Goal: Task Accomplishment & Management: Manage account settings

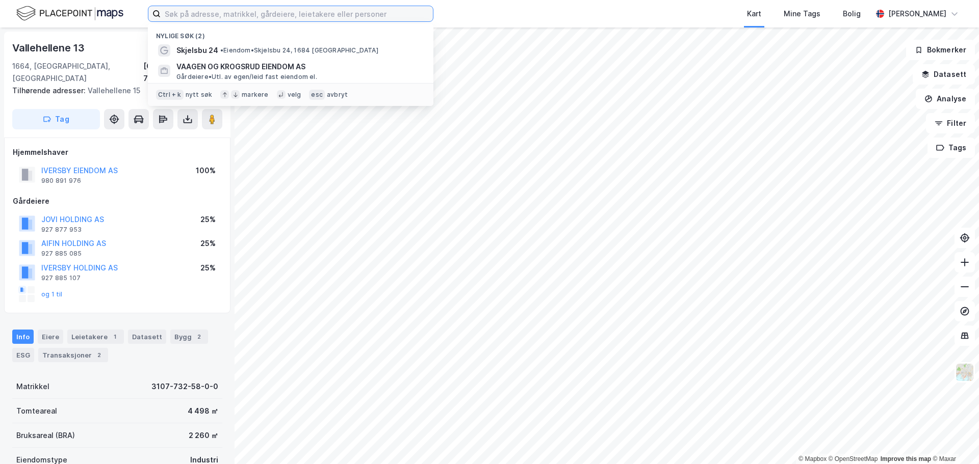
click at [189, 12] on input at bounding box center [297, 13] width 272 height 15
paste input "[STREET_ADDRESS]"
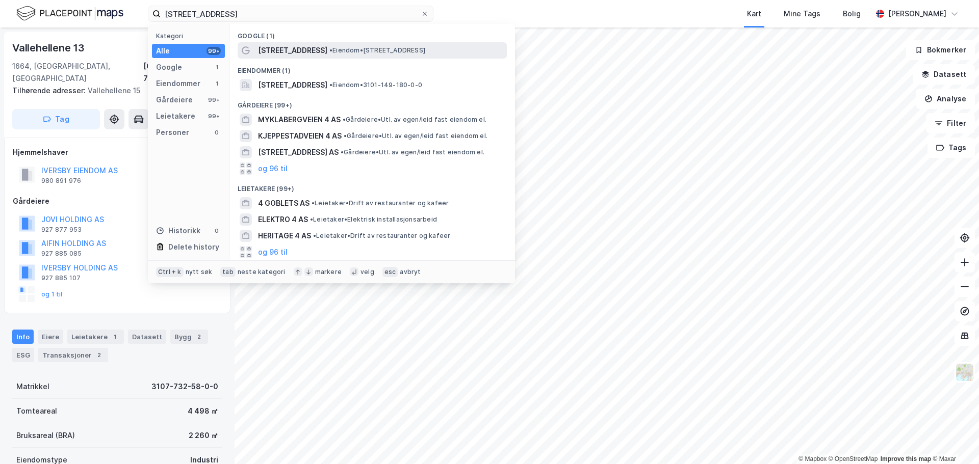
click at [304, 50] on span "[STREET_ADDRESS]" at bounding box center [292, 50] width 69 height 12
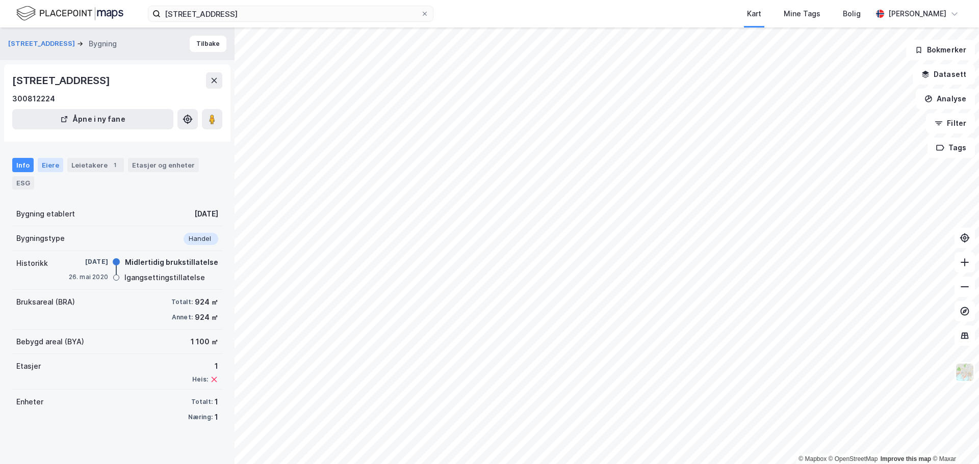
click at [57, 165] on div "Eiere" at bounding box center [50, 165] width 25 height 14
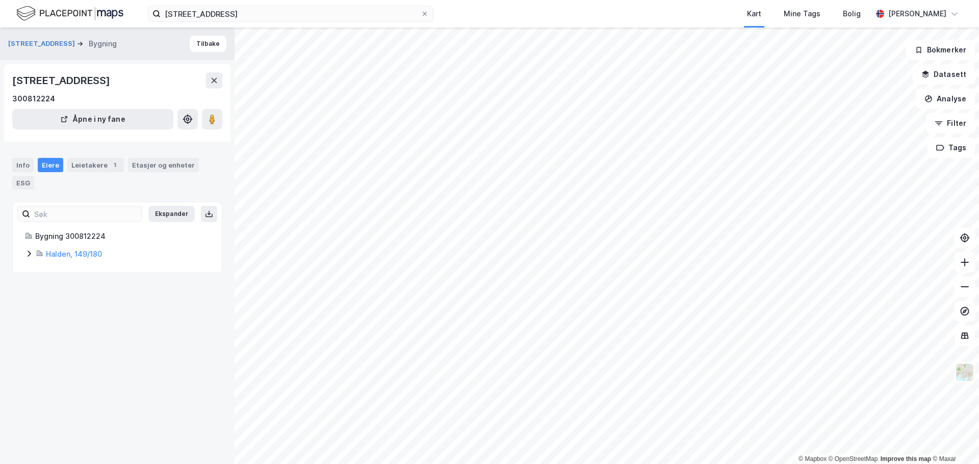
click at [31, 253] on icon at bounding box center [29, 254] width 8 height 8
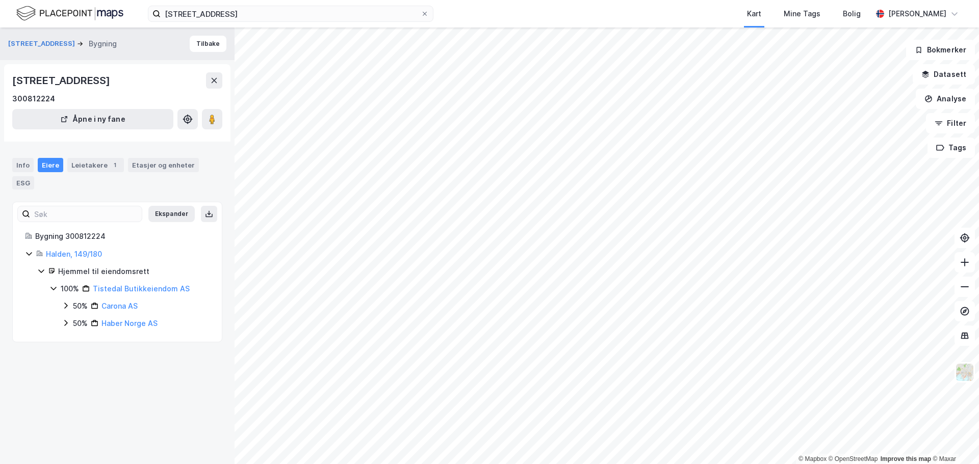
click at [116, 284] on div "Tistedal Butikkeiendom AS" at bounding box center [141, 289] width 97 height 12
click at [89, 168] on div "Leietakere 1" at bounding box center [95, 165] width 57 height 14
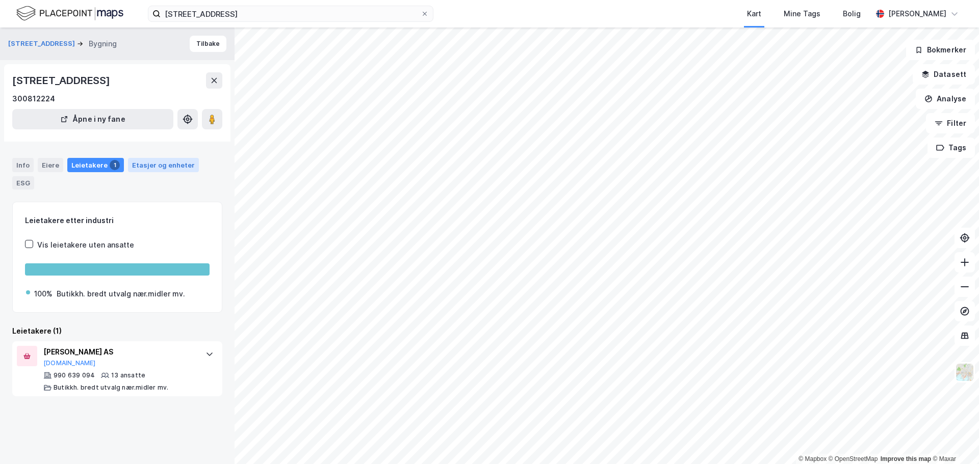
click at [150, 167] on div "Etasjer og enheter" at bounding box center [163, 165] width 63 height 9
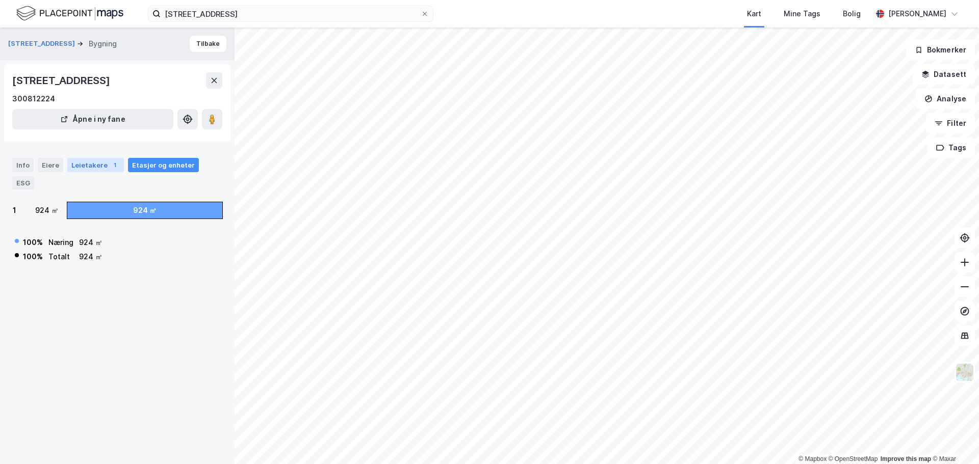
click at [88, 163] on div "Leietakere 1" at bounding box center [95, 165] width 57 height 14
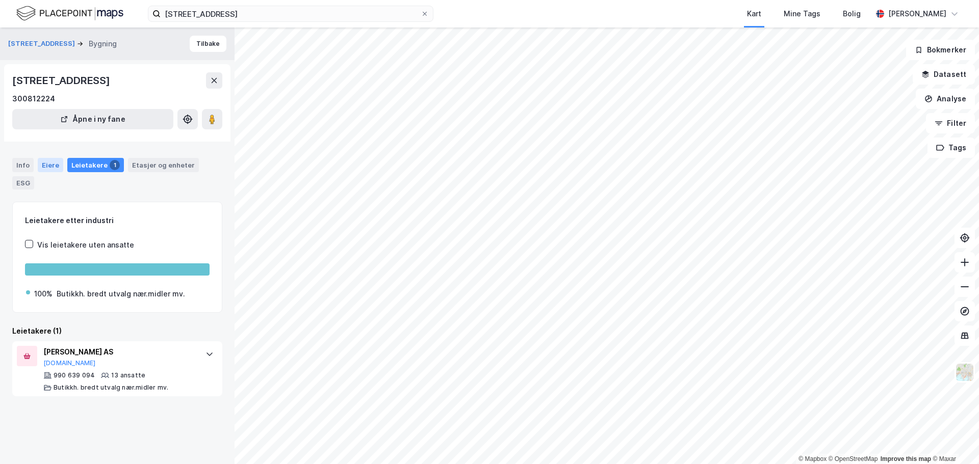
click at [49, 164] on div "Eiere" at bounding box center [50, 165] width 25 height 14
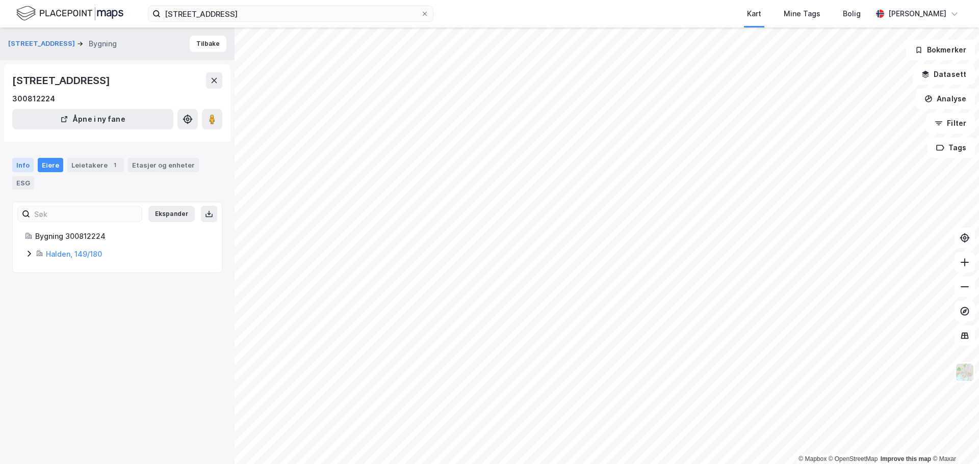
click at [27, 166] on div "Info" at bounding box center [22, 165] width 21 height 14
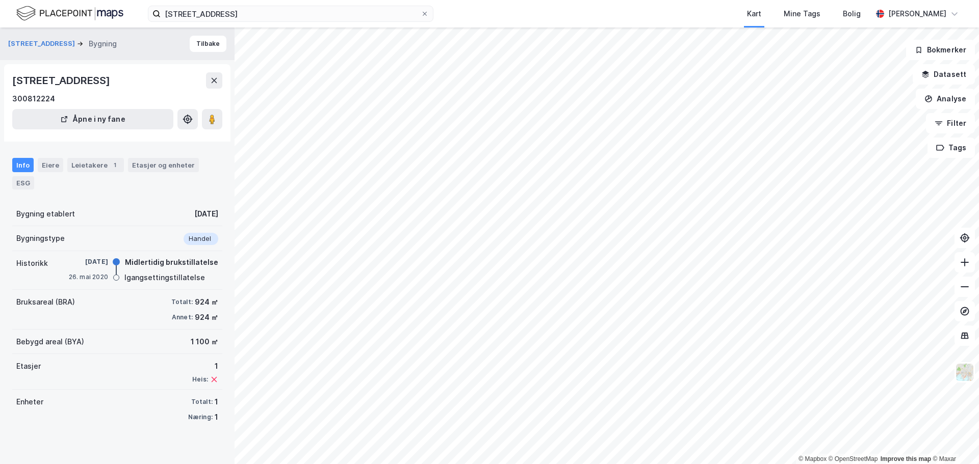
click at [23, 165] on div "Info" at bounding box center [22, 165] width 21 height 14
click at [44, 169] on div "Eiere" at bounding box center [50, 165] width 25 height 14
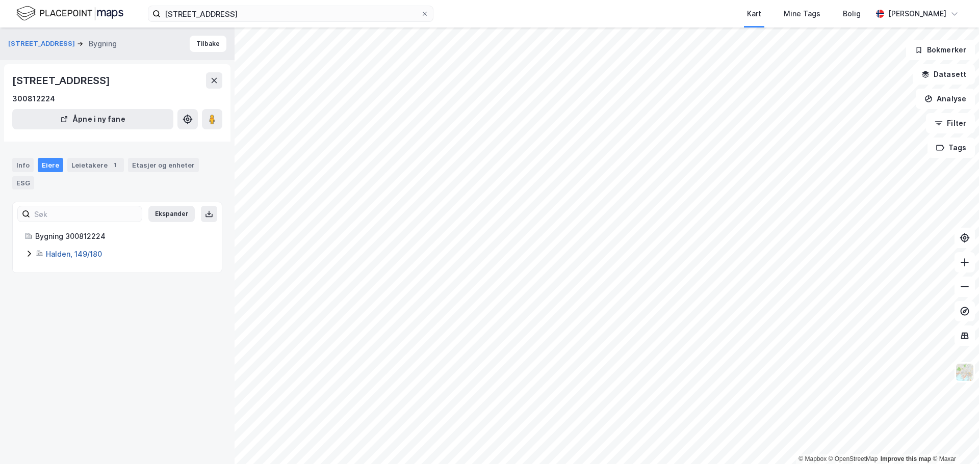
click at [57, 257] on link "Halden, 149/180" at bounding box center [74, 254] width 56 height 9
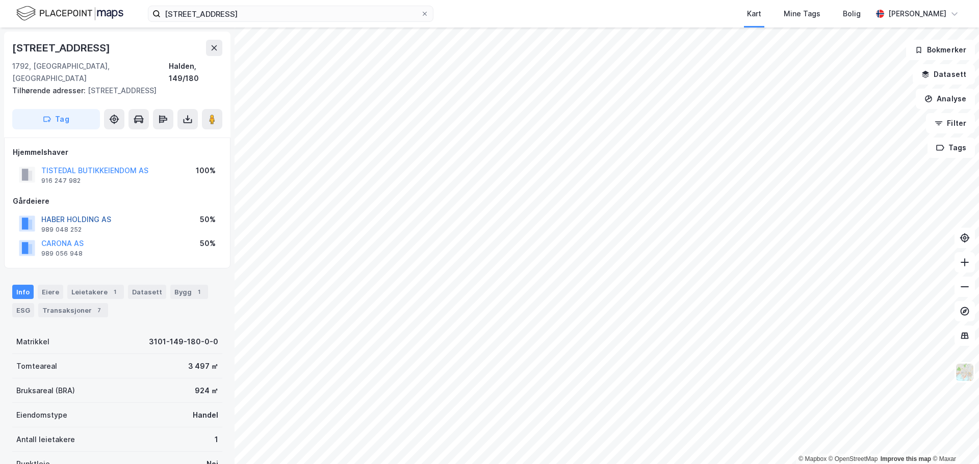
click at [0, 0] on button "HABER HOLDING AS" at bounding box center [0, 0] width 0 height 0
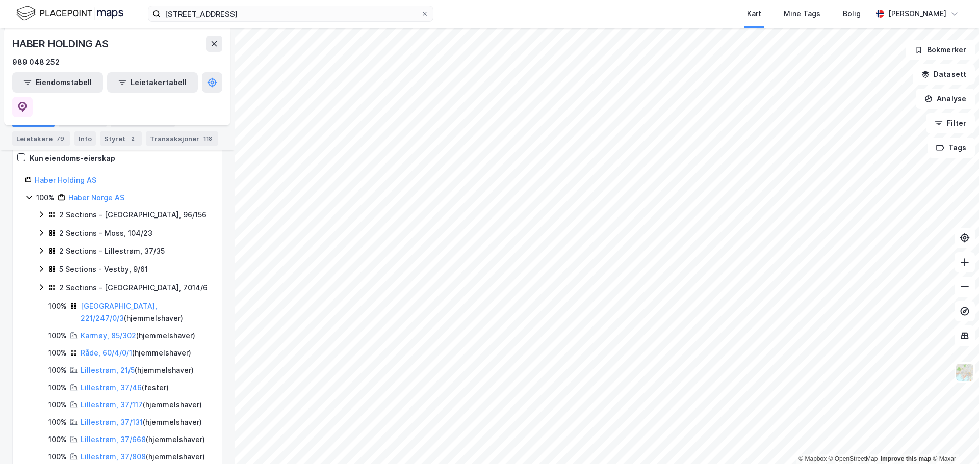
scroll to position [164, 0]
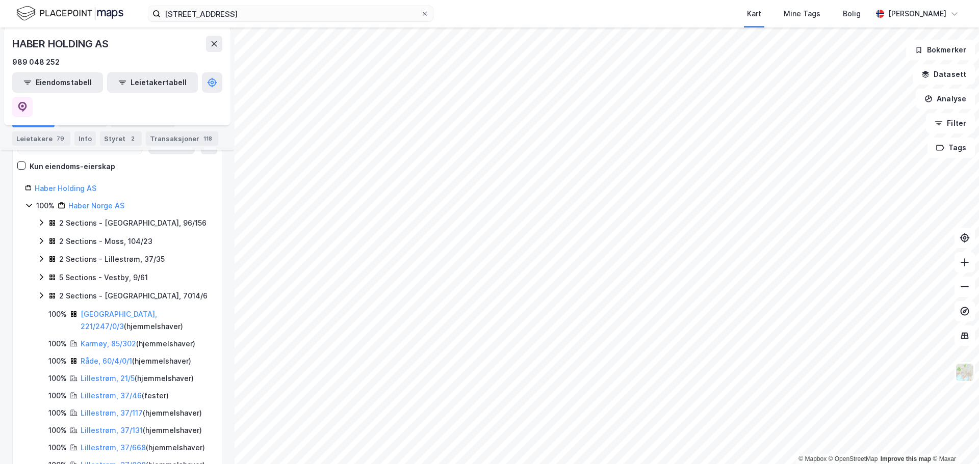
click at [30, 201] on icon at bounding box center [29, 205] width 8 height 8
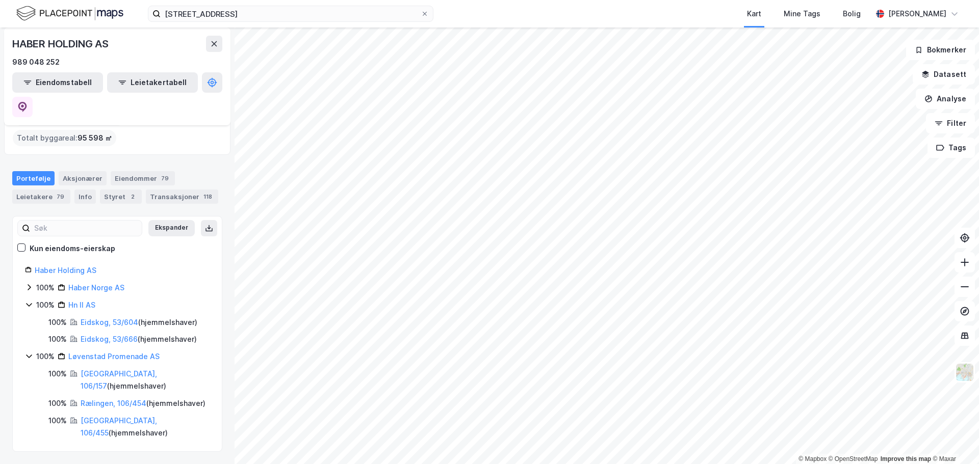
scroll to position [69, 0]
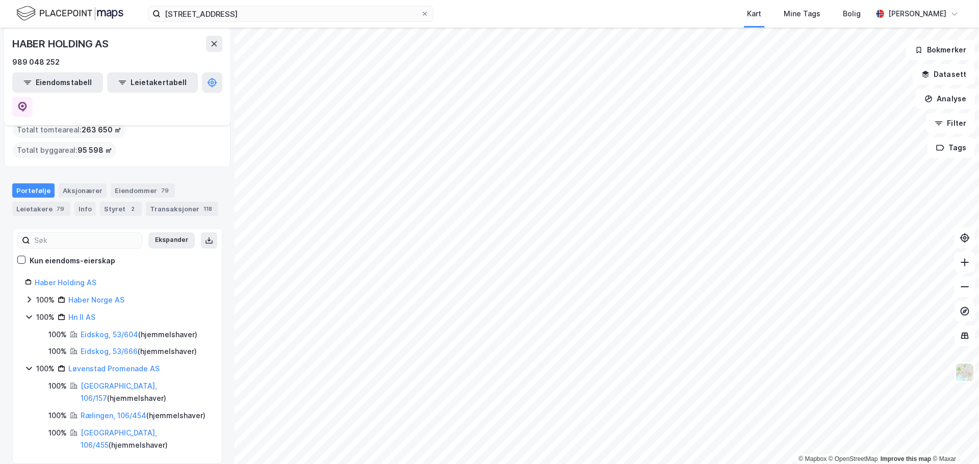
click at [31, 296] on icon at bounding box center [29, 300] width 8 height 8
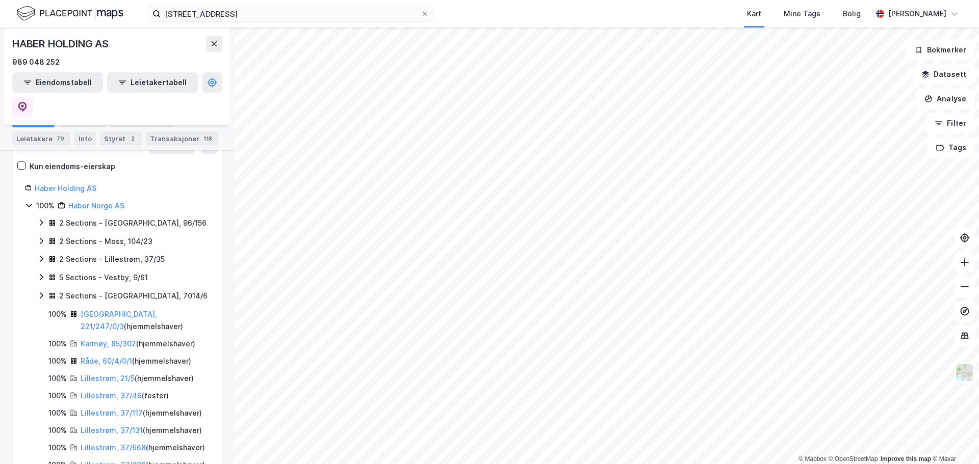
click at [29, 201] on icon at bounding box center [29, 205] width 8 height 8
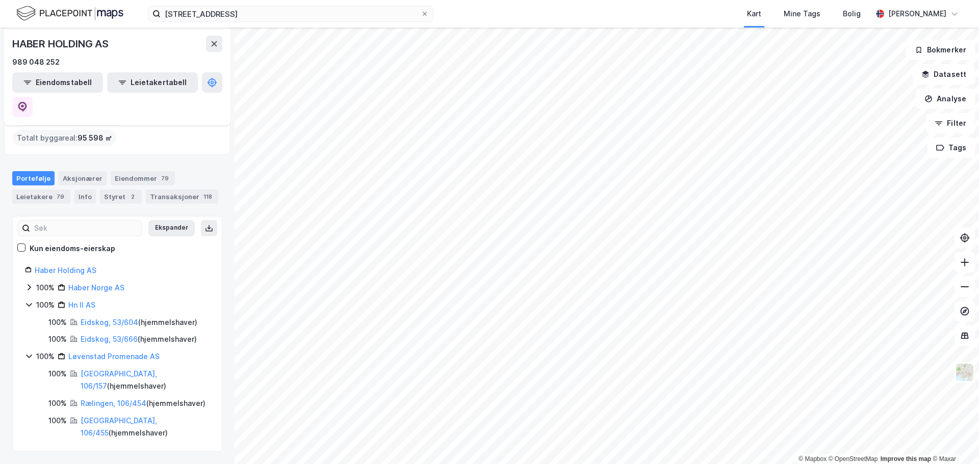
scroll to position [69, 0]
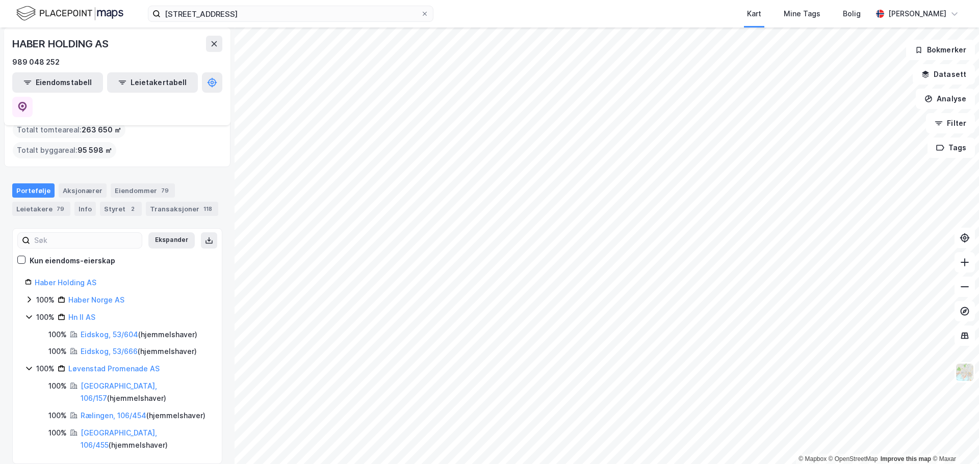
click at [29, 296] on icon at bounding box center [29, 300] width 8 height 8
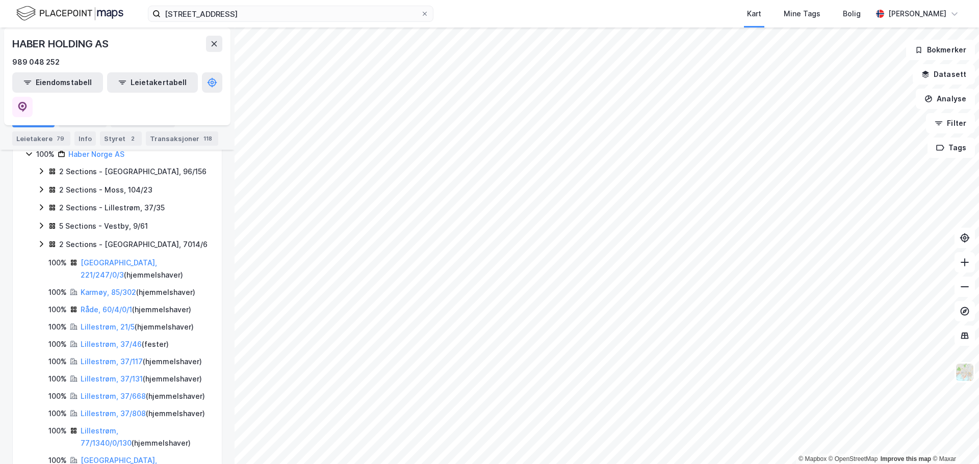
scroll to position [215, 0]
click at [117, 259] on link "[GEOGRAPHIC_DATA], 221/247/0/3" at bounding box center [119, 269] width 76 height 21
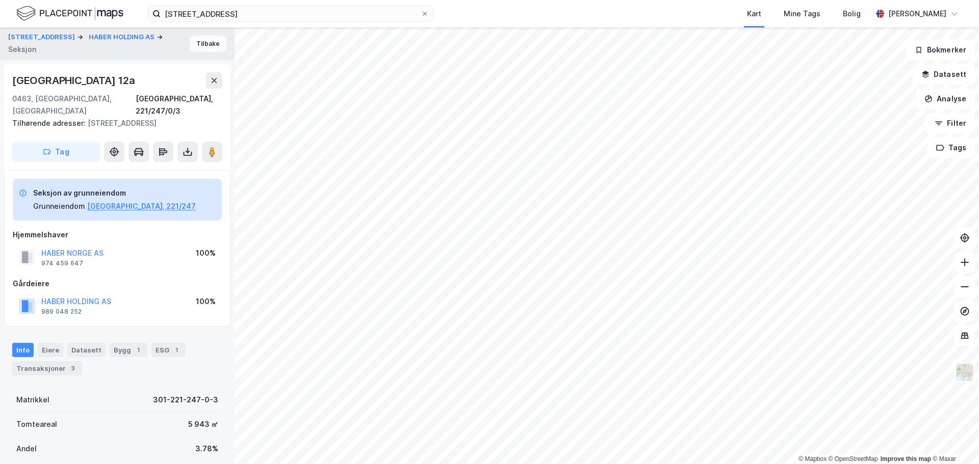
click at [196, 44] on button "Tilbake" at bounding box center [208, 44] width 37 height 16
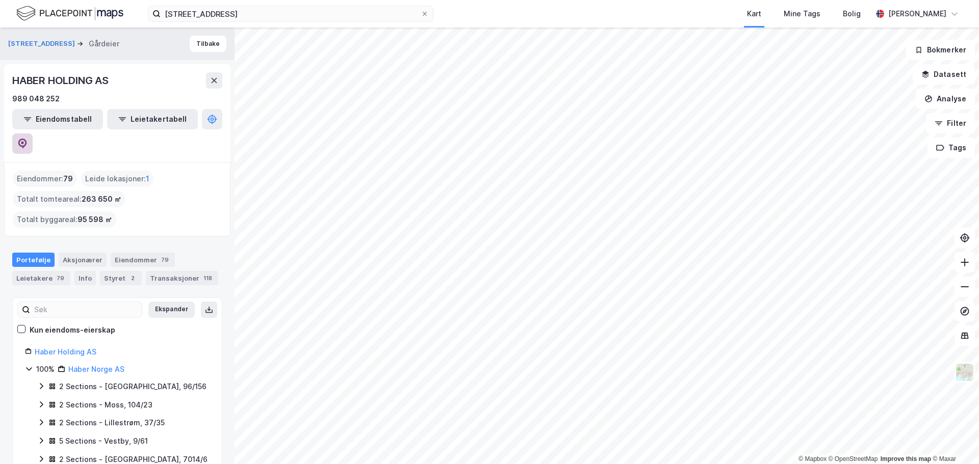
click at [28, 139] on icon at bounding box center [22, 144] width 10 height 10
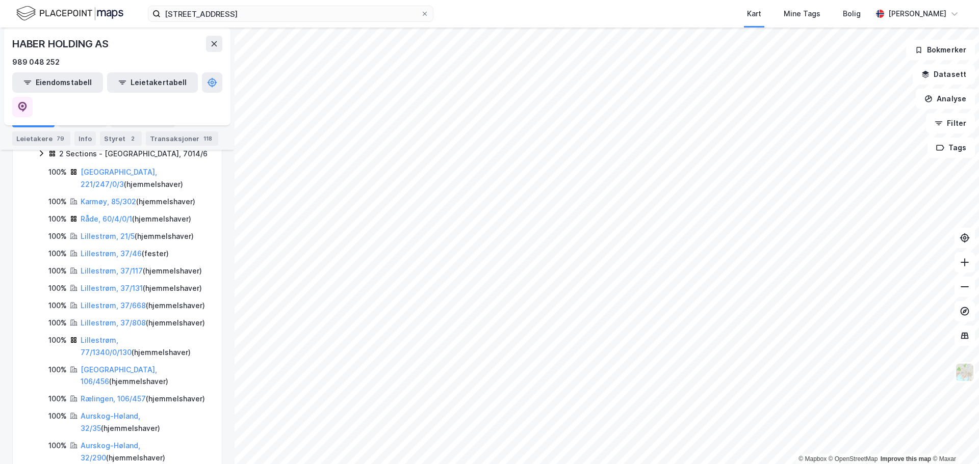
scroll to position [561, 0]
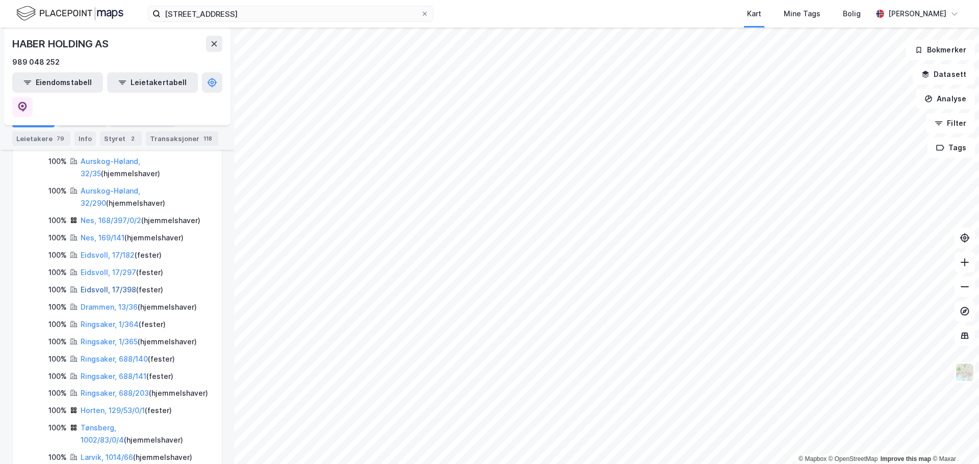
click at [110, 285] on link "Eidsvoll, 17/398" at bounding box center [109, 289] width 56 height 9
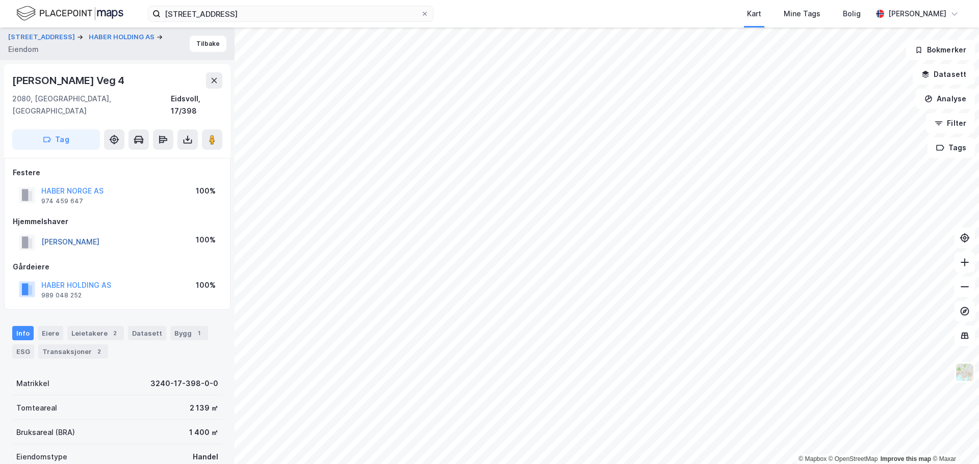
click at [0, 0] on button "[PERSON_NAME]" at bounding box center [0, 0] width 0 height 0
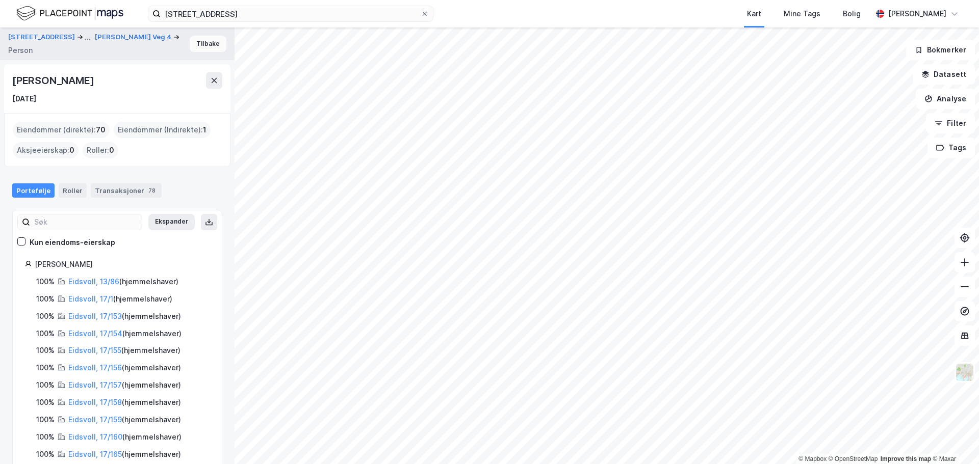
click at [198, 44] on button "Tilbake" at bounding box center [208, 44] width 37 height 16
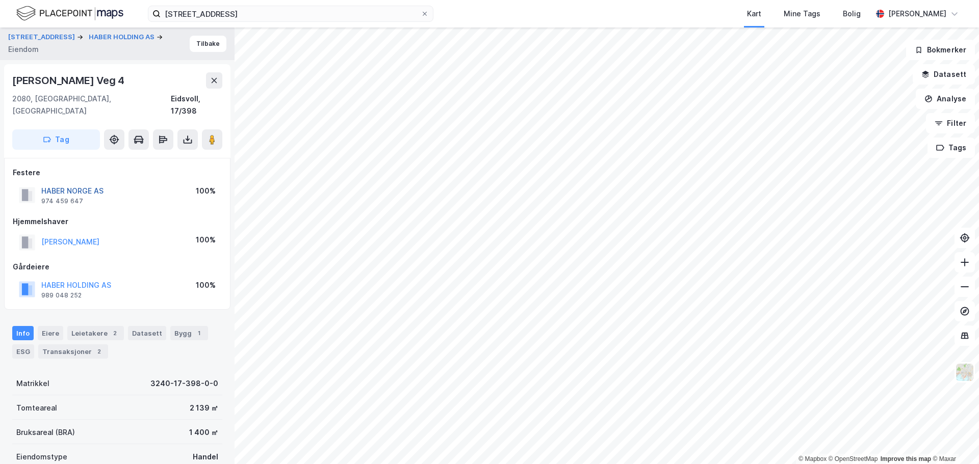
click at [0, 0] on button "HABER NORGE AS" at bounding box center [0, 0] width 0 height 0
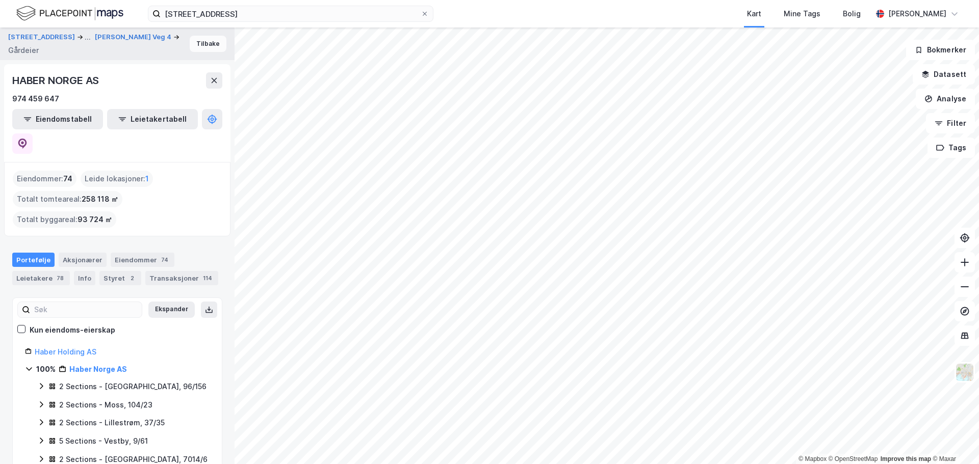
click at [204, 47] on button "Tilbake" at bounding box center [208, 44] width 37 height 16
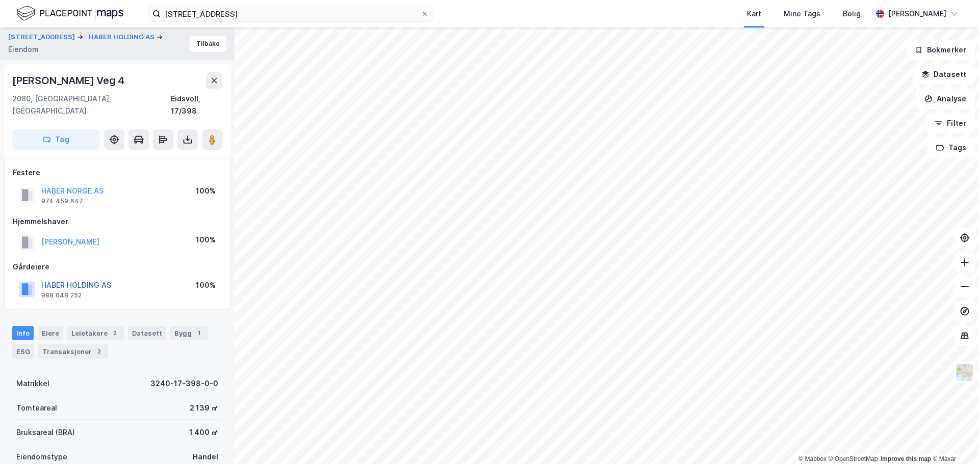
click at [0, 0] on button "HABER HOLDING AS" at bounding box center [0, 0] width 0 height 0
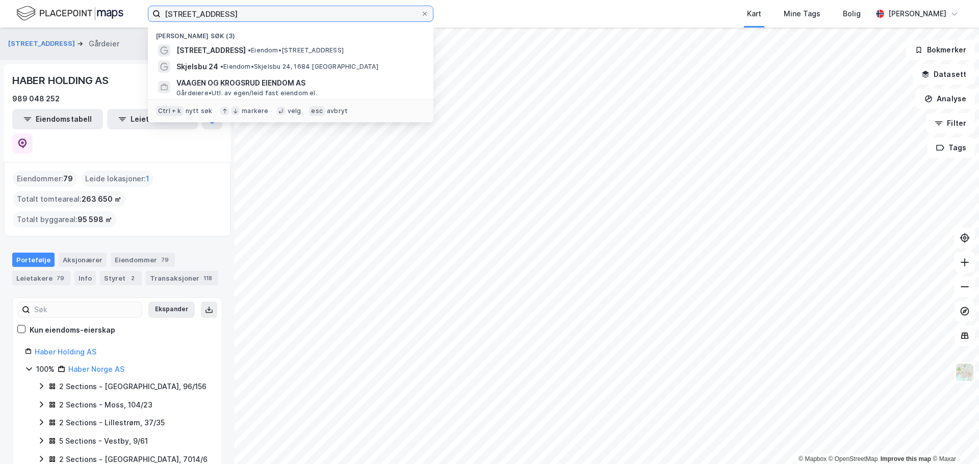
drag, startPoint x: 254, startPoint y: 18, endPoint x: 147, endPoint y: 19, distance: 107.1
click at [147, 19] on div "Aremarkveien 4 Nylige søk (3) Aremarkveien 4 • Eiendom • Aremarkveien 4, 1792 T…" at bounding box center [489, 14] width 979 height 28
paste input "Skarnes Butikkeiendom AS"
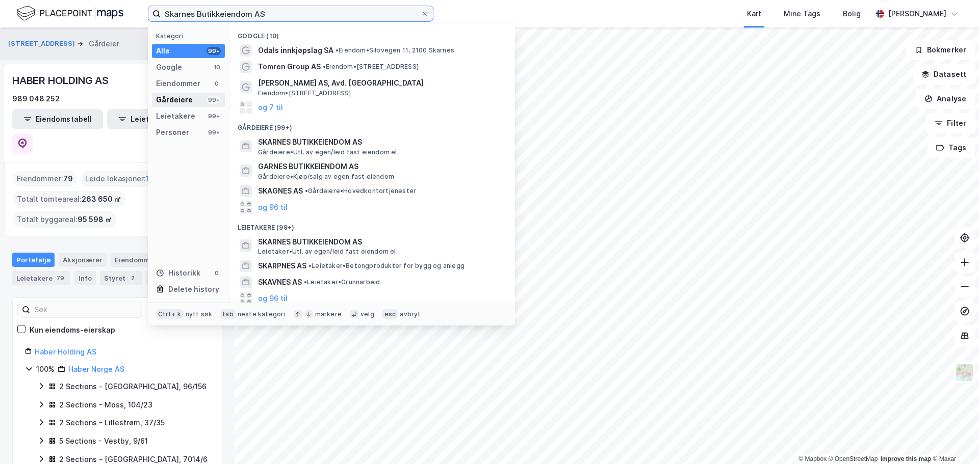
type input "Skarnes Butikkeiendom AS"
click at [190, 101] on div "Gårdeiere" at bounding box center [174, 100] width 37 height 12
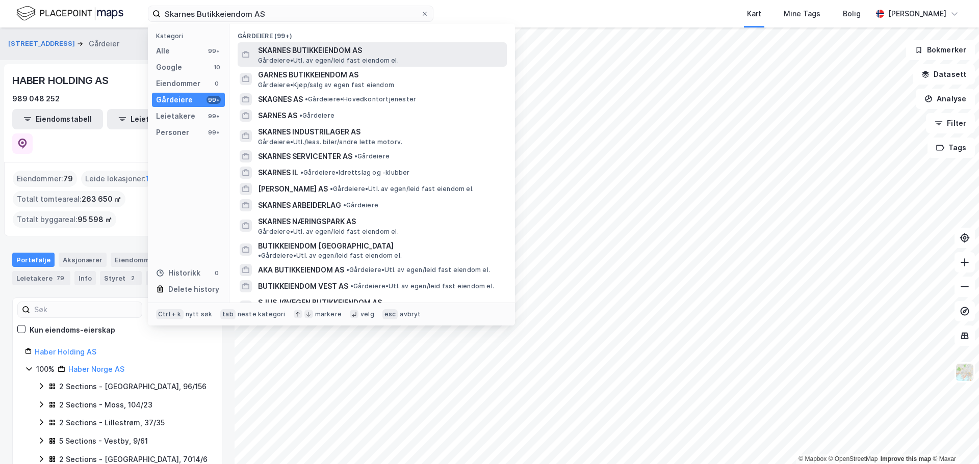
click at [328, 57] on span "Gårdeiere • Utl. av egen/leid fast eiendom el." at bounding box center [328, 61] width 141 height 8
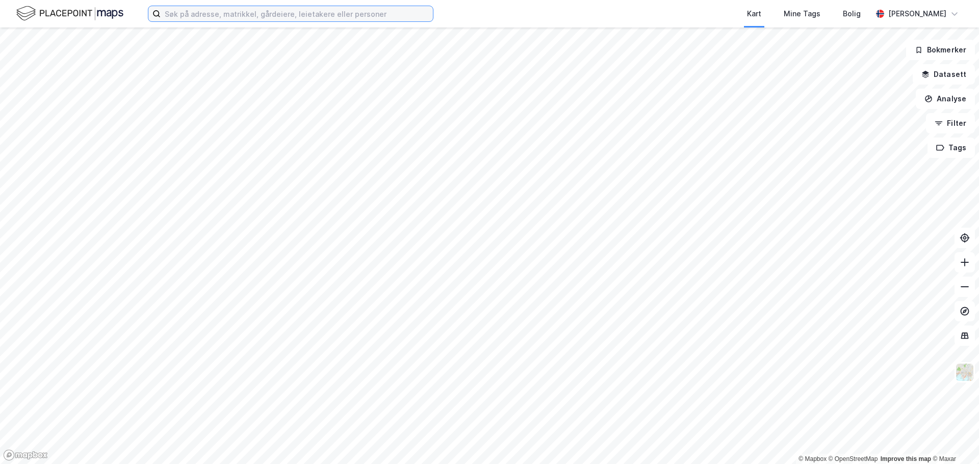
click at [178, 16] on input at bounding box center [297, 13] width 272 height 15
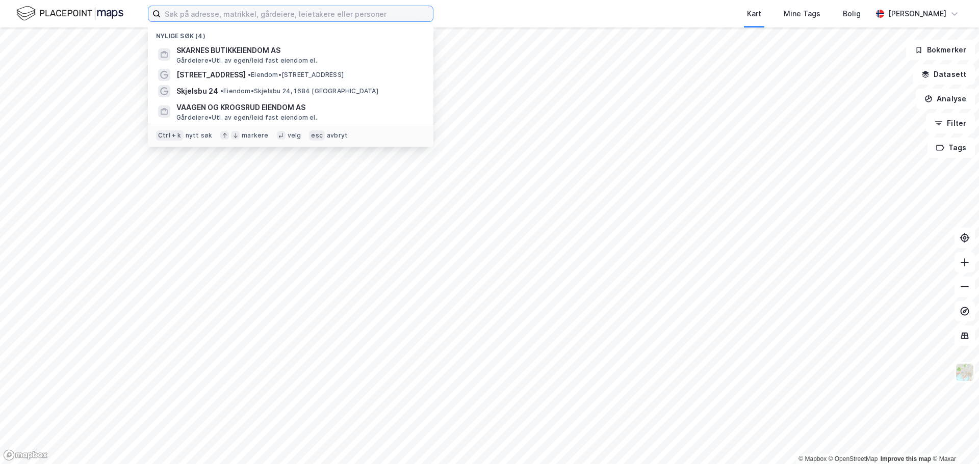
paste input "[STREET_ADDRESS]"
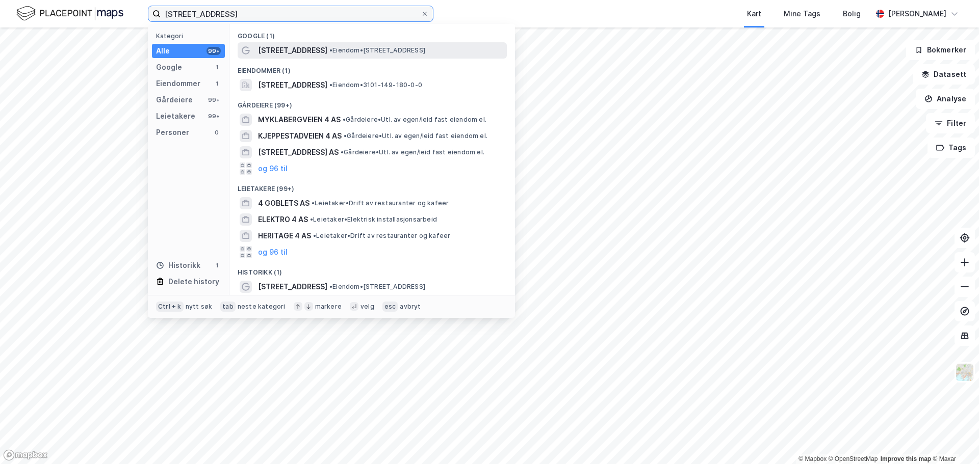
type input "[STREET_ADDRESS]"
click at [329, 49] on span "• Eiendom • [STREET_ADDRESS]" at bounding box center [377, 50] width 96 height 8
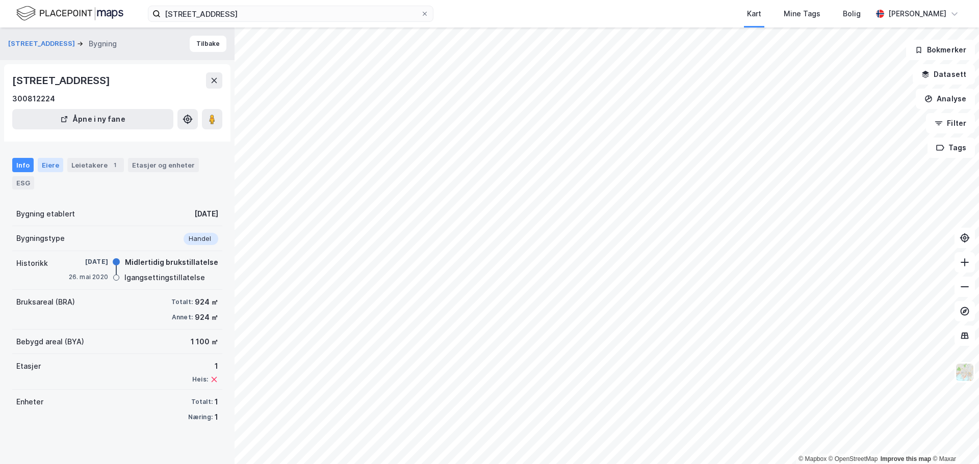
click at [47, 164] on div "Eiere" at bounding box center [50, 165] width 25 height 14
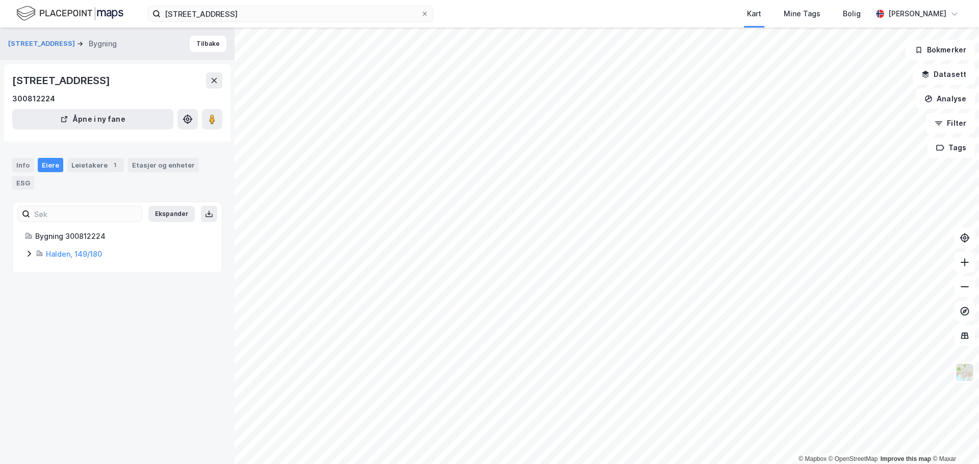
click at [28, 255] on icon at bounding box center [29, 254] width 8 height 8
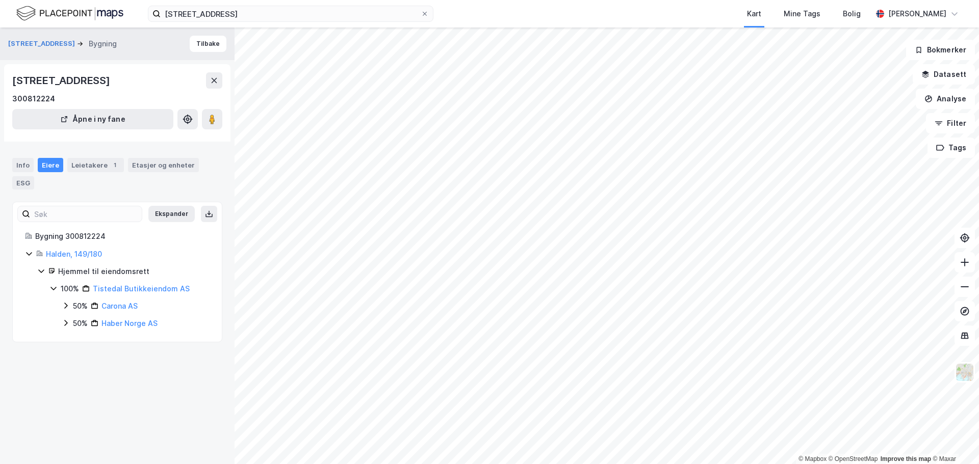
click at [55, 290] on icon at bounding box center [53, 289] width 6 height 4
click at [55, 290] on icon at bounding box center [53, 288] width 3 height 6
click at [115, 289] on link "Tistedal Butikkeiendom AS" at bounding box center [141, 288] width 97 height 9
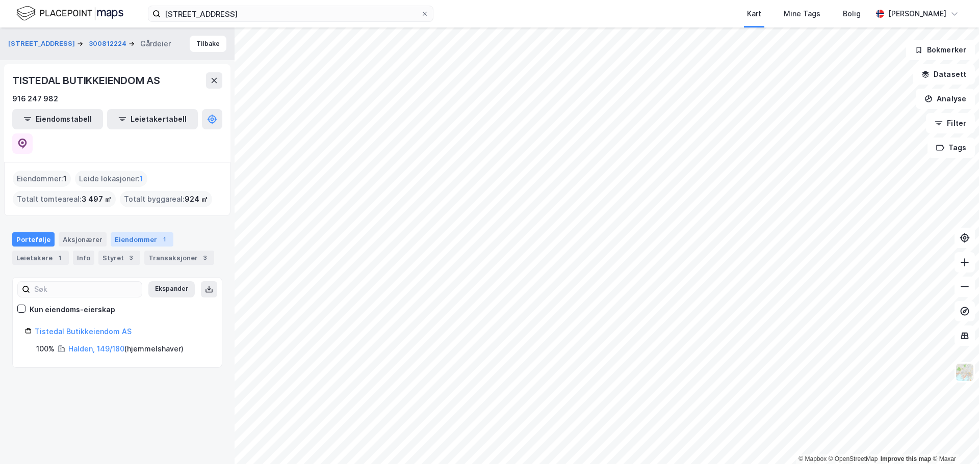
click at [140, 232] on div "Eiendommer 1" at bounding box center [142, 239] width 63 height 14
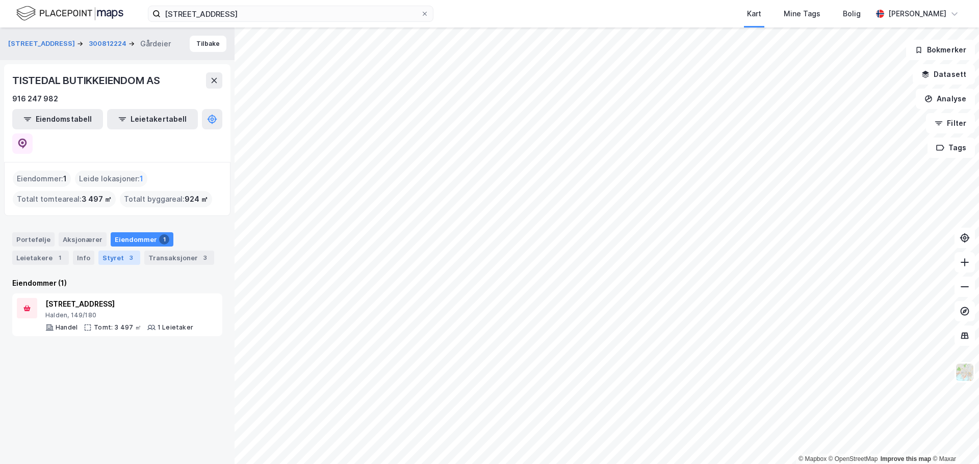
click at [112, 251] on div "Styret 3" at bounding box center [119, 258] width 42 height 14
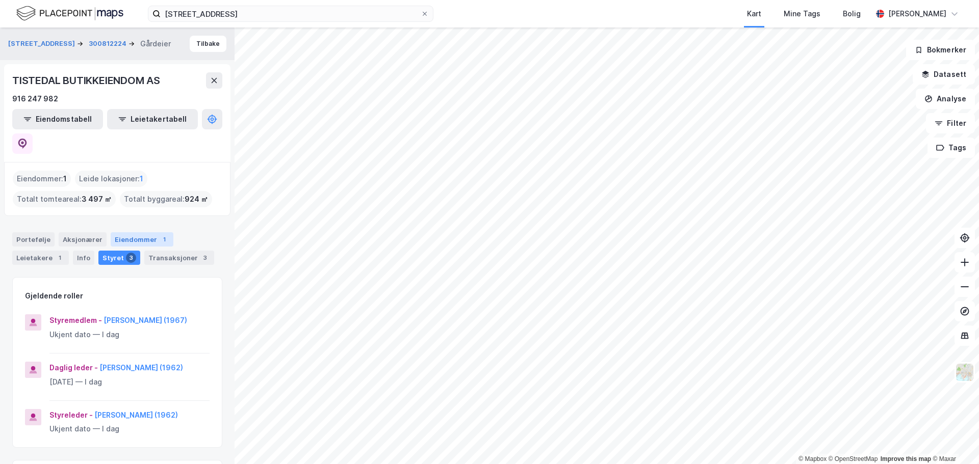
click at [149, 232] on div "Eiendommer 1" at bounding box center [142, 239] width 63 height 14
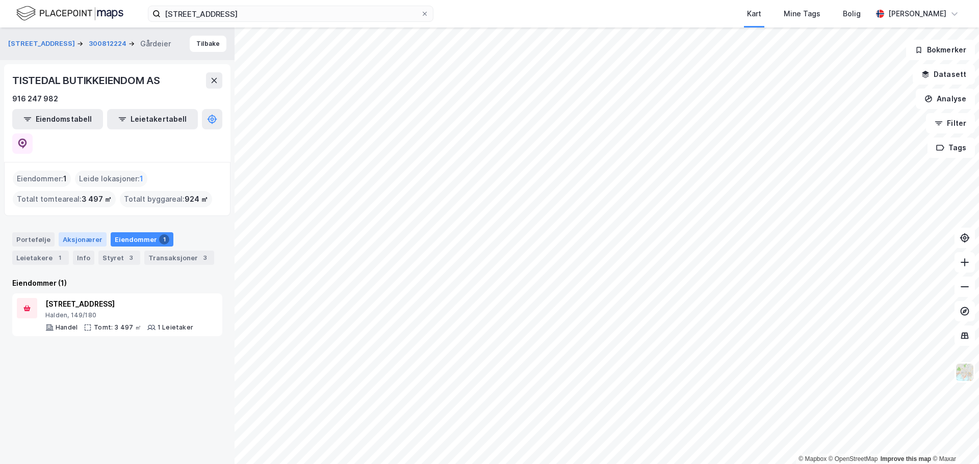
click at [82, 232] on div "Aksjonærer" at bounding box center [83, 239] width 48 height 14
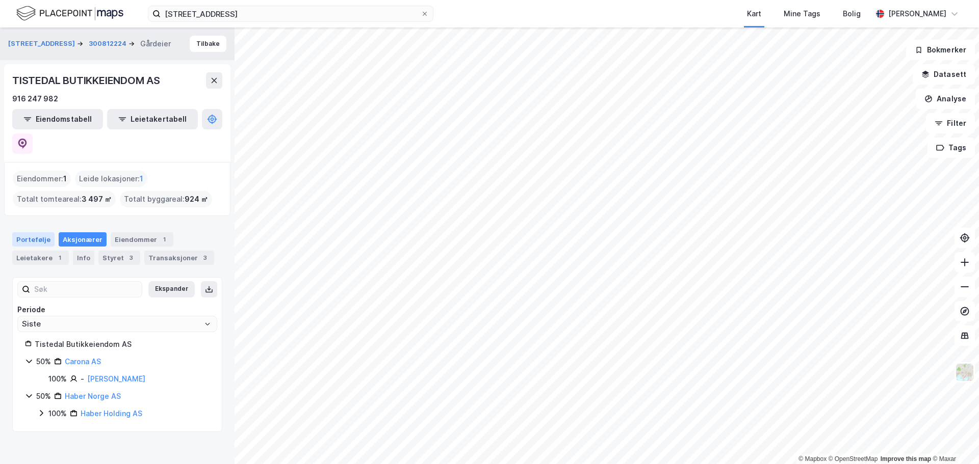
click at [27, 232] on div "Portefølje" at bounding box center [33, 239] width 42 height 14
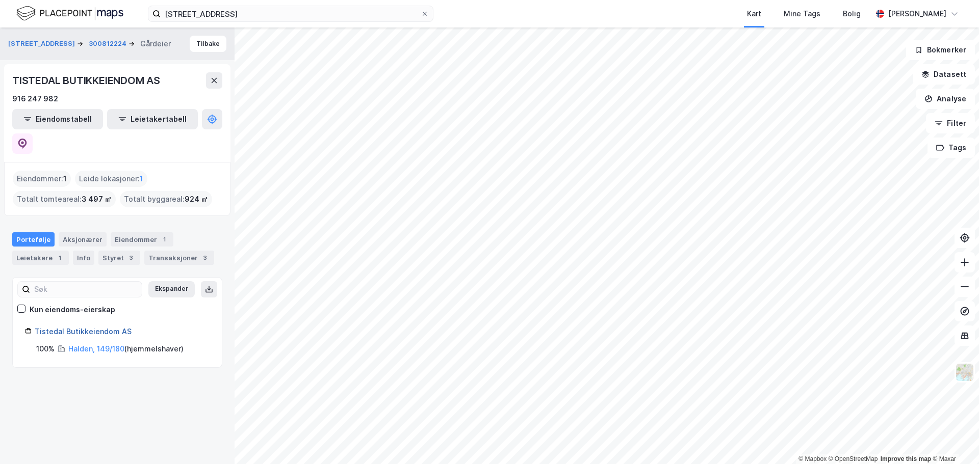
click at [93, 327] on link "Tistedal Butikkeiendom AS" at bounding box center [83, 331] width 97 height 9
click at [103, 345] on link "Halden, 149/180" at bounding box center [96, 349] width 56 height 9
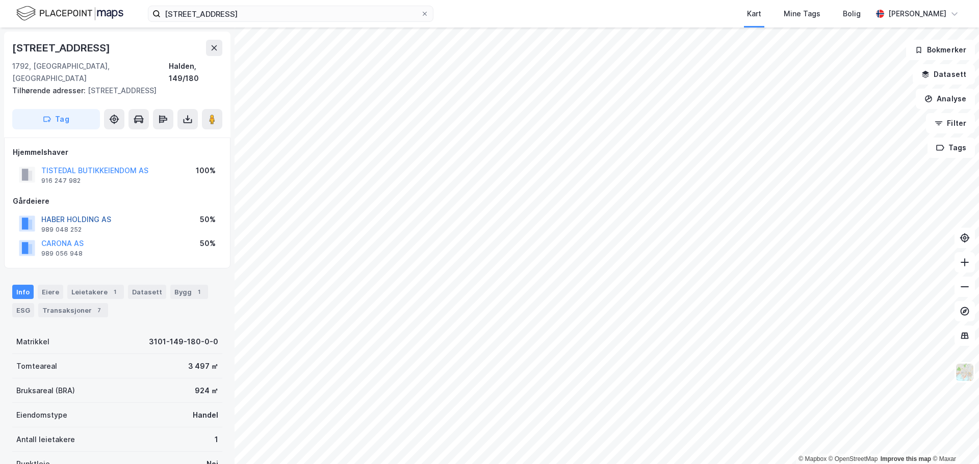
click at [0, 0] on button "HABER HOLDING AS" at bounding box center [0, 0] width 0 height 0
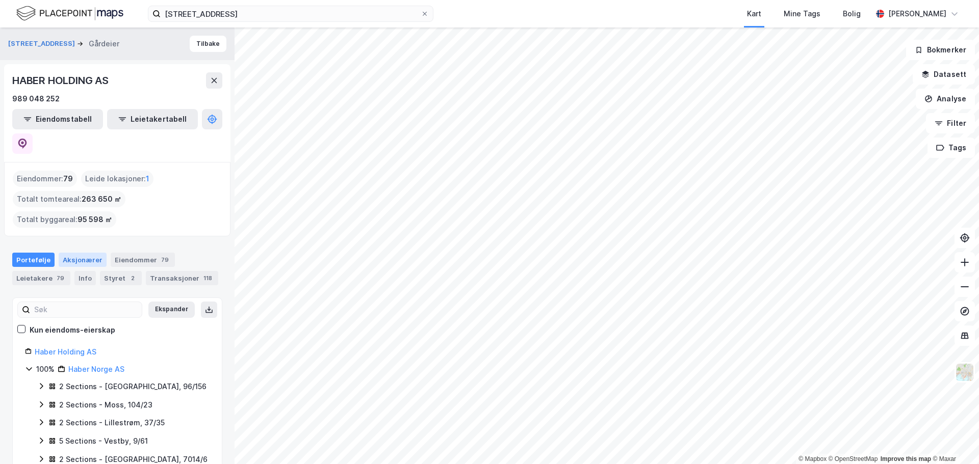
click at [80, 253] on div "Aksjonærer" at bounding box center [83, 260] width 48 height 14
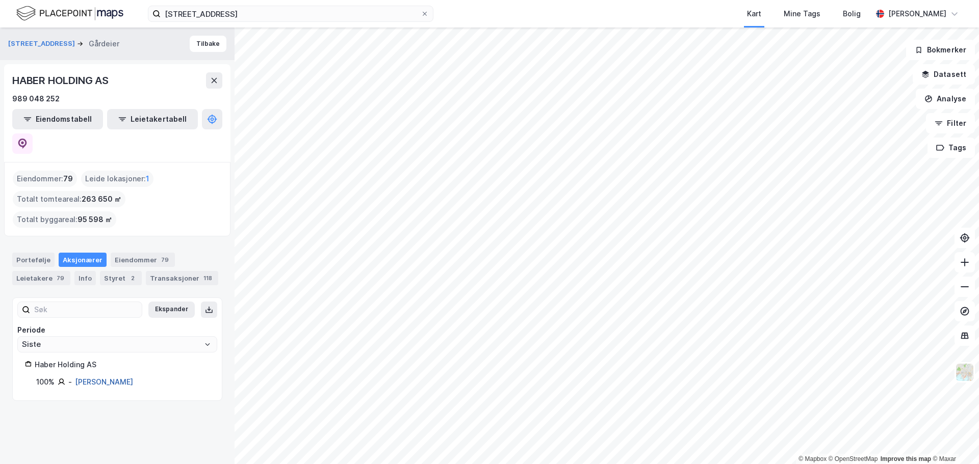
click at [105, 378] on link "[PERSON_NAME]" at bounding box center [104, 382] width 58 height 9
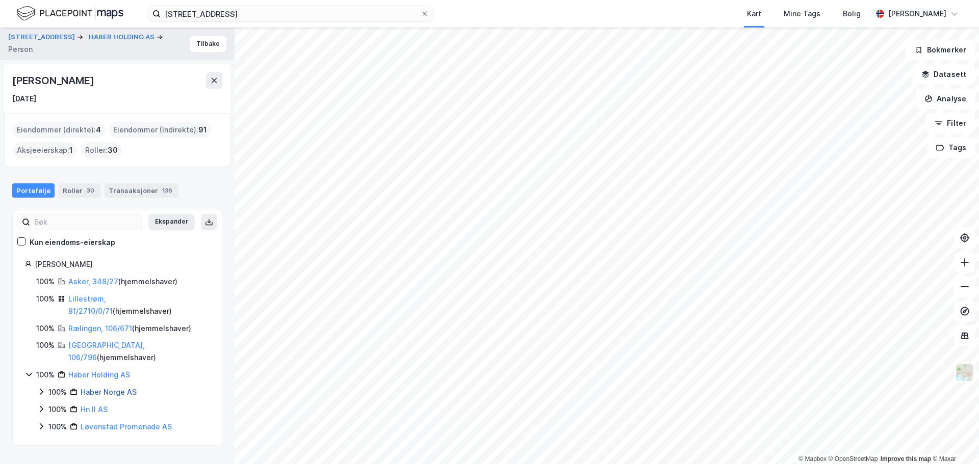
click at [107, 388] on link "Haber Norge AS" at bounding box center [109, 392] width 56 height 9
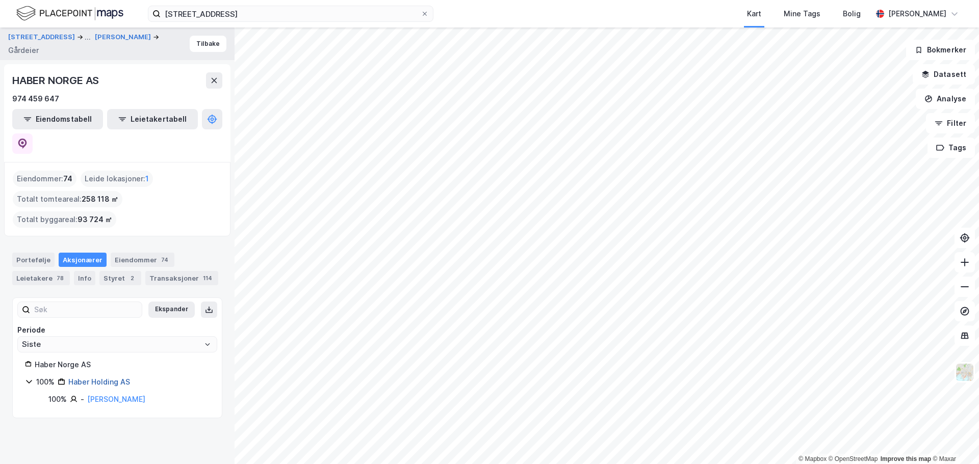
click at [112, 378] on link "Haber Holding AS" at bounding box center [99, 382] width 62 height 9
click at [36, 253] on div "Portefølje" at bounding box center [33, 260] width 42 height 14
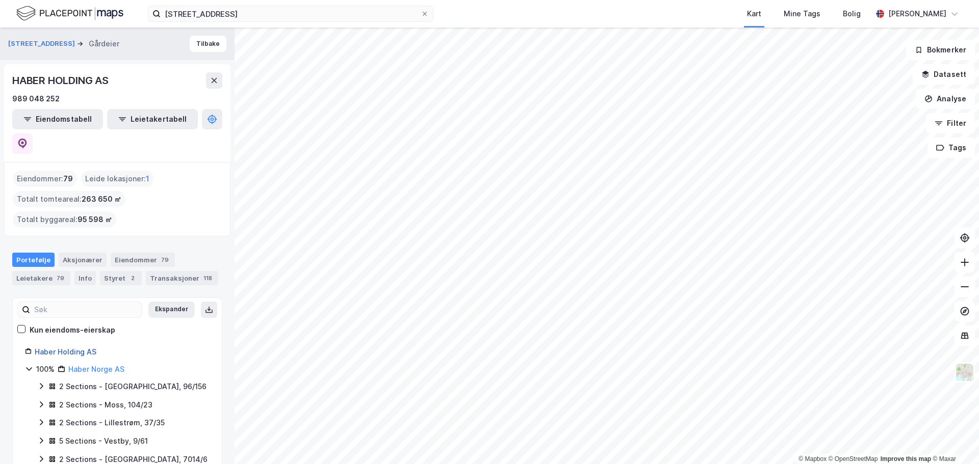
click at [73, 348] on link "Haber Holding AS" at bounding box center [66, 352] width 62 height 9
click at [95, 365] on link "Haber Norge AS" at bounding box center [96, 369] width 56 height 9
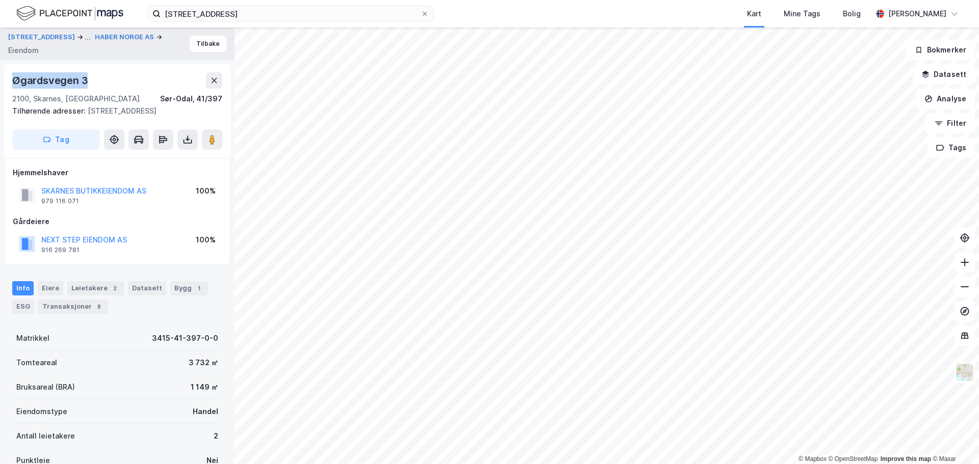
drag, startPoint x: 86, startPoint y: 77, endPoint x: 15, endPoint y: 80, distance: 71.4
click at [15, 80] on div "Øgardsvegen 3" at bounding box center [50, 80] width 77 height 16
copy div "Øgardsvegen 3"
click at [199, 45] on button "Tilbake" at bounding box center [208, 44] width 37 height 16
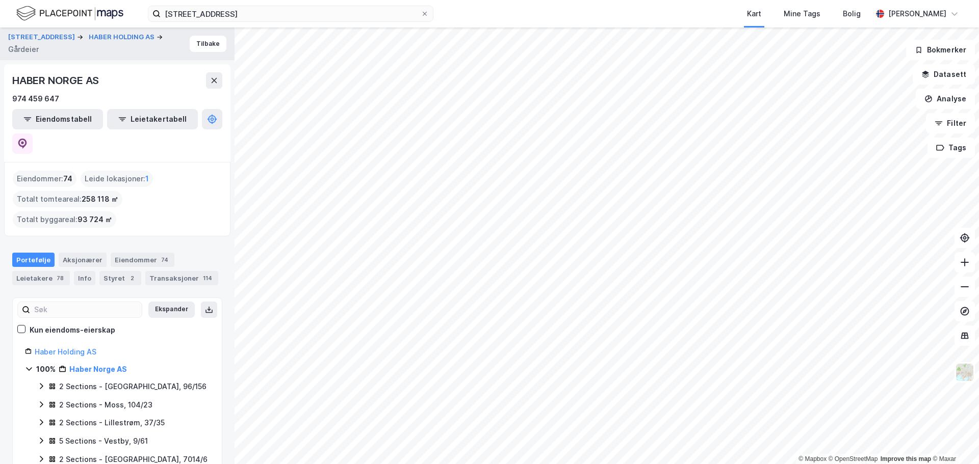
click at [74, 82] on div "HABER NORGE AS" at bounding box center [56, 80] width 89 height 16
click at [149, 176] on div "Eiendommer : 74 Leide lokasjoner : 1 Totalt tomteareal : 258 118 ㎡ Totalt bygga…" at bounding box center [117, 199] width 209 height 57
drag, startPoint x: 70, startPoint y: 153, endPoint x: 61, endPoint y: 158, distance: 10.7
click at [50, 171] on div "Eiendommer : 74" at bounding box center [45, 179] width 64 height 16
click at [110, 191] on div "Totalt tomteareal : 258 118 ㎡" at bounding box center [68, 199] width 110 height 16
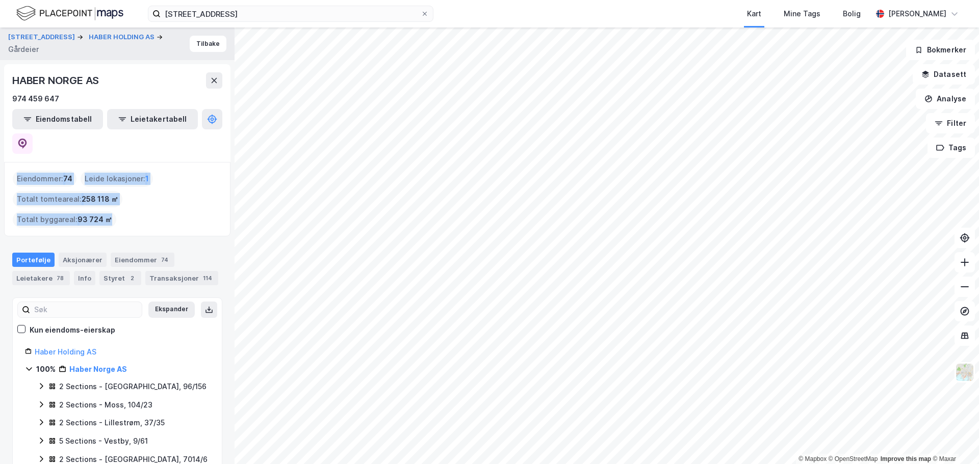
drag, startPoint x: 17, startPoint y: 152, endPoint x: 108, endPoint y: 194, distance: 99.2
click at [108, 194] on div "Eiendommer : 74 Leide lokasjoner : 1 Totalt tomteareal : 258 118 ㎡ Totalt bygga…" at bounding box center [117, 199] width 209 height 57
click at [142, 194] on div "Eiendommer : 74 Leide lokasjoner : 1 Totalt tomteareal : 258 118 ㎡ Totalt bygga…" at bounding box center [117, 199] width 209 height 57
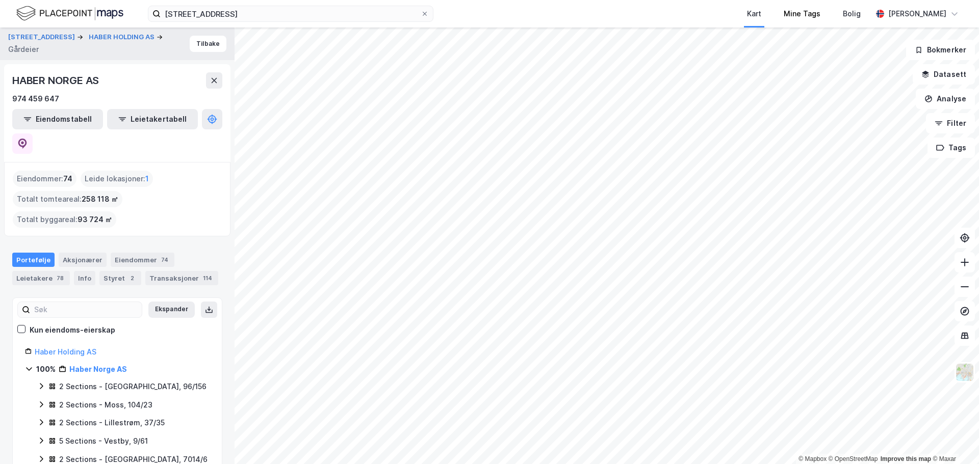
click at [816, 23] on div "Mine Tags" at bounding box center [801, 14] width 59 height 28
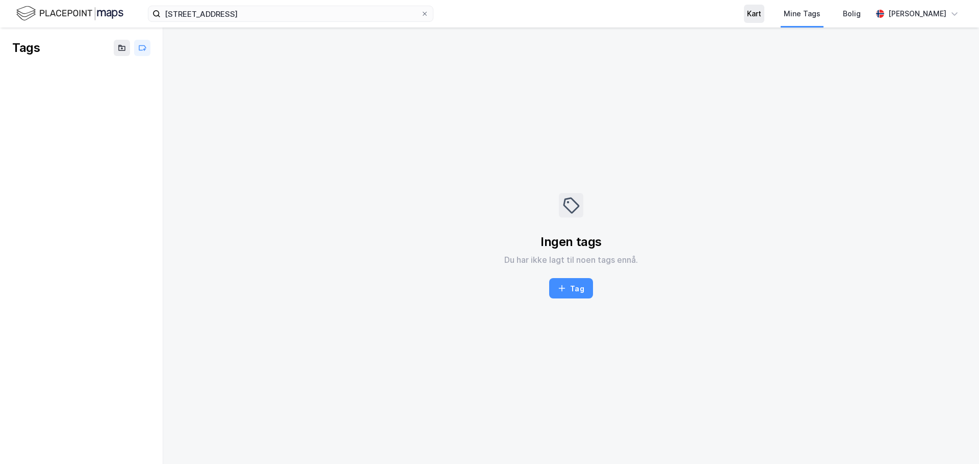
click at [761, 14] on div "Kart" at bounding box center [754, 14] width 14 height 12
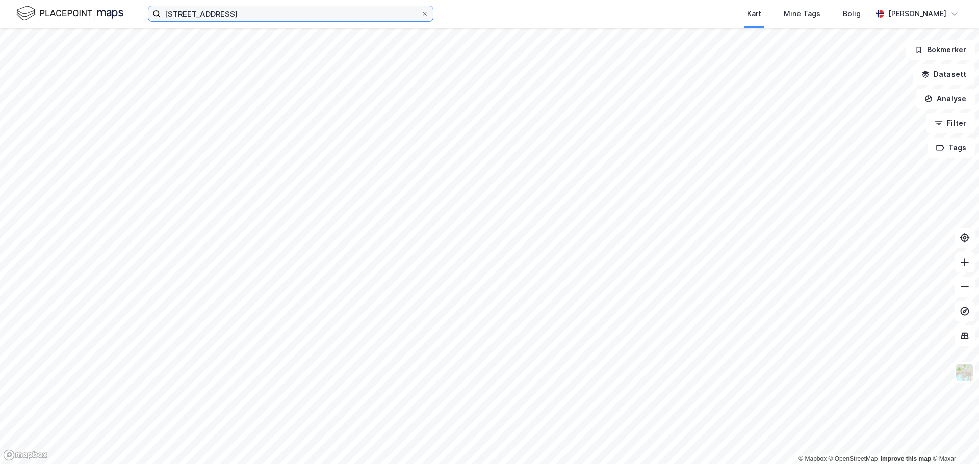
click at [246, 12] on input "[STREET_ADDRESS]" at bounding box center [291, 13] width 260 height 15
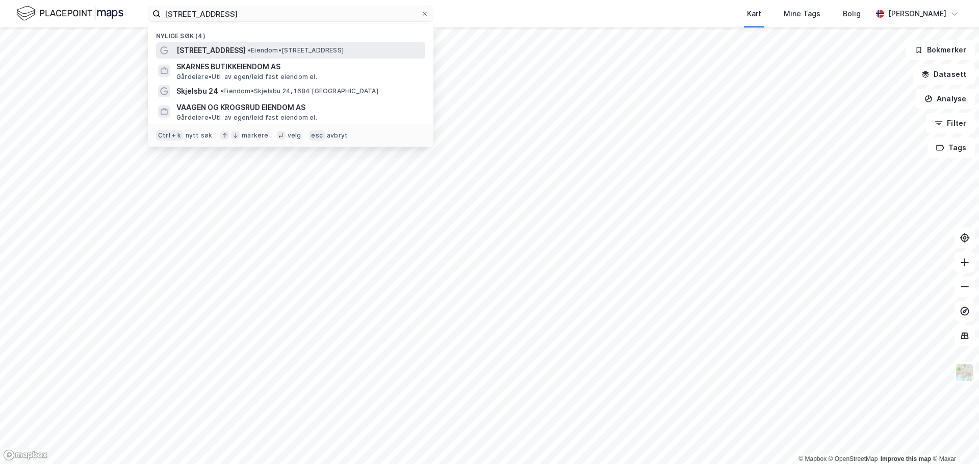
click at [248, 54] on span "• Eiendom • [STREET_ADDRESS]" at bounding box center [296, 50] width 96 height 8
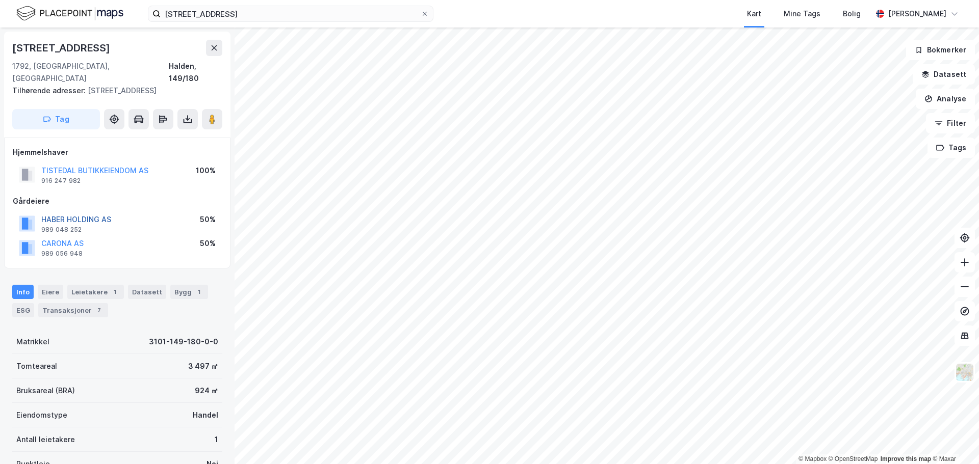
click at [0, 0] on button "HABER HOLDING AS" at bounding box center [0, 0] width 0 height 0
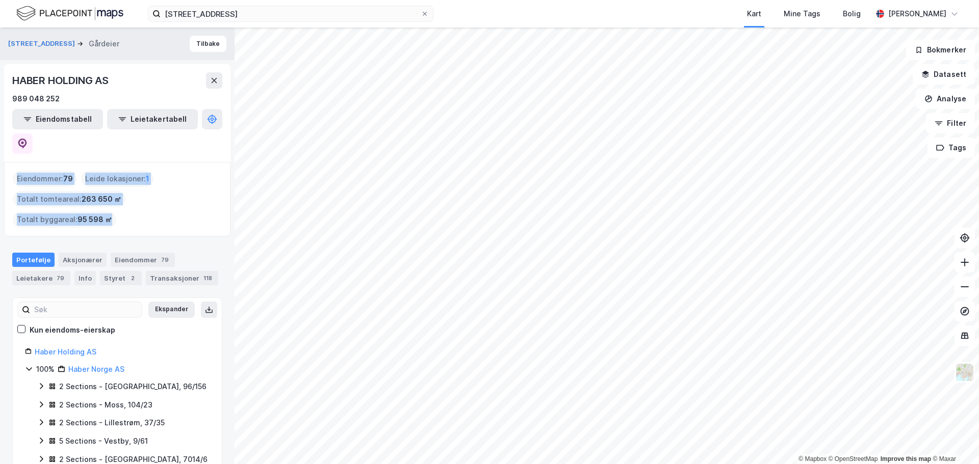
drag, startPoint x: 17, startPoint y: 152, endPoint x: 109, endPoint y: 197, distance: 101.7
click at [109, 197] on div "Eiendommer : 79 Leide lokasjoner : 1 Totalt tomteareal : 263 650 ㎡ Totalt bygga…" at bounding box center [117, 199] width 209 height 57
copy div "Eiendommer : 79 Leide lokasjoner : 1 Totalt tomteareal : 263 650 ㎡ Totalt bygga…"
click at [89, 193] on span "263 650 ㎡" at bounding box center [102, 199] width 40 height 12
drag, startPoint x: 17, startPoint y: 155, endPoint x: 112, endPoint y: 201, distance: 106.0
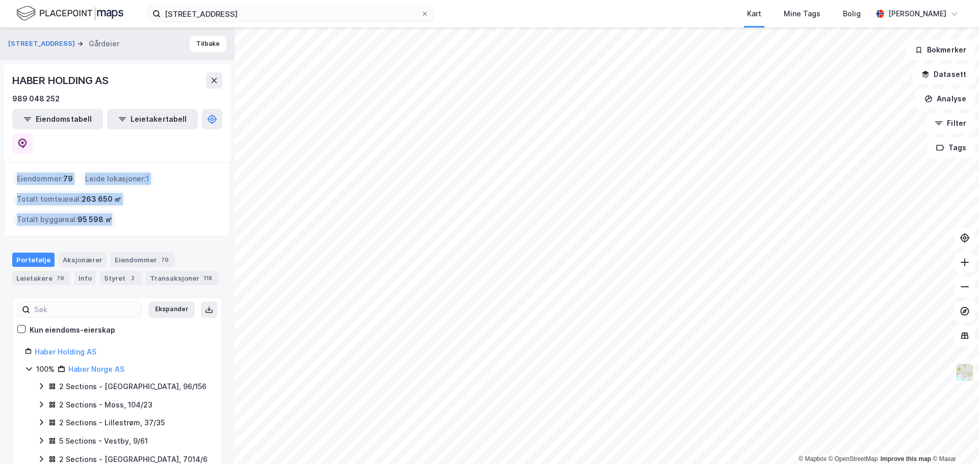
click at [112, 201] on div "Eiendommer : 79 Leide lokasjoner : 1 Totalt tomteareal : 263 650 ㎡ Totalt bygga…" at bounding box center [117, 199] width 209 height 57
copy div "Eiendommer : 79 Leide lokasjoner : 1 Totalt tomteareal : 263 650 ㎡ Totalt bygga…"
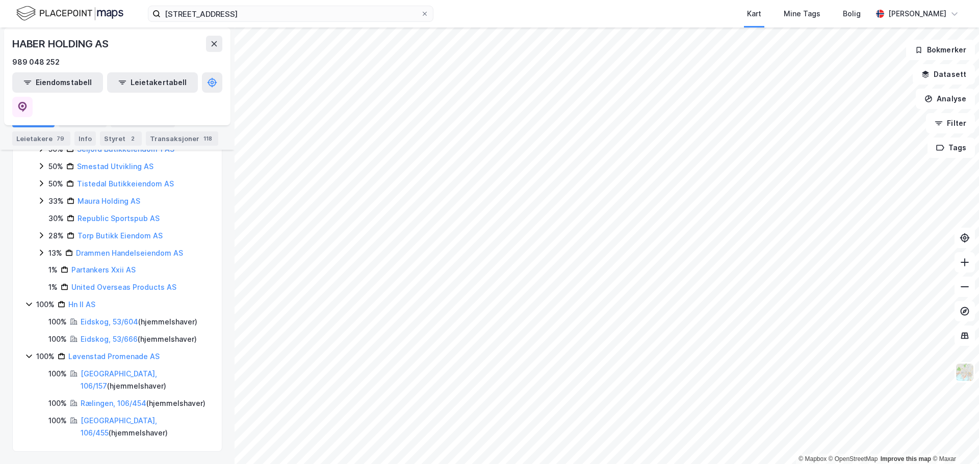
scroll to position [1283, 0]
click at [944, 151] on icon "button" at bounding box center [940, 148] width 8 height 8
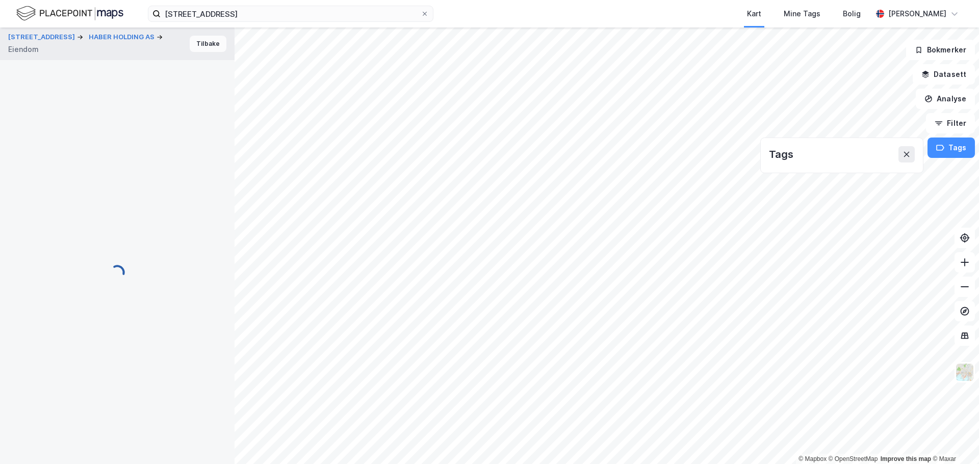
click at [208, 41] on button "Tilbake" at bounding box center [208, 44] width 37 height 16
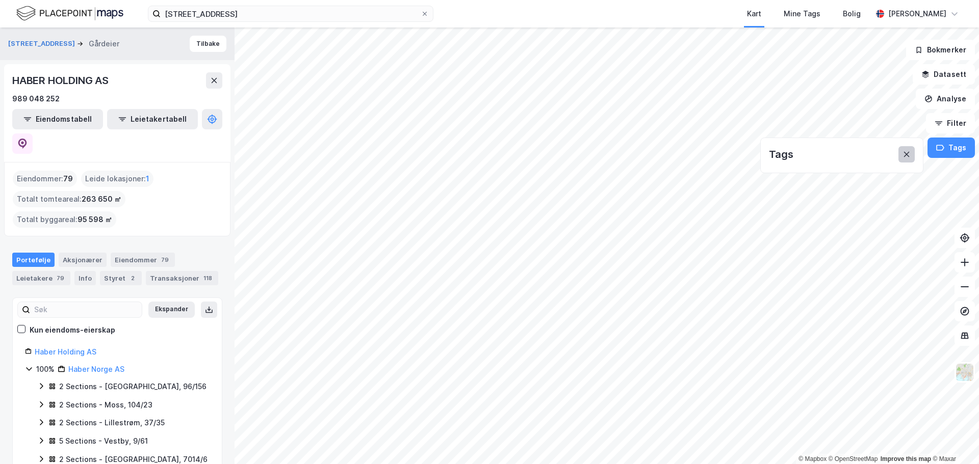
click at [907, 156] on icon at bounding box center [906, 154] width 8 height 8
click at [91, 253] on div "Aksjonærer" at bounding box center [83, 260] width 48 height 14
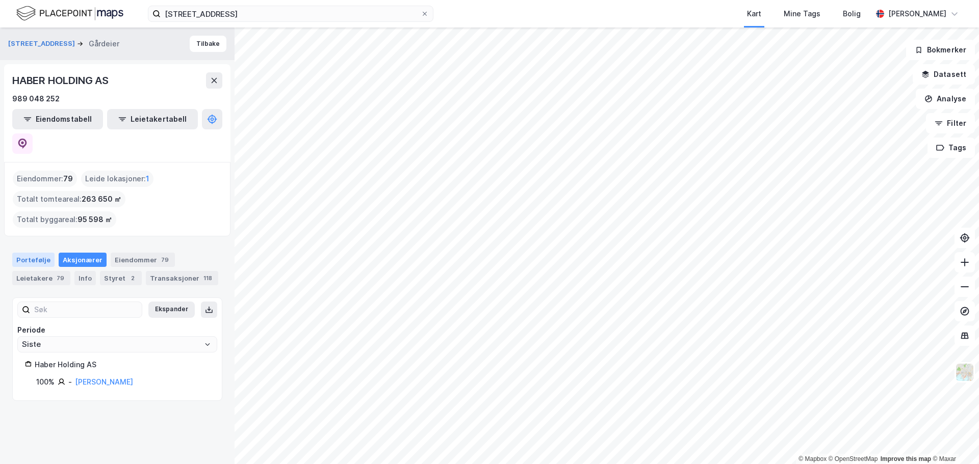
click at [27, 253] on div "Portefølje" at bounding box center [33, 260] width 42 height 14
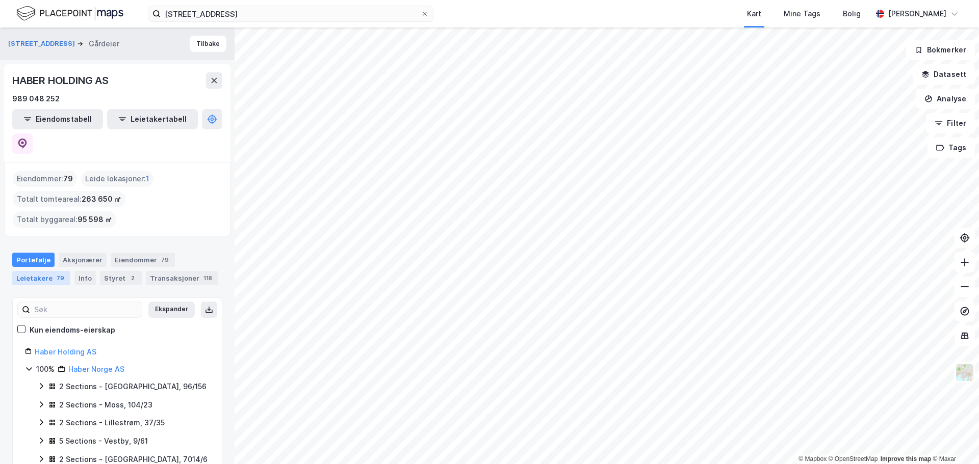
click at [47, 271] on div "Leietakere 79" at bounding box center [41, 278] width 58 height 14
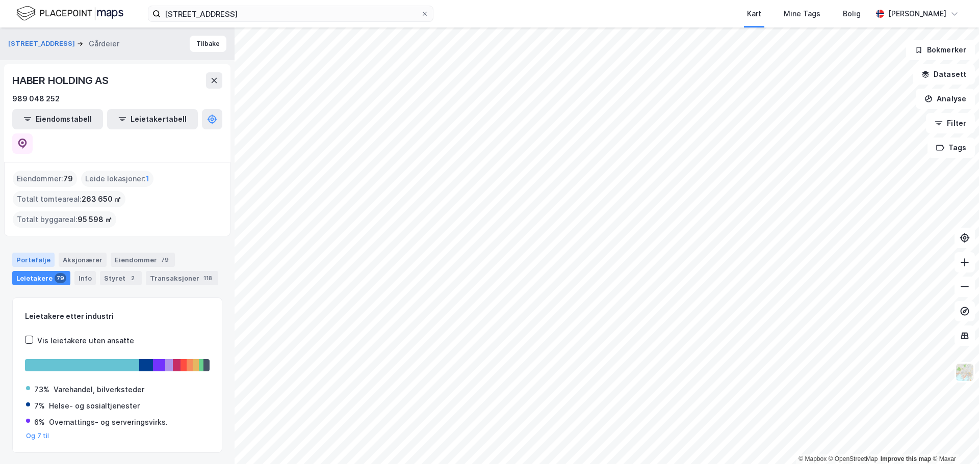
click at [34, 253] on div "Portefølje" at bounding box center [33, 260] width 42 height 14
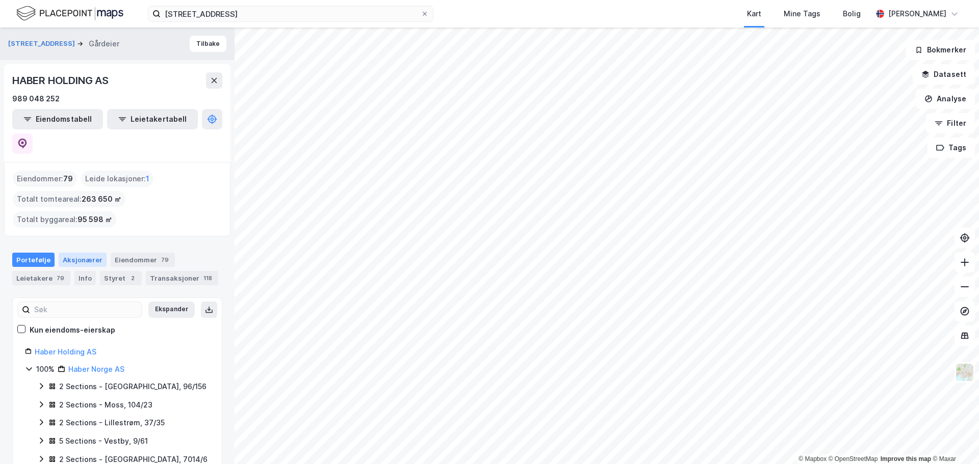
click at [79, 253] on div "Aksjonærer" at bounding box center [83, 260] width 48 height 14
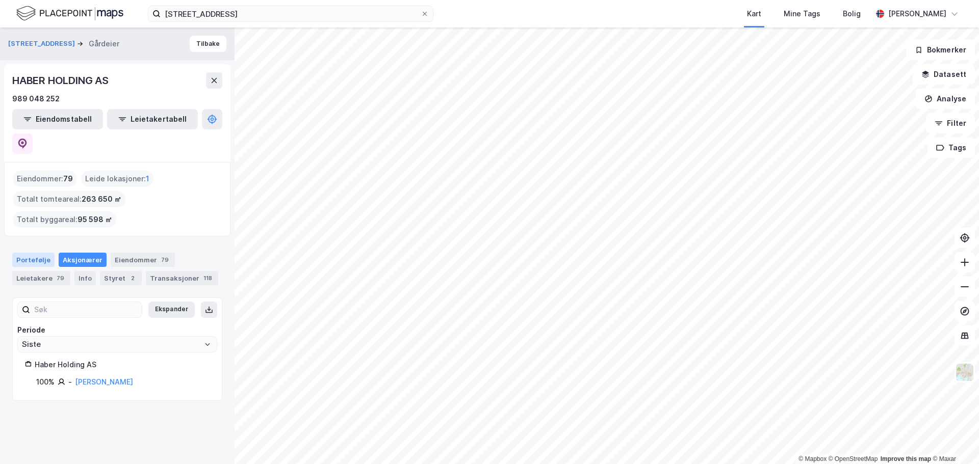
click at [29, 253] on div "Portefølje" at bounding box center [33, 260] width 42 height 14
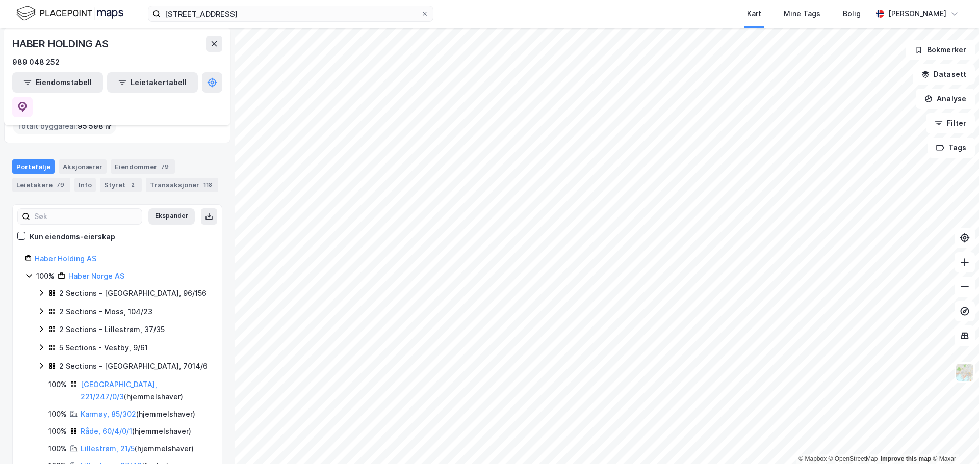
scroll to position [102, 0]
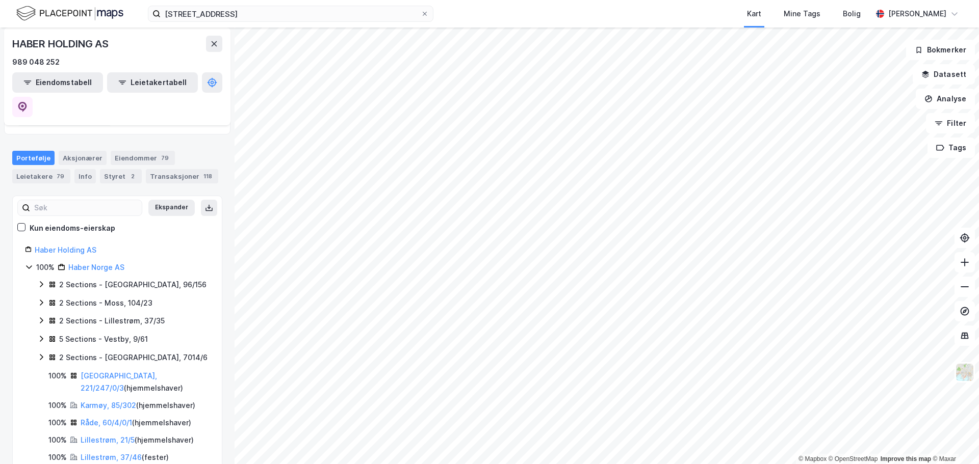
click at [101, 279] on div "2 Sections - [GEOGRAPHIC_DATA], 96/156" at bounding box center [132, 285] width 147 height 12
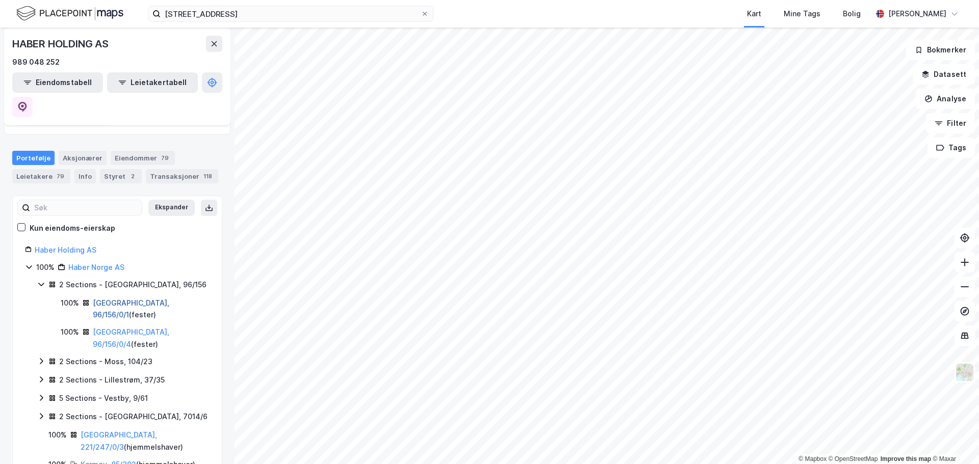
click at [135, 299] on link "[GEOGRAPHIC_DATA], 96/156/0/1" at bounding box center [131, 309] width 76 height 21
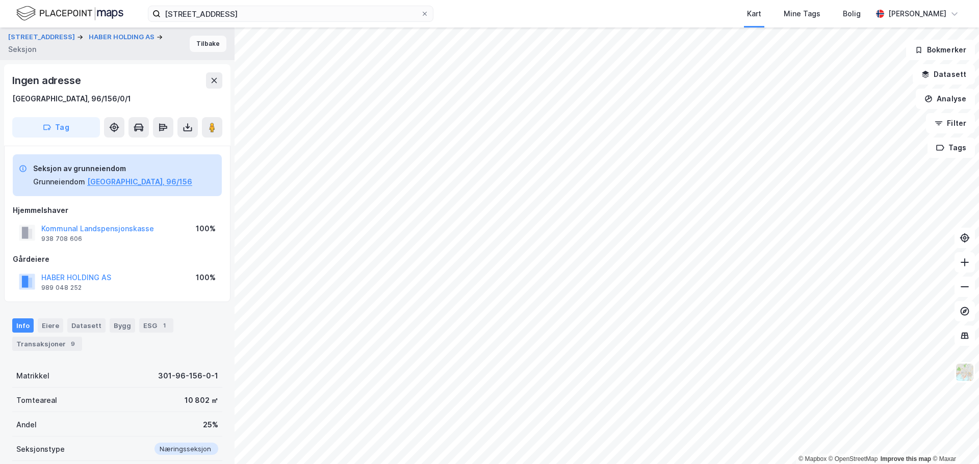
click at [207, 46] on button "Tilbake" at bounding box center [208, 44] width 37 height 16
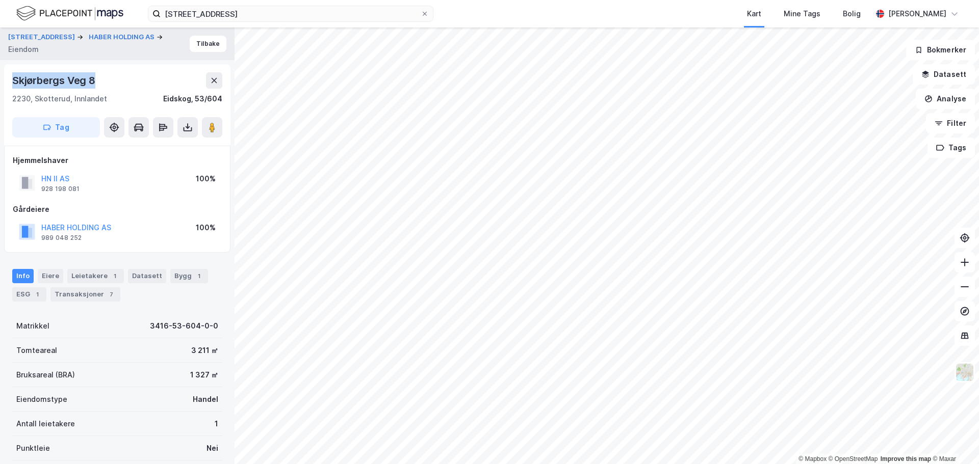
drag, startPoint x: 94, startPoint y: 80, endPoint x: 13, endPoint y: 76, distance: 80.6
click at [13, 76] on div "Skjørbergs Veg 8" at bounding box center [54, 80] width 85 height 16
click at [89, 86] on div "Skjørbergs Veg 8" at bounding box center [54, 80] width 85 height 16
drag, startPoint x: 102, startPoint y: 99, endPoint x: 12, endPoint y: 79, distance: 92.5
click at [12, 79] on div "[STREET_ADDRESS]" at bounding box center [117, 88] width 210 height 33
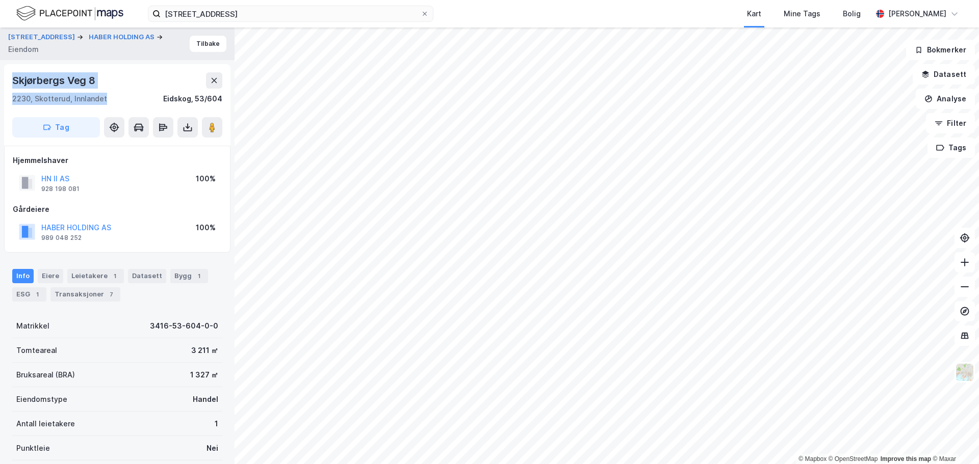
copy div "[STREET_ADDRESS]"
click at [210, 44] on button "Tilbake" at bounding box center [208, 44] width 37 height 16
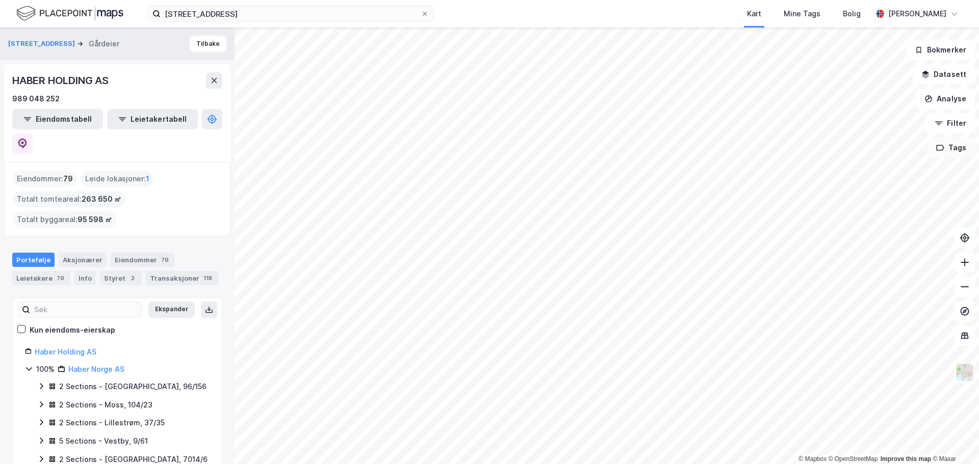
click at [773, 176] on div "© Mapbox © OpenStreetMap Improve this map © Maxar Aremarkveien 4 Gårdeier Tilba…" at bounding box center [489, 246] width 979 height 437
click at [954, 151] on button "Tags" at bounding box center [950, 148] width 47 height 20
drag, startPoint x: 816, startPoint y: 158, endPoint x: 801, endPoint y: 164, distance: 15.5
click at [801, 164] on div "Tags" at bounding box center [842, 155] width 146 height 18
click at [801, 158] on div "Tags" at bounding box center [842, 154] width 146 height 16
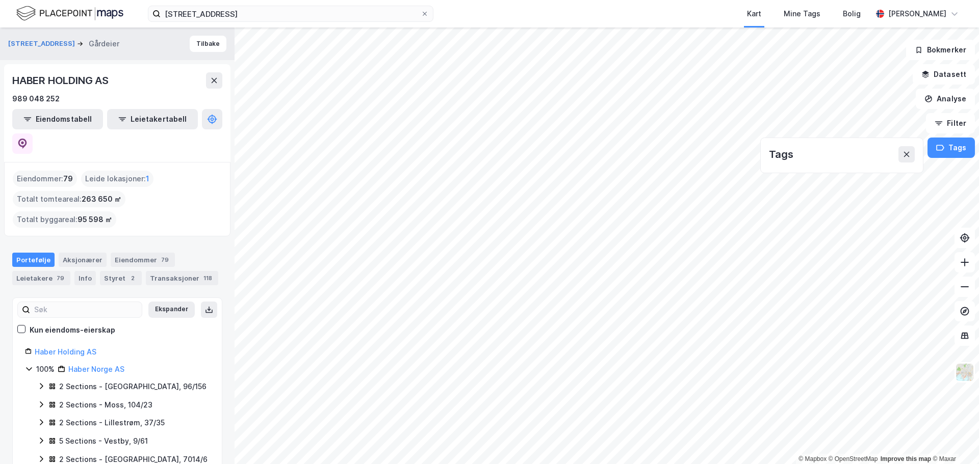
click at [788, 156] on div "Tags" at bounding box center [781, 154] width 24 height 16
click at [810, 155] on div "Tags" at bounding box center [842, 154] width 146 height 16
click at [907, 158] on icon at bounding box center [906, 154] width 8 height 8
click at [963, 377] on img at bounding box center [964, 372] width 19 height 19
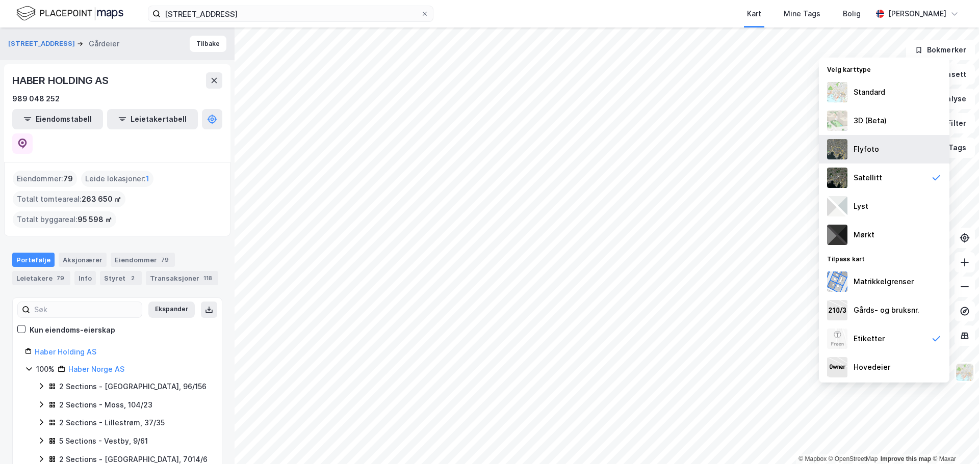
click at [882, 150] on div "Flyfoto" at bounding box center [884, 149] width 130 height 29
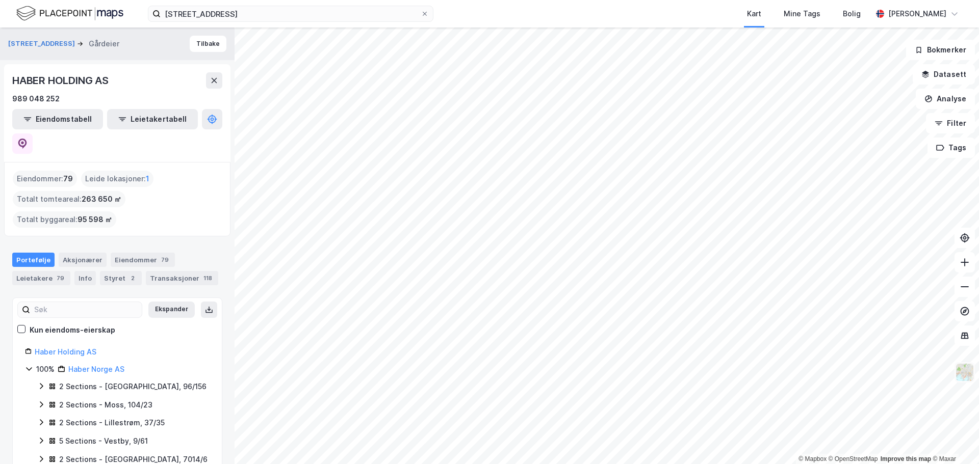
click at [968, 374] on img at bounding box center [964, 372] width 19 height 19
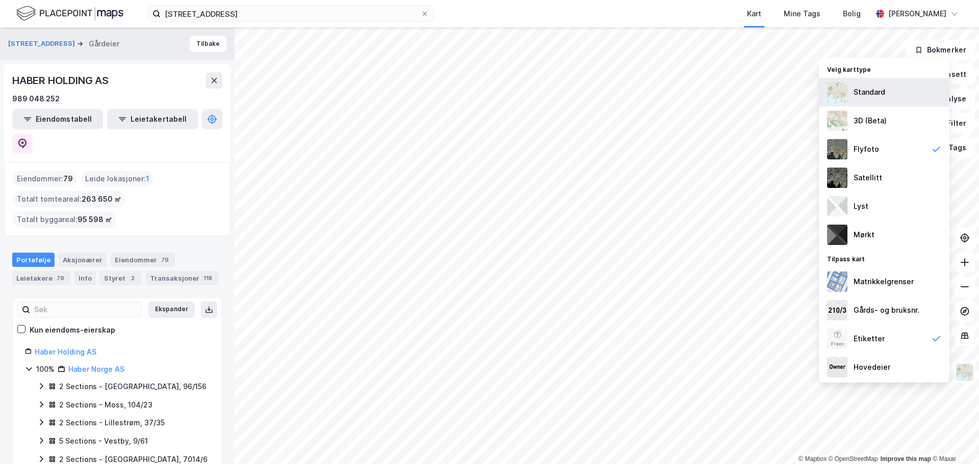
click at [886, 93] on div "Standard" at bounding box center [884, 92] width 130 height 29
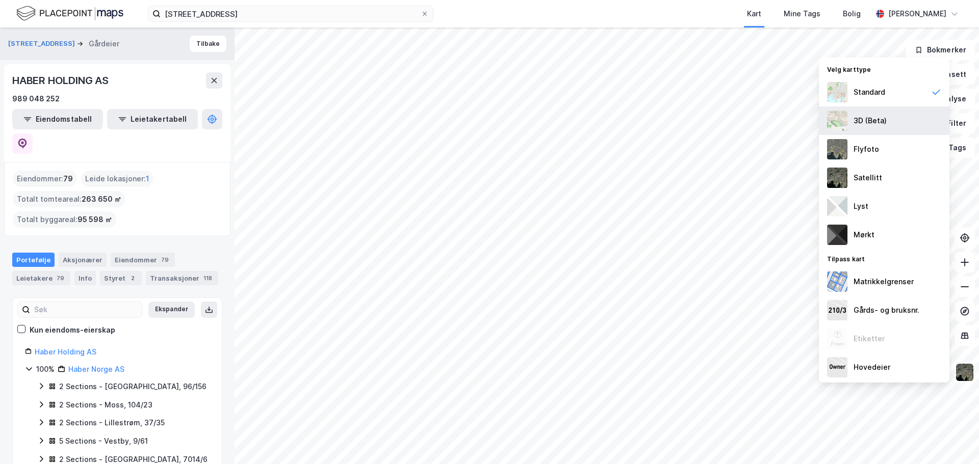
click at [883, 120] on div "3D (Beta)" at bounding box center [869, 121] width 33 height 12
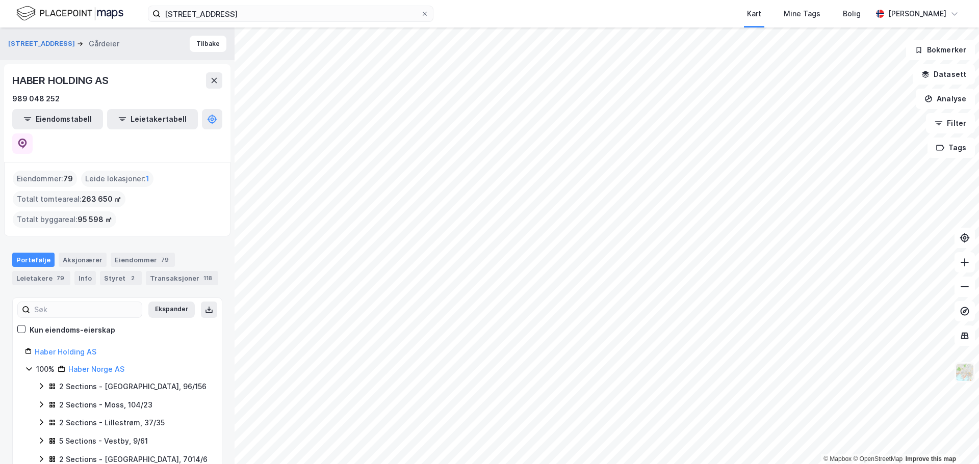
click at [962, 370] on img at bounding box center [964, 372] width 19 height 19
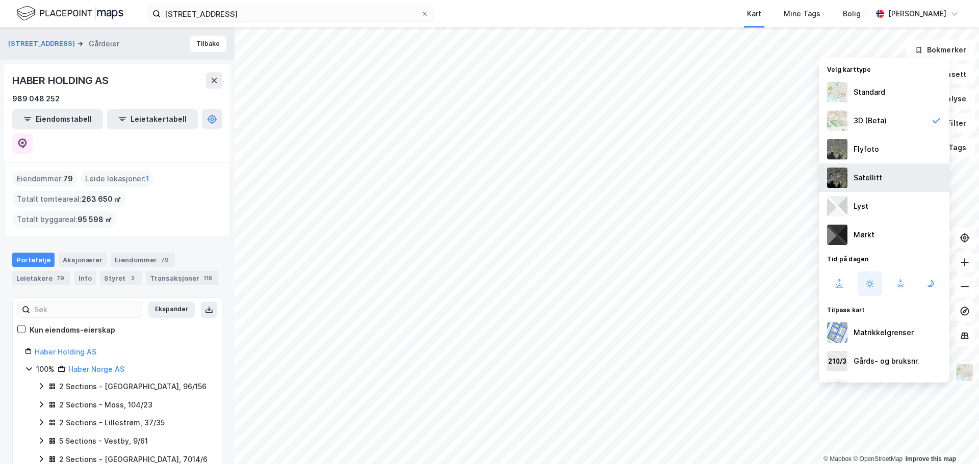
click at [874, 175] on div "Satellitt" at bounding box center [867, 178] width 29 height 12
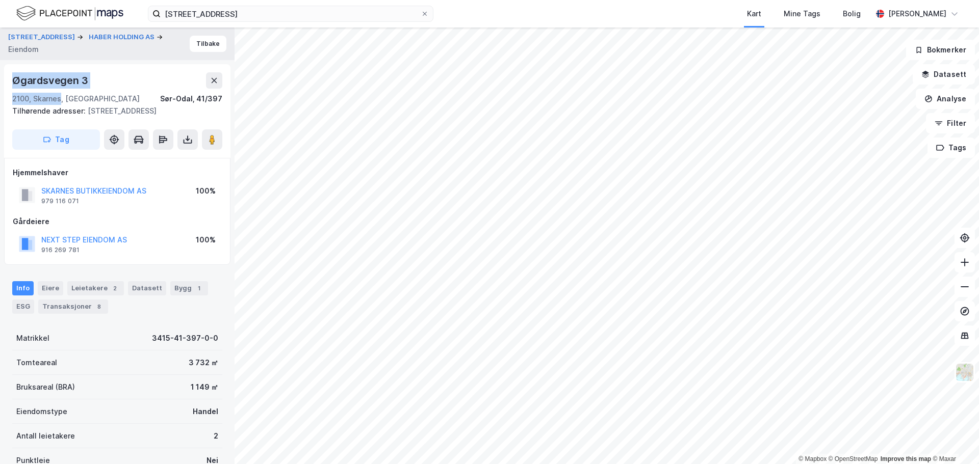
drag, startPoint x: 60, startPoint y: 98, endPoint x: 16, endPoint y: 81, distance: 47.3
click at [16, 81] on div "Øgardsvegen 3 2100, [GEOGRAPHIC_DATA], [GEOGRAPHIC_DATA] [GEOGRAPHIC_DATA], 41/…" at bounding box center [117, 88] width 210 height 33
copy div "[STREET_ADDRESS]"
click at [943, 101] on button "Analyse" at bounding box center [945, 99] width 59 height 20
click at [942, 147] on icon "button" at bounding box center [940, 148] width 8 height 8
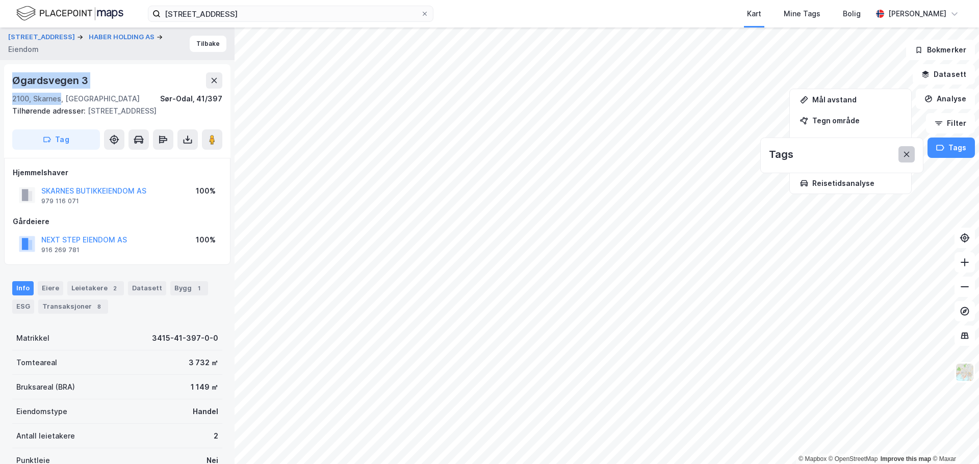
click at [913, 153] on button at bounding box center [906, 154] width 16 height 16
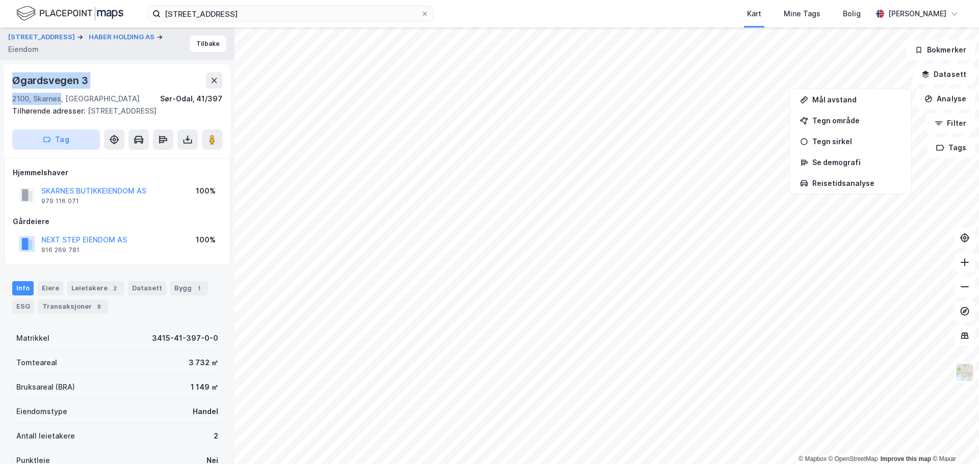
click at [56, 141] on button "Tag" at bounding box center [56, 139] width 88 height 20
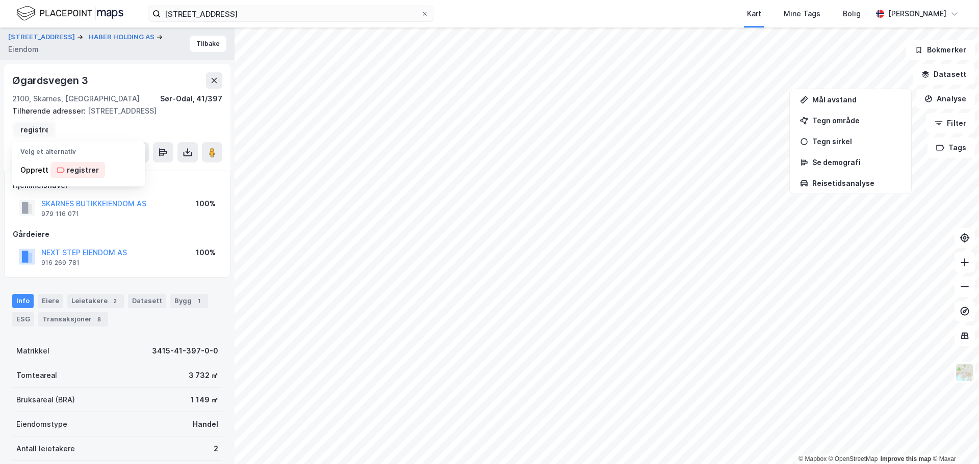
scroll to position [0, 5]
type input "registrert"
click at [73, 170] on div "registrert" at bounding box center [84, 170] width 35 height 12
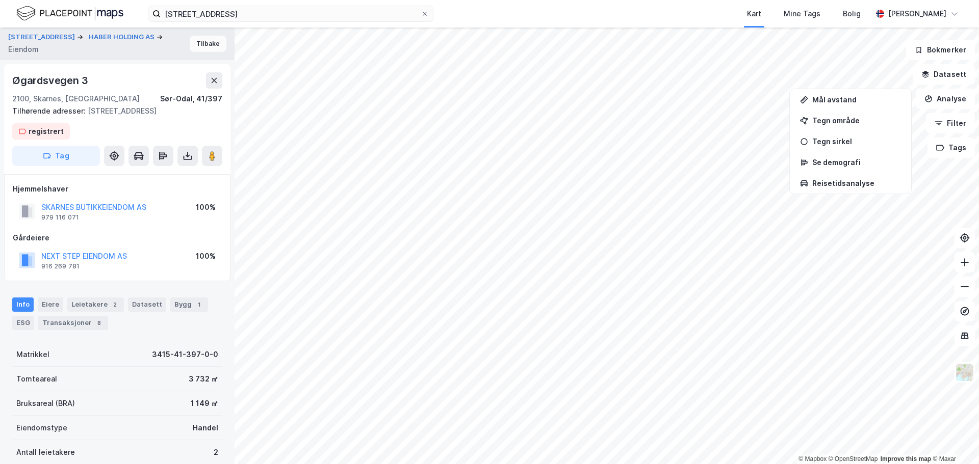
click at [205, 44] on button "Tilbake" at bounding box center [208, 44] width 37 height 16
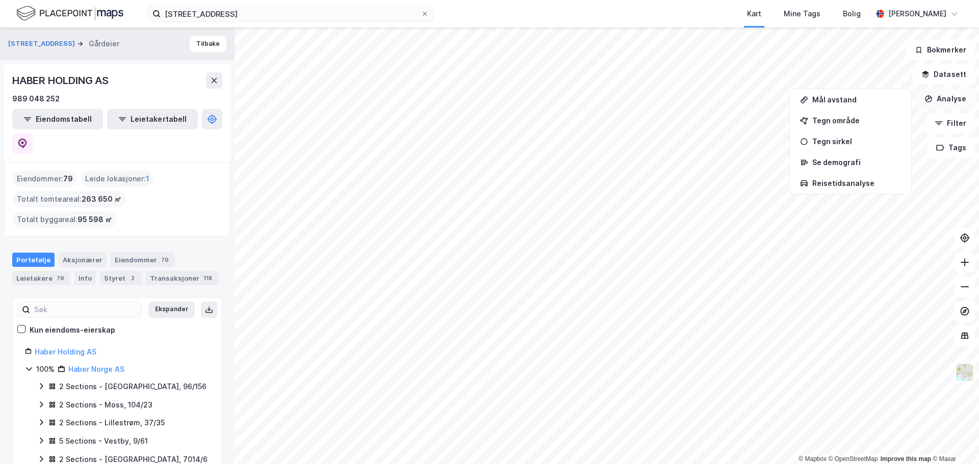
click at [947, 101] on button "Analyse" at bounding box center [945, 99] width 59 height 20
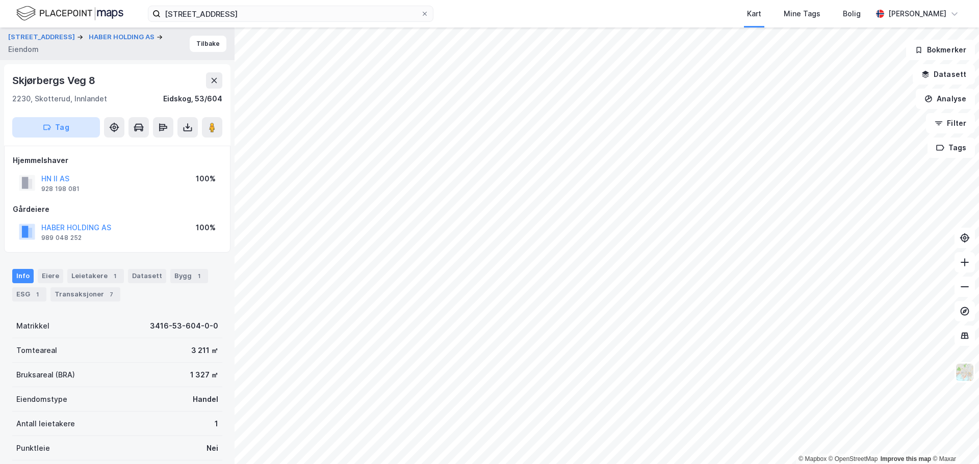
click at [63, 128] on button "Tag" at bounding box center [56, 127] width 88 height 20
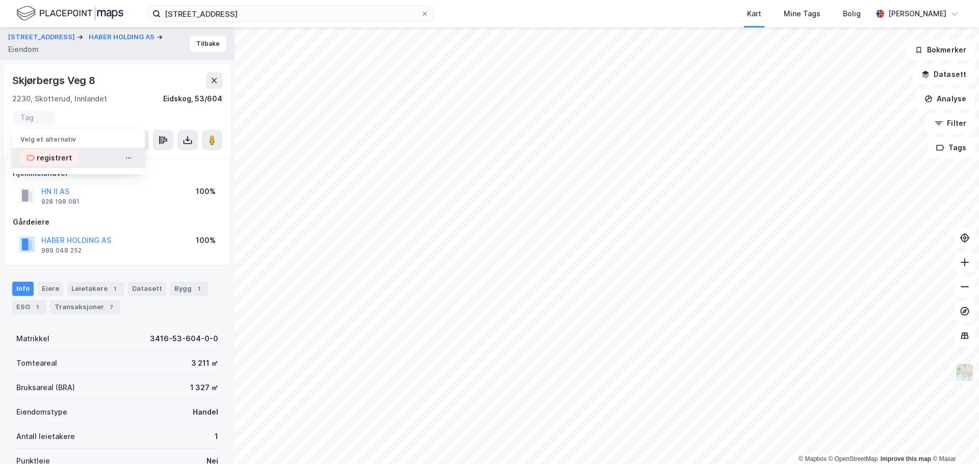
click at [45, 160] on div "registrert" at bounding box center [54, 158] width 35 height 12
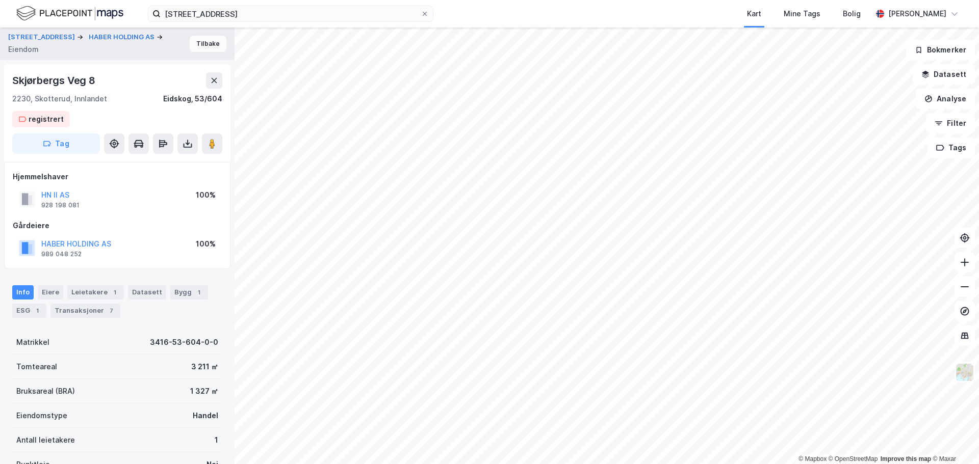
click at [203, 43] on button "Tilbake" at bounding box center [208, 44] width 37 height 16
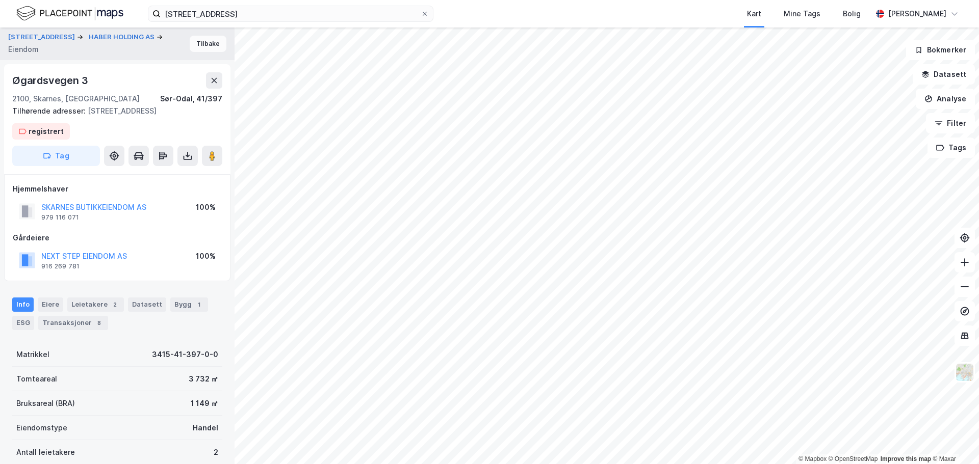
click at [196, 43] on button "Tilbake" at bounding box center [208, 44] width 37 height 16
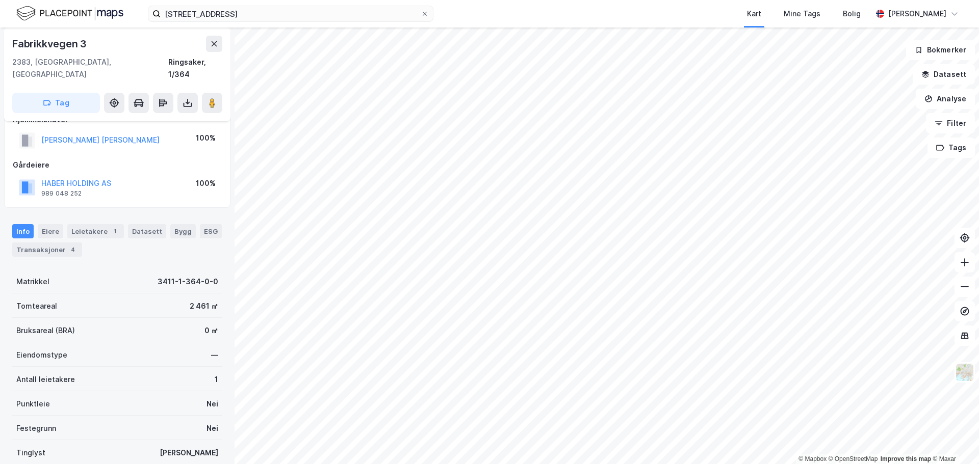
scroll to position [153, 0]
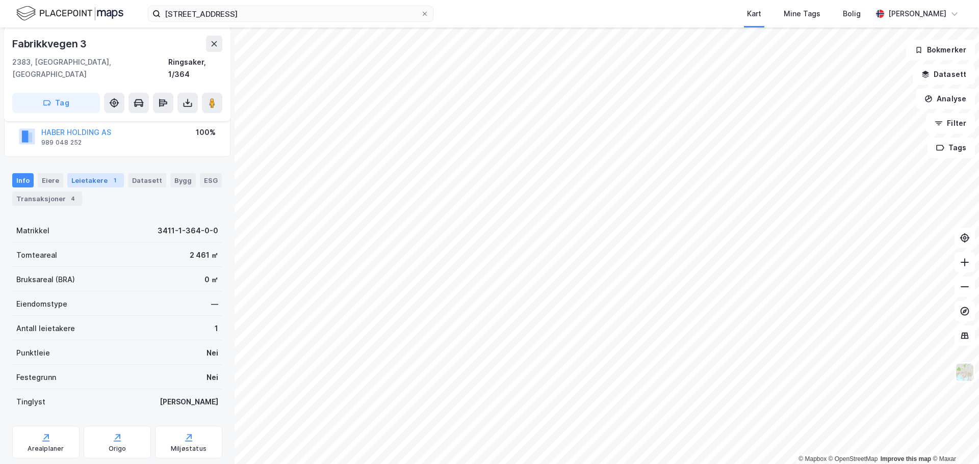
click at [104, 173] on div "Leietakere 1" at bounding box center [95, 180] width 57 height 14
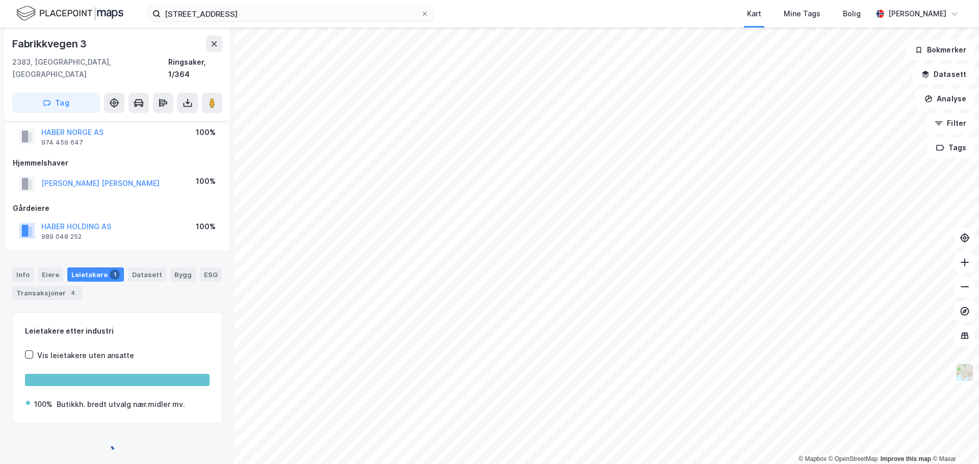
scroll to position [101, 0]
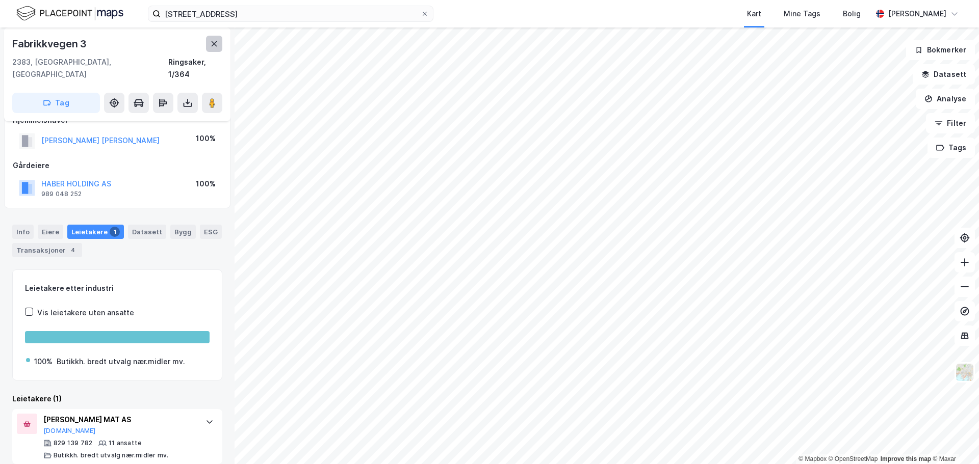
click at [212, 47] on icon at bounding box center [214, 44] width 8 height 8
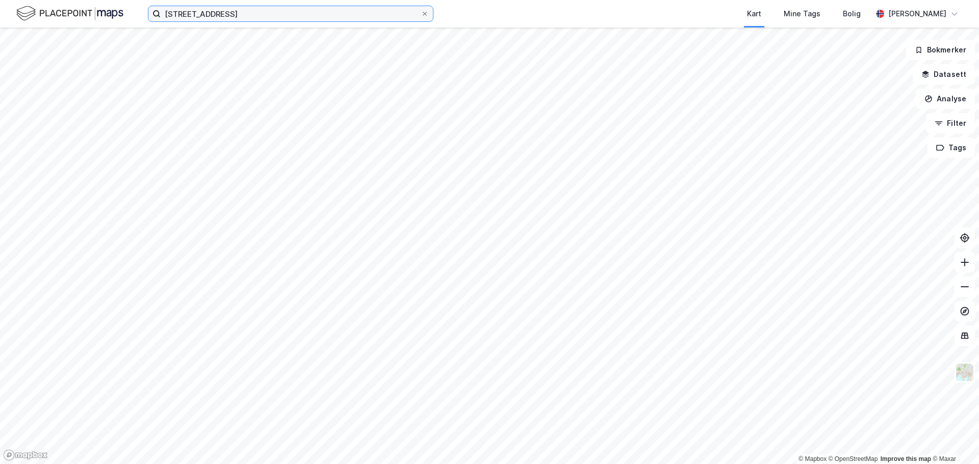
click at [233, 13] on input "[STREET_ADDRESS]" at bounding box center [291, 13] width 260 height 15
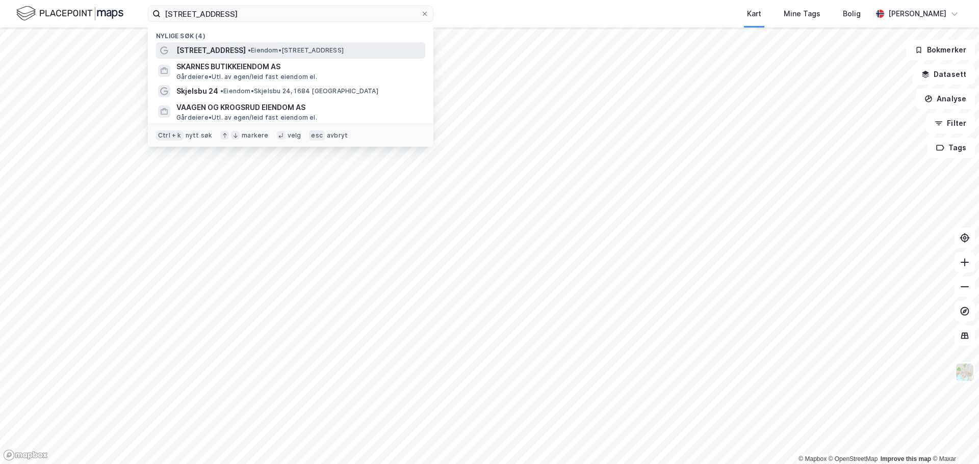
click at [248, 48] on span "•" at bounding box center [249, 50] width 3 height 8
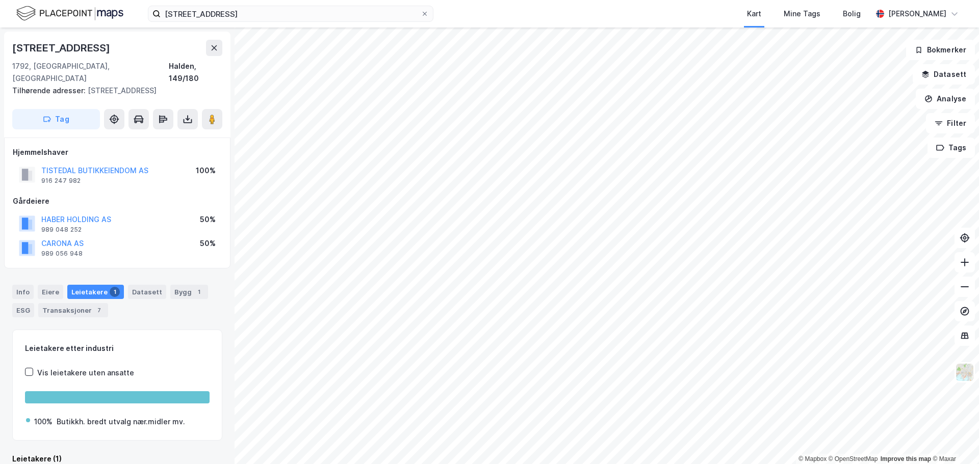
scroll to position [5, 0]
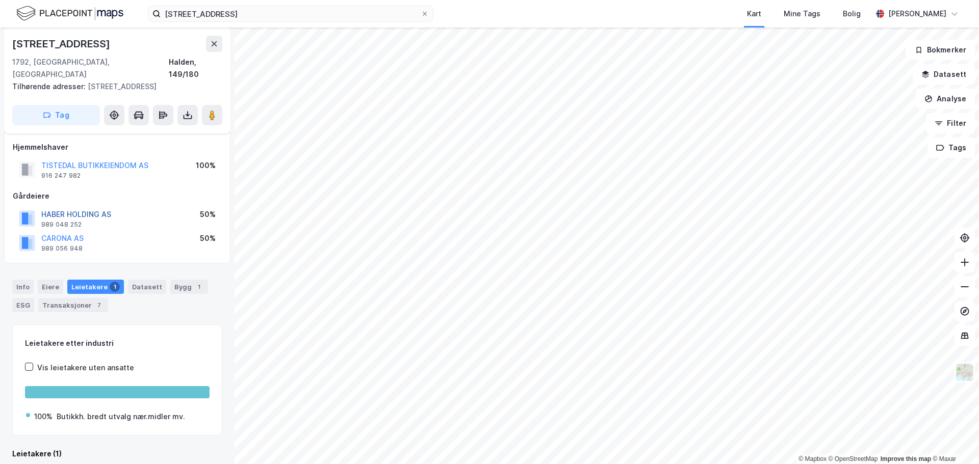
click at [0, 0] on button "HABER HOLDING AS" at bounding box center [0, 0] width 0 height 0
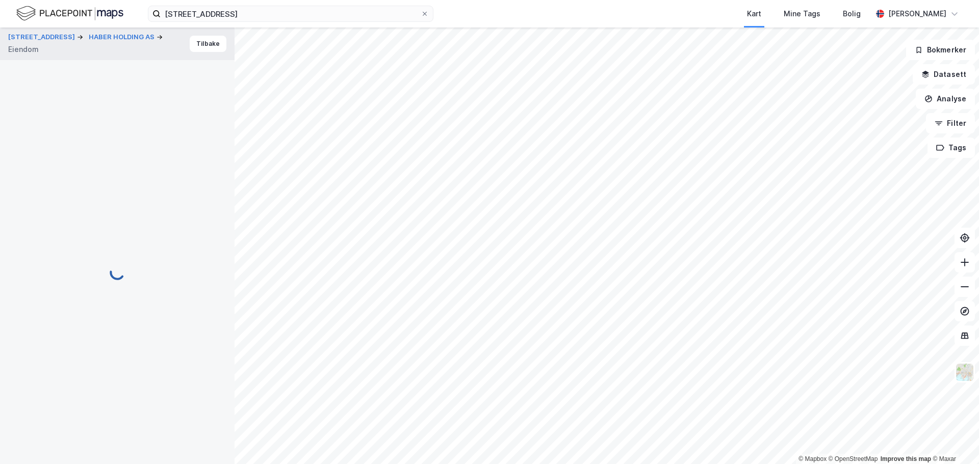
scroll to position [5, 0]
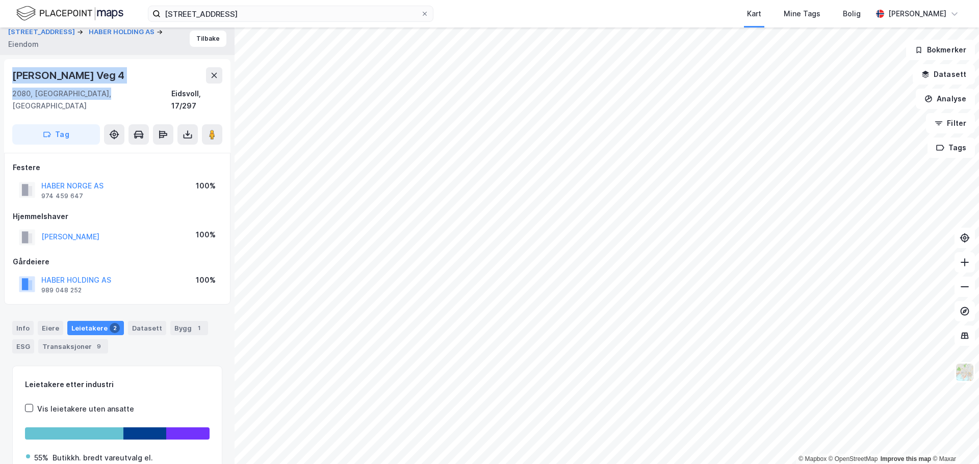
drag, startPoint x: 100, startPoint y: 91, endPoint x: 11, endPoint y: 80, distance: 89.8
click at [11, 80] on div "Nedre [PERSON_NAME][STREET_ADDRESS]" at bounding box center [117, 106] width 226 height 94
copy div "[PERSON_NAME][STREET_ADDRESS]"
click at [50, 130] on icon "button" at bounding box center [47, 134] width 8 height 8
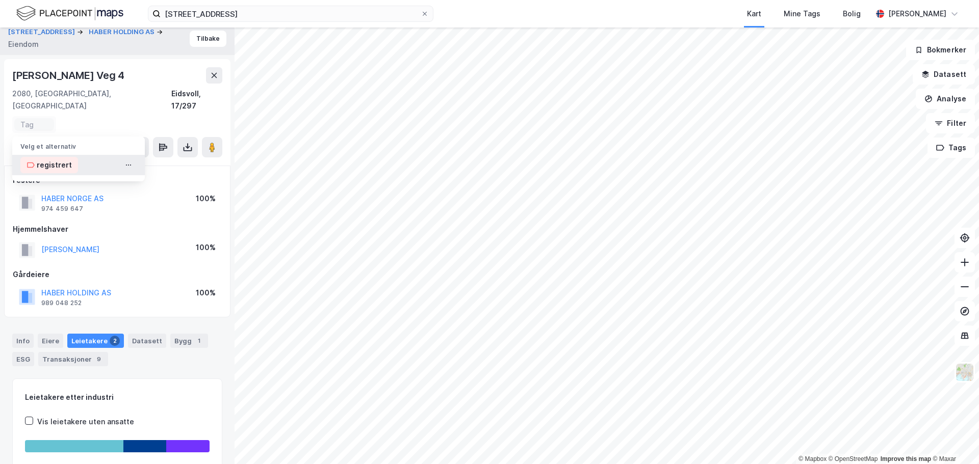
click at [62, 159] on div "registrert" at bounding box center [54, 165] width 35 height 12
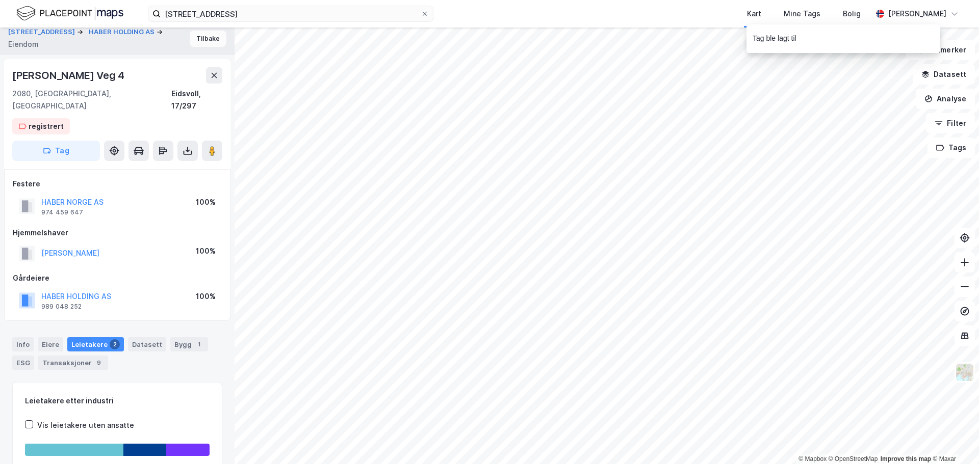
click at [210, 39] on button "Tilbake" at bounding box center [208, 39] width 37 height 16
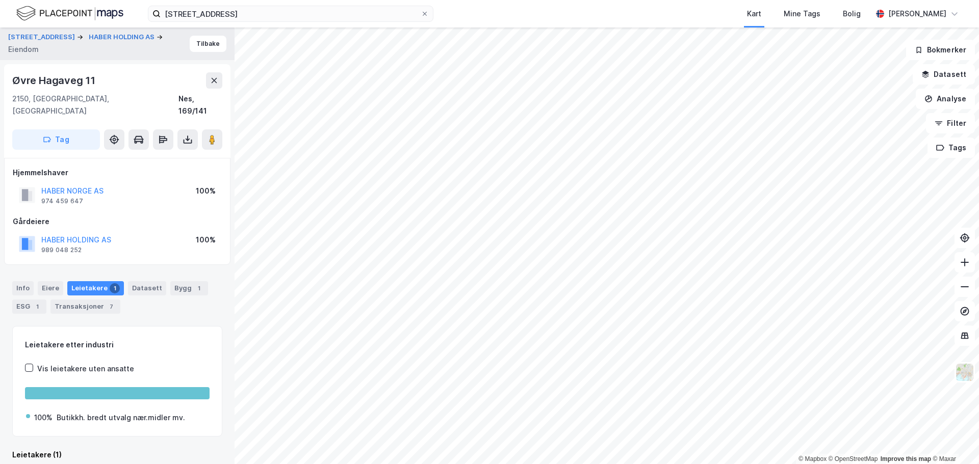
scroll to position [1, 0]
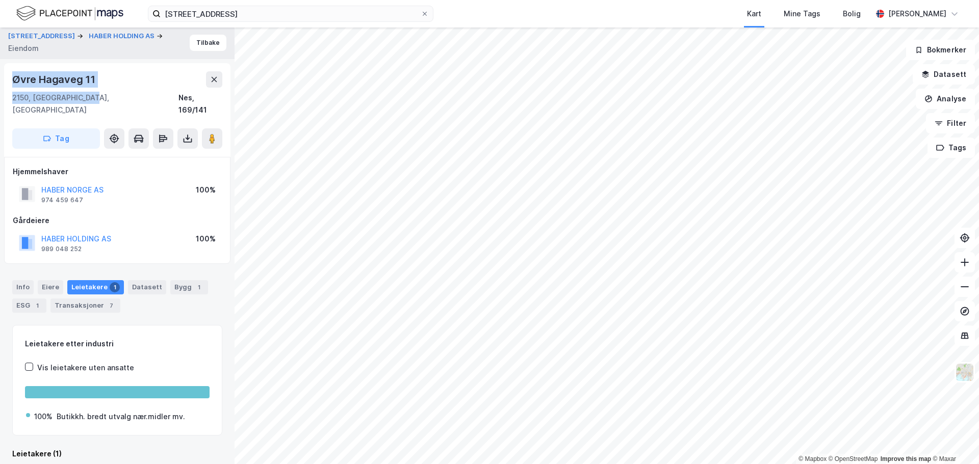
drag, startPoint x: 87, startPoint y: 97, endPoint x: 14, endPoint y: 80, distance: 75.0
click at [14, 80] on div "Øvre [STREET_ADDRESS]" at bounding box center [117, 93] width 210 height 45
copy div "[STREET_ADDRESS]"
click at [208, 45] on button "Tilbake" at bounding box center [208, 43] width 37 height 16
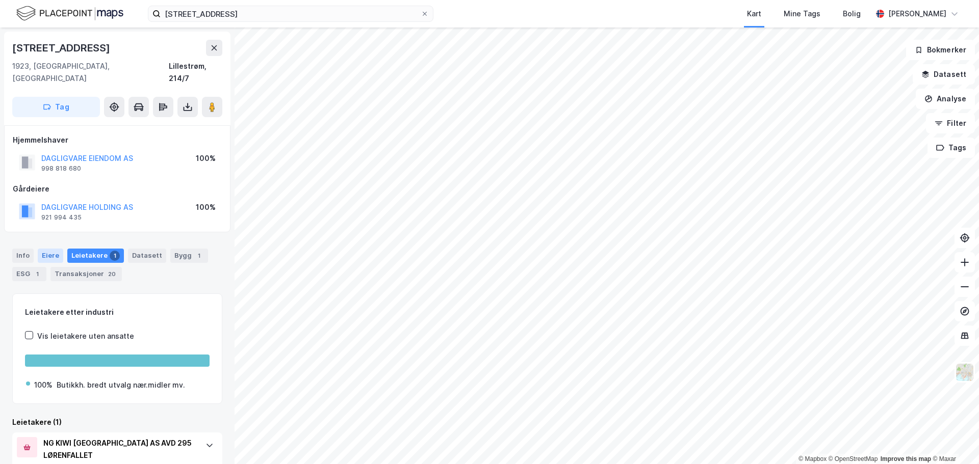
click at [57, 249] on div "Eiere" at bounding box center [50, 256] width 25 height 14
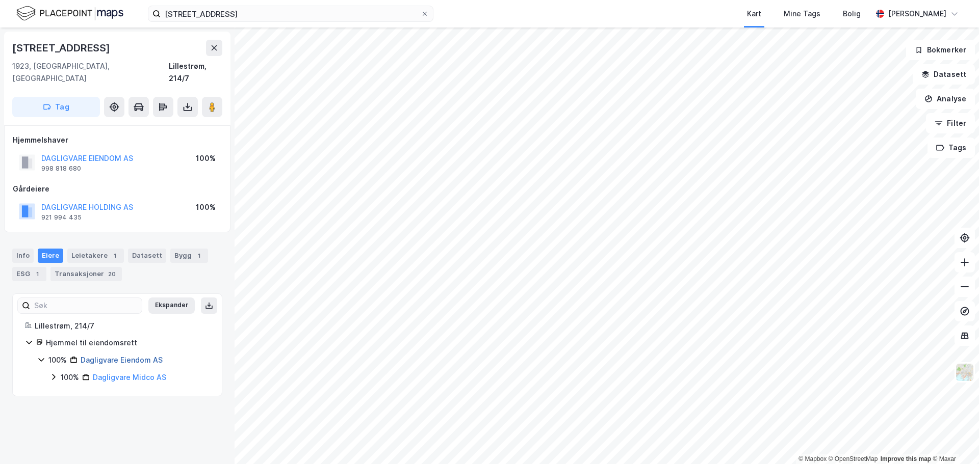
click at [128, 356] on link "Dagligvare Eiendom AS" at bounding box center [122, 360] width 82 height 9
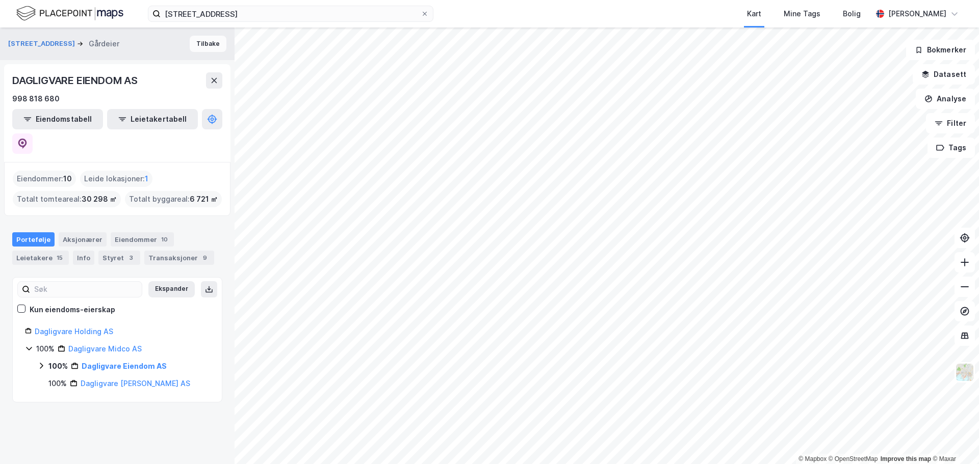
click at [201, 44] on button "Tilbake" at bounding box center [208, 44] width 37 height 16
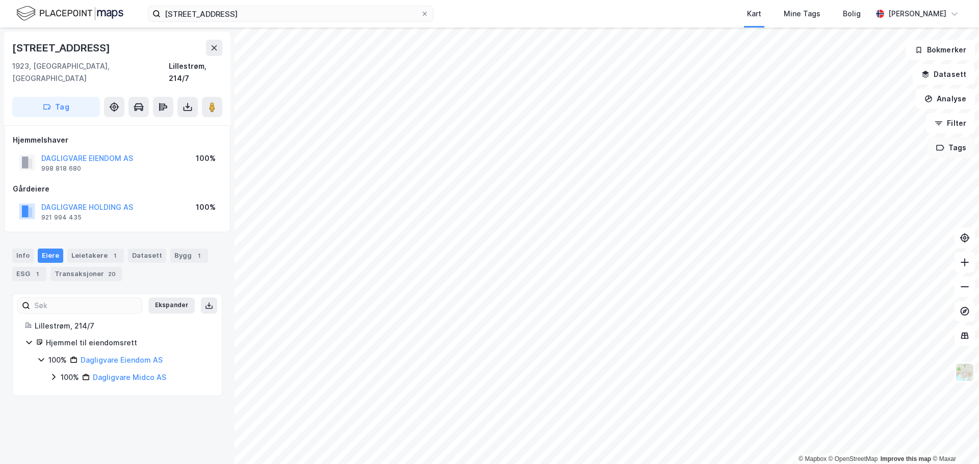
click at [950, 149] on button "Tags" at bounding box center [950, 148] width 47 height 20
click at [821, 177] on div "registrert ( 3 )" at bounding box center [841, 175] width 97 height 9
click at [890, 444] on button "Vis" at bounding box center [875, 438] width 85 height 16
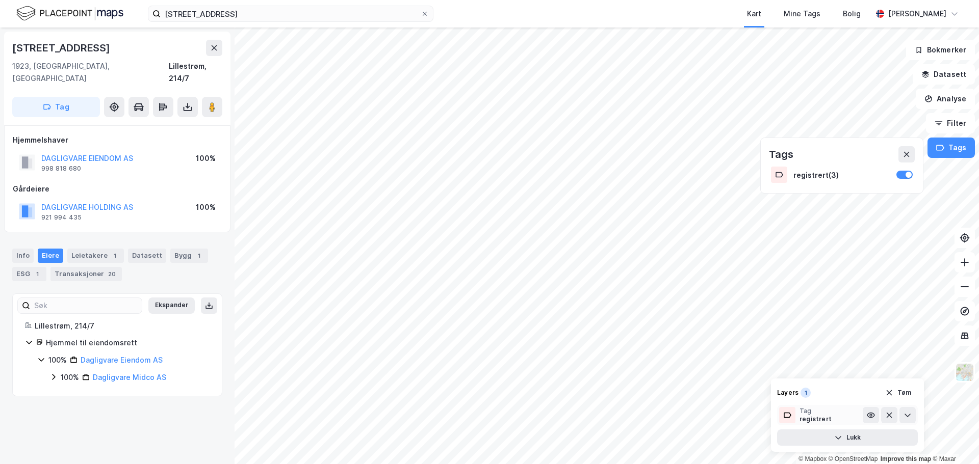
click at [805, 414] on div "Tag" at bounding box center [815, 411] width 32 height 8
click at [910, 157] on icon at bounding box center [906, 154] width 8 height 8
click at [841, 142] on icon "Map marker" at bounding box center [841, 141] width 8 height 8
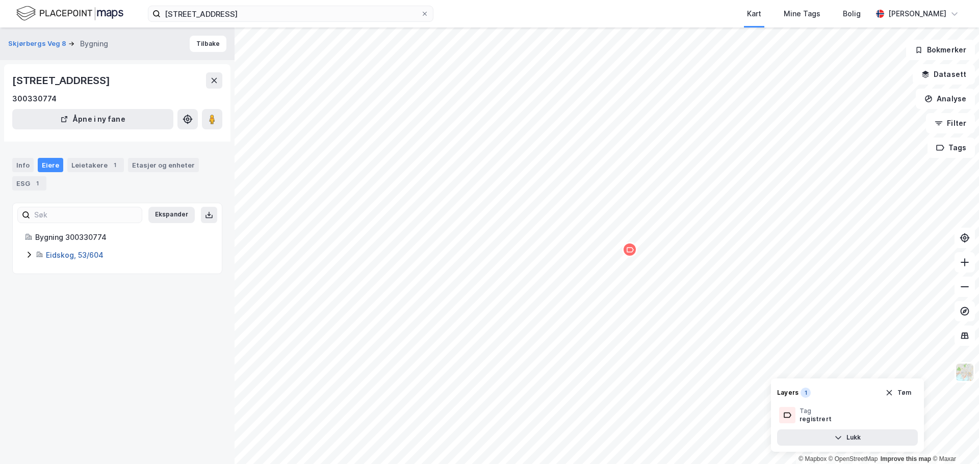
click at [62, 259] on link "Eidskog, 53/604" at bounding box center [75, 255] width 58 height 9
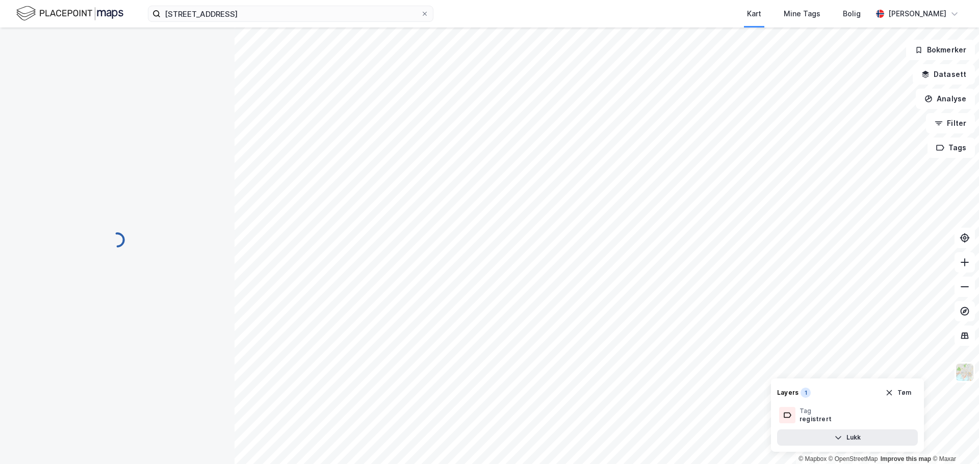
scroll to position [1, 0]
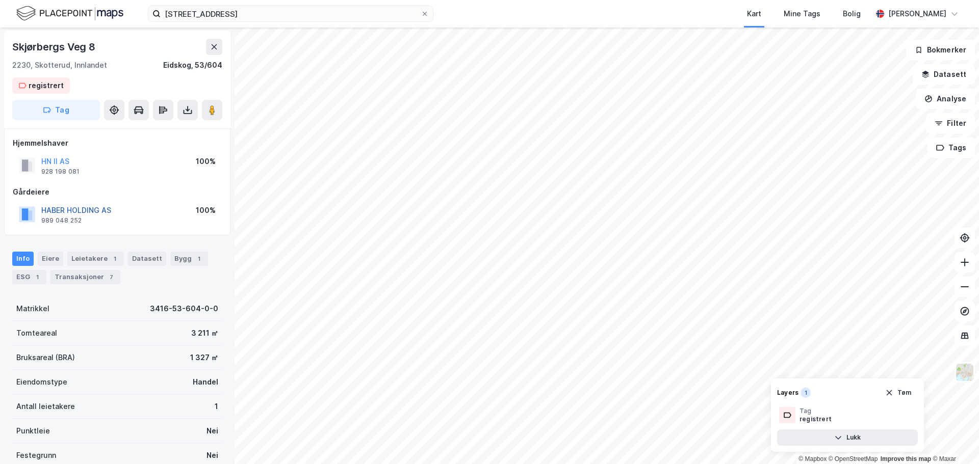
click at [0, 0] on button "HABER HOLDING AS" at bounding box center [0, 0] width 0 height 0
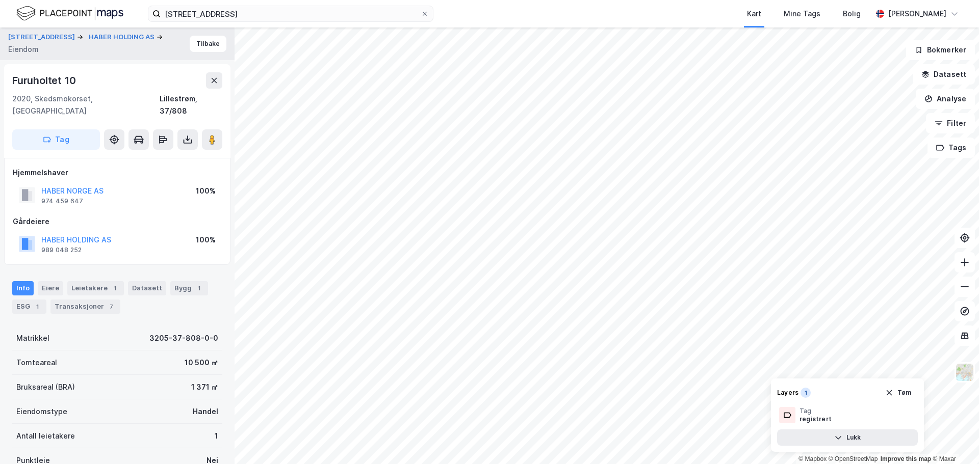
scroll to position [1, 0]
drag, startPoint x: 80, startPoint y: 79, endPoint x: 25, endPoint y: 75, distance: 54.7
click at [25, 75] on div "Furuholtet 10" at bounding box center [117, 79] width 210 height 16
click at [77, 73] on div "Furuholtet 10" at bounding box center [44, 79] width 65 height 16
drag, startPoint x: 73, startPoint y: 79, endPoint x: 14, endPoint y: 77, distance: 59.6
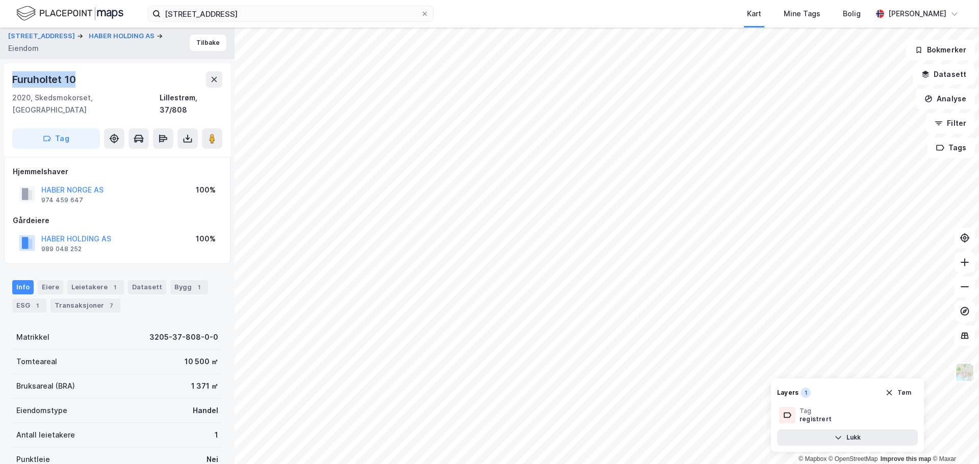
click at [14, 77] on div "Furuholtet 10" at bounding box center [44, 79] width 65 height 16
copy div "Furuholtet 10"
drag, startPoint x: 125, startPoint y: 98, endPoint x: 11, endPoint y: 79, distance: 115.3
click at [11, 79] on div "Furuholtet 10 2020, Skedsmokorset, [GEOGRAPHIC_DATA], 37/808 Tag" at bounding box center [117, 110] width 226 height 94
copy div "Furuholtet 10 2020, Skedsmokorset, [GEOGRAPHIC_DATA]"
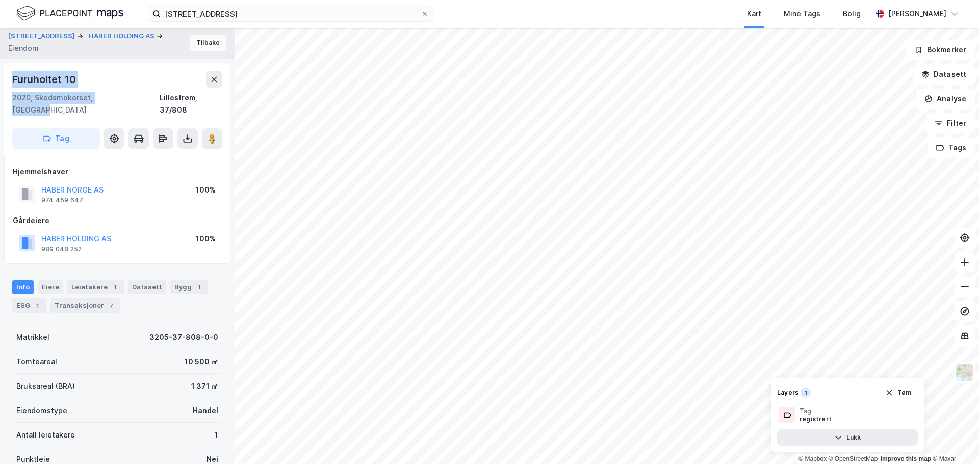
click at [207, 45] on button "Tilbake" at bounding box center [208, 43] width 37 height 16
click at [57, 128] on button "Tag" at bounding box center [56, 138] width 88 height 20
click at [201, 46] on button "Tilbake" at bounding box center [208, 43] width 37 height 16
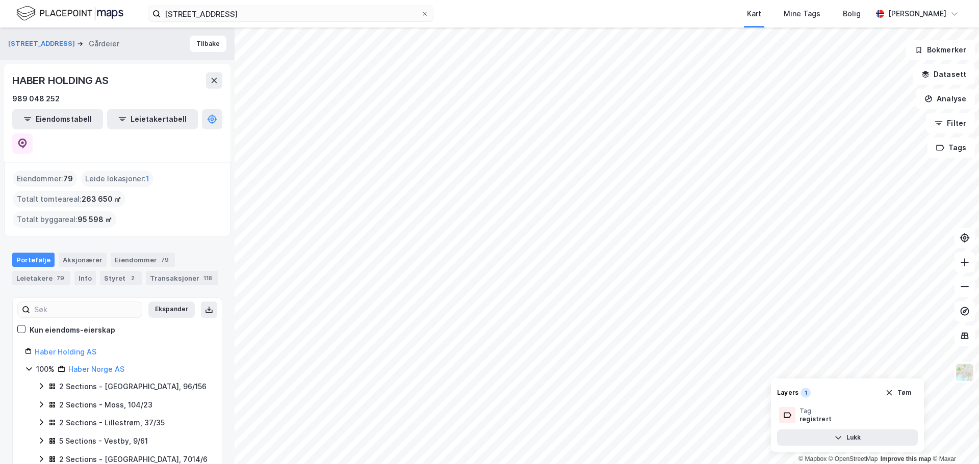
click at [808, 464] on html "Aremarkveien 4 Kart Mine Tags Bolig [PERSON_NAME] © Mapbox © OpenStreetMap Impr…" at bounding box center [489, 232] width 979 height 464
click at [862, 438] on button "Lukk" at bounding box center [847, 438] width 141 height 16
click at [879, 443] on button "Vis" at bounding box center [875, 438] width 85 height 16
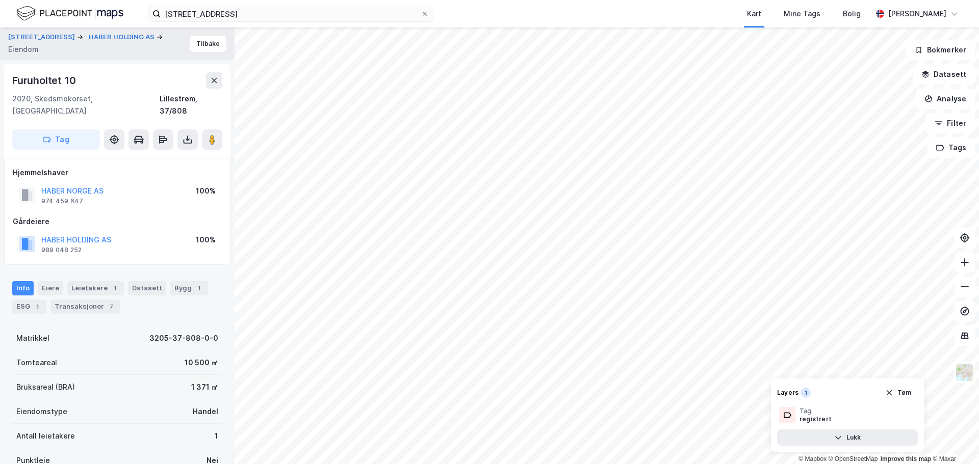
scroll to position [1, 0]
click at [53, 128] on button "Tag" at bounding box center [56, 138] width 88 height 20
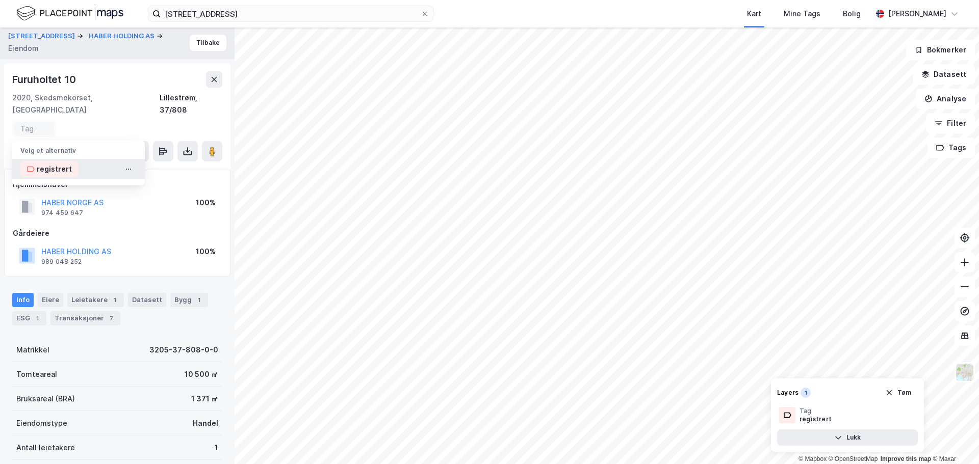
click at [54, 163] on div "registrert" at bounding box center [54, 169] width 35 height 12
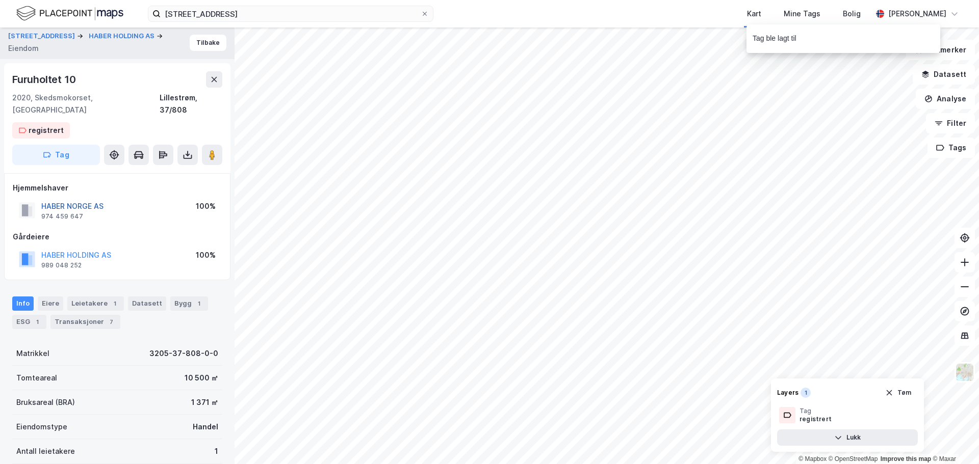
click at [0, 0] on button "HABER NORGE AS" at bounding box center [0, 0] width 0 height 0
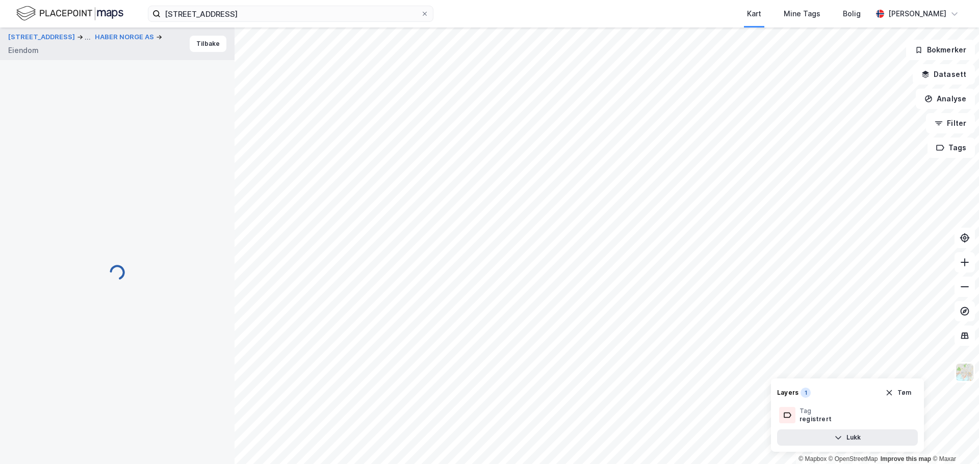
scroll to position [1, 0]
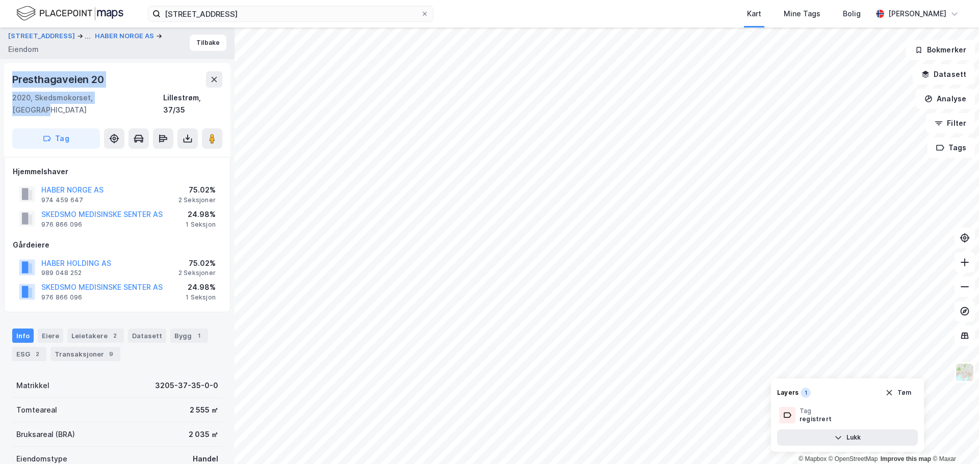
drag, startPoint x: 126, startPoint y: 100, endPoint x: 10, endPoint y: 81, distance: 117.8
click at [10, 81] on div "Presthagaveien 20 2020, Skedsmokorset, Akershus Lillestrøm, 37/35 Tag" at bounding box center [117, 110] width 226 height 94
copy div "Presthagaveien 20 2020, [GEOGRAPHIC_DATA], [GEOGRAPHIC_DATA]"
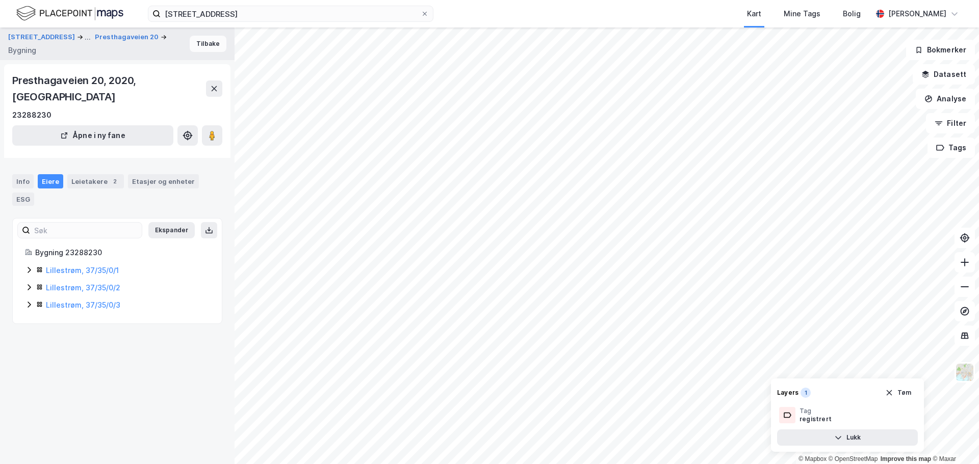
click at [190, 40] on button "Tilbake" at bounding box center [208, 44] width 37 height 16
click at [15, 174] on div "Info" at bounding box center [22, 181] width 21 height 14
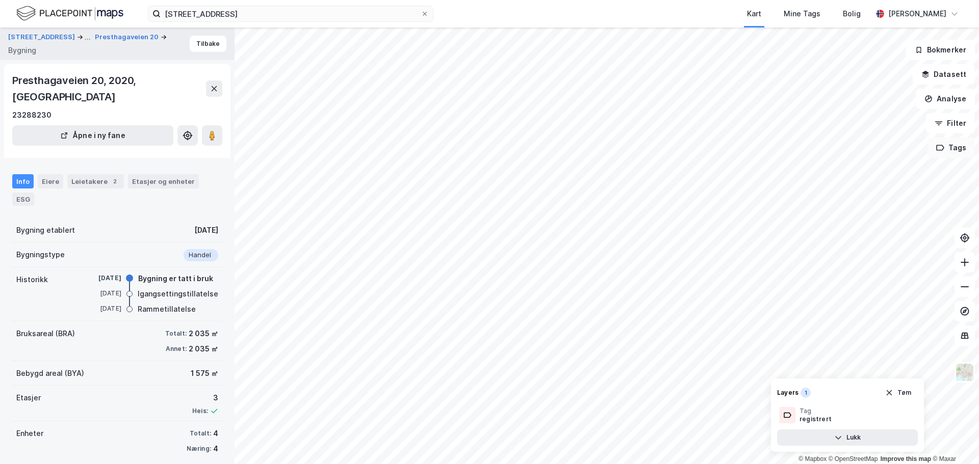
click at [958, 151] on button "Tags" at bounding box center [950, 148] width 47 height 20
click at [199, 46] on button "Tilbake" at bounding box center [208, 44] width 37 height 16
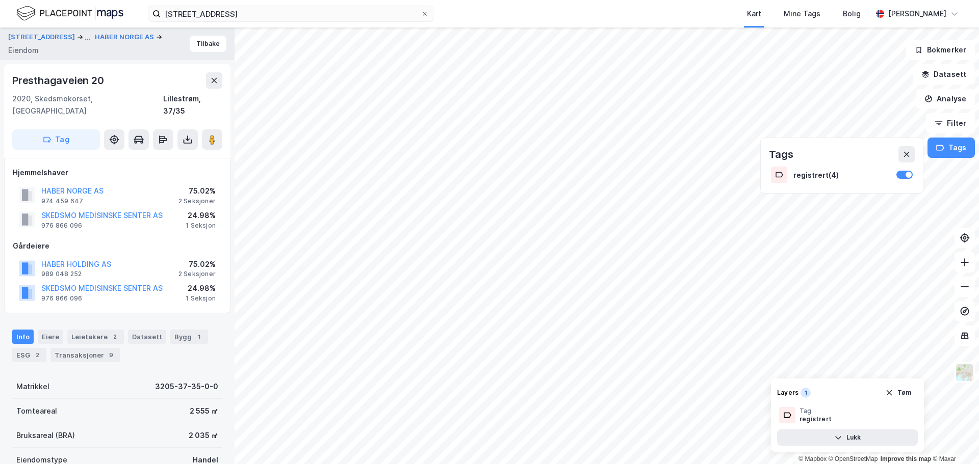
scroll to position [1, 0]
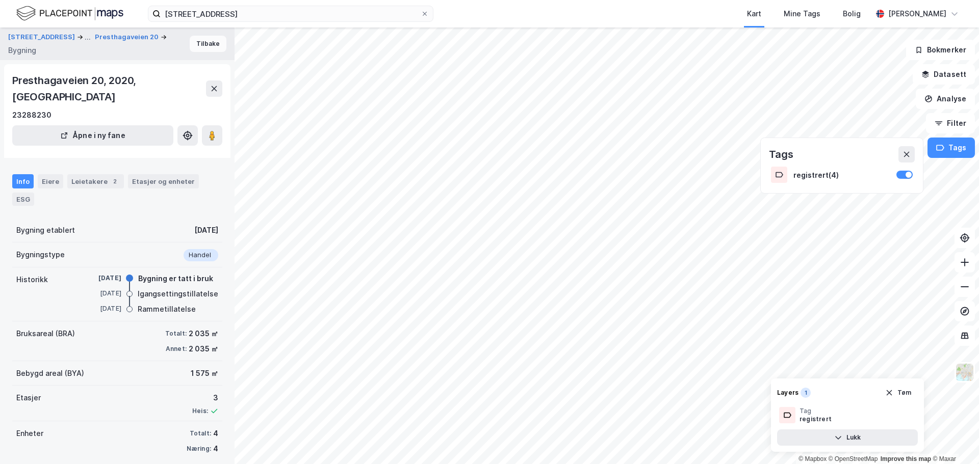
click at [199, 45] on button "Tilbake" at bounding box center [208, 44] width 37 height 16
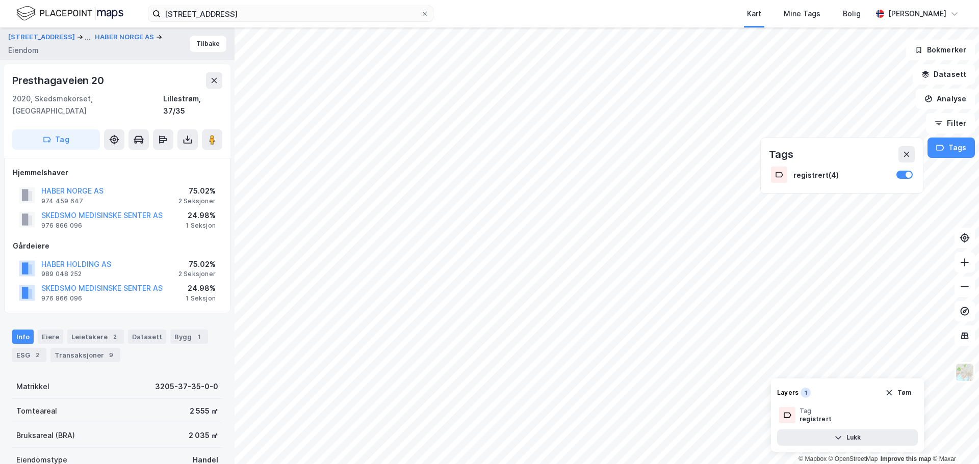
scroll to position [1, 0]
click at [59, 128] on button "Tag" at bounding box center [56, 138] width 88 height 20
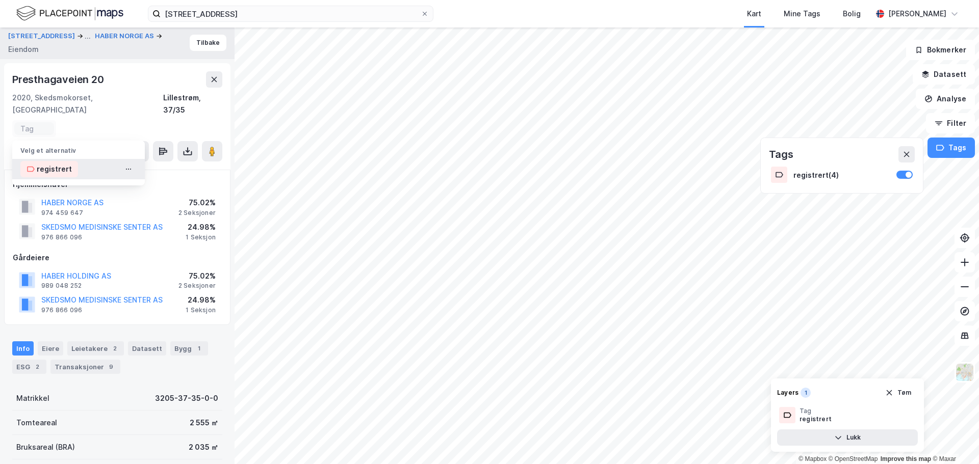
click at [60, 163] on div "registrert" at bounding box center [54, 169] width 35 height 12
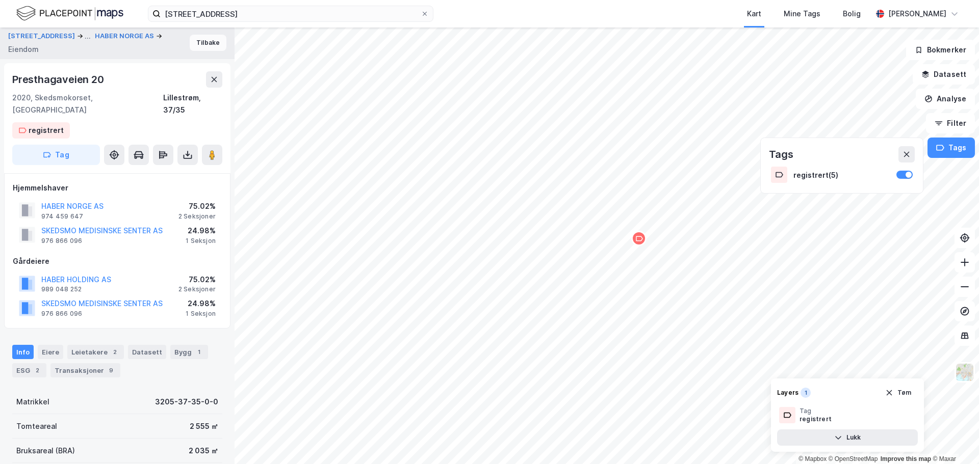
click at [211, 41] on button "Tilbake" at bounding box center [208, 43] width 37 height 16
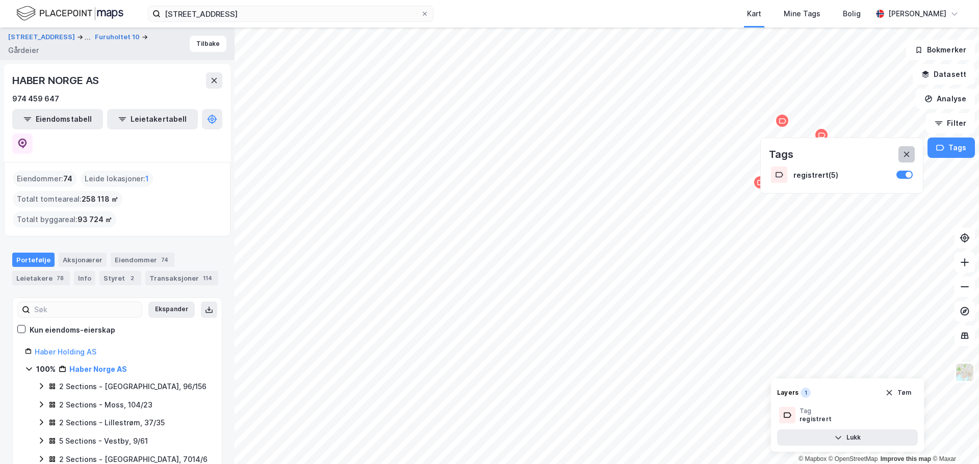
click at [906, 151] on icon at bounding box center [906, 154] width 8 height 8
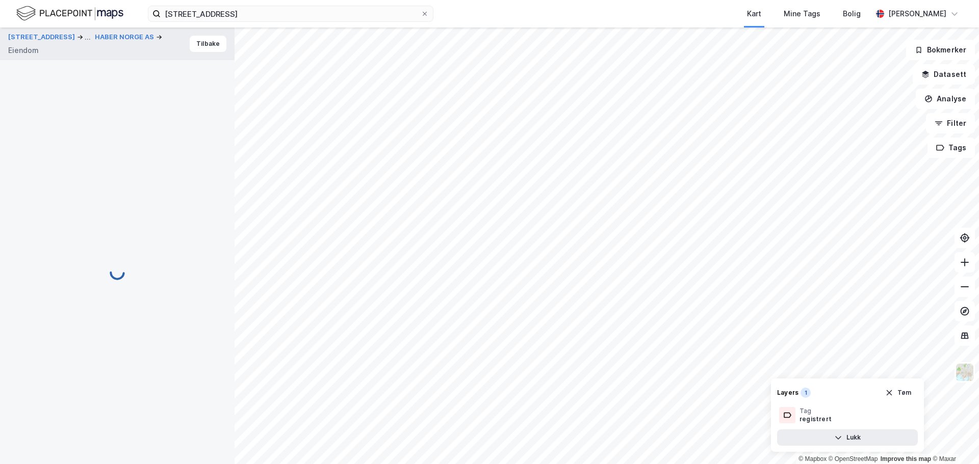
scroll to position [1, 0]
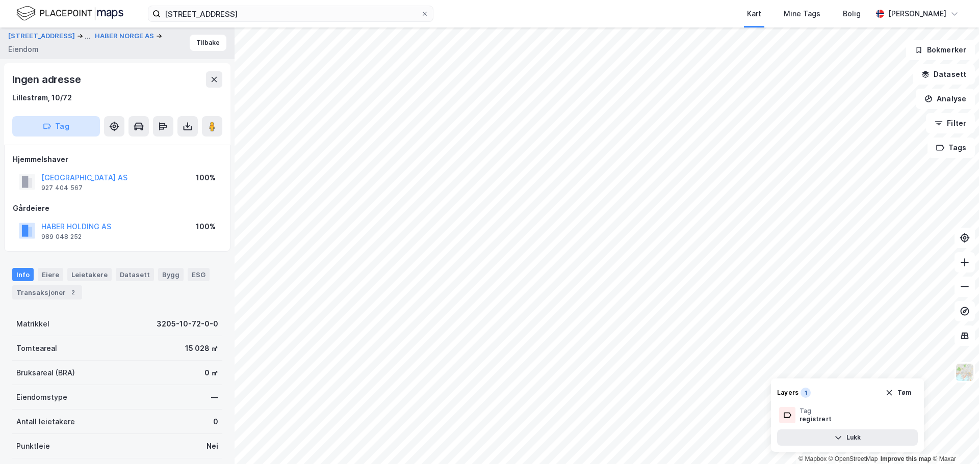
click at [73, 128] on button "Tag" at bounding box center [56, 126] width 88 height 20
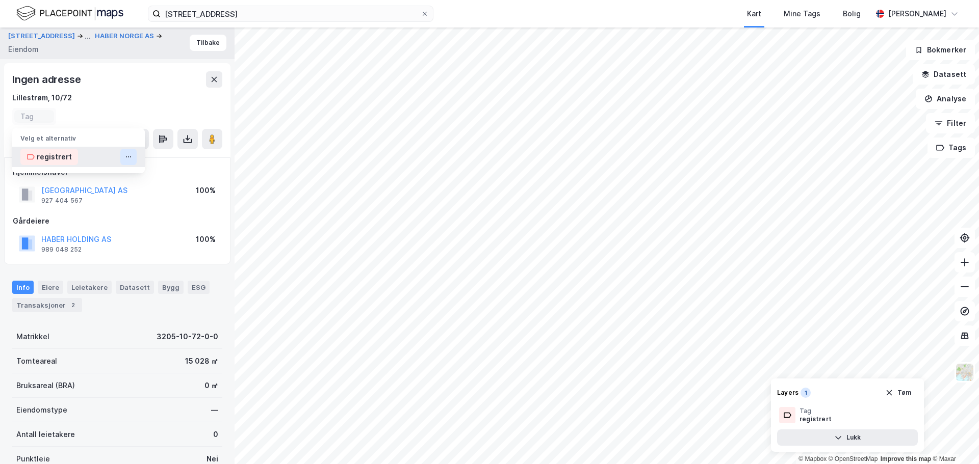
click at [132, 157] on icon at bounding box center [128, 157] width 8 height 8
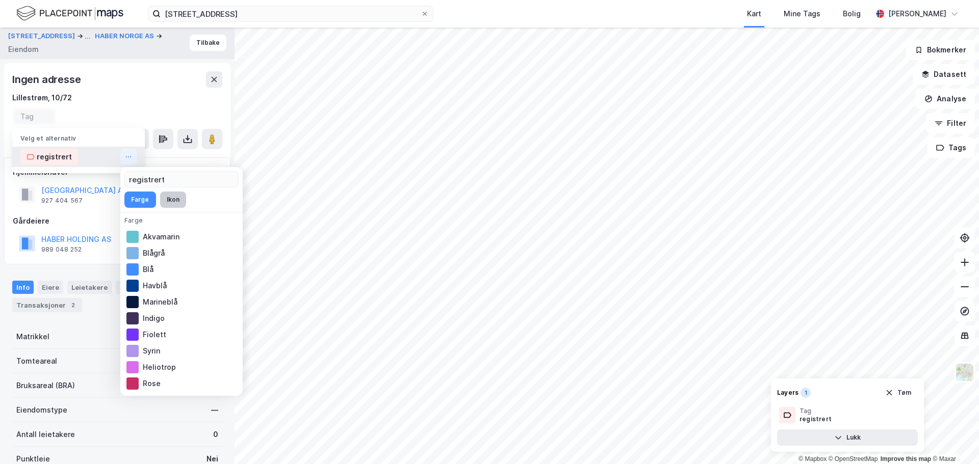
click at [176, 203] on button "Ikon" at bounding box center [173, 200] width 26 height 16
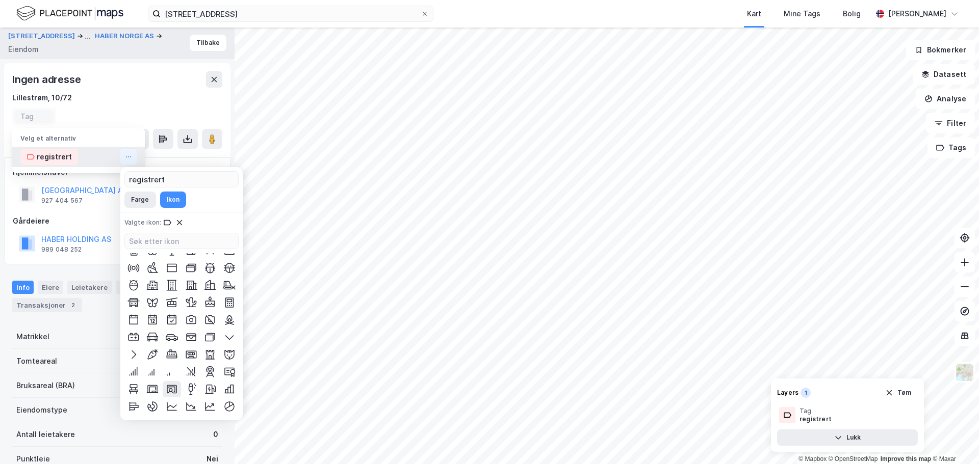
scroll to position [0, 0]
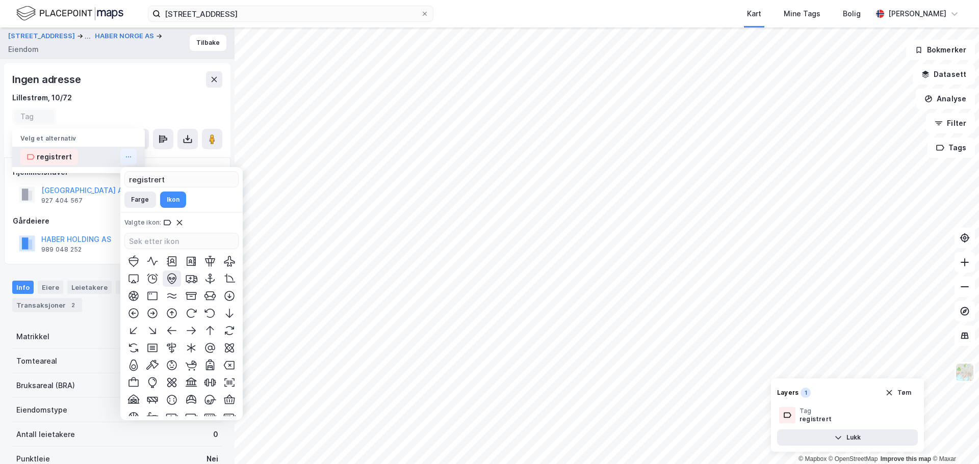
click at [168, 277] on icon at bounding box center [172, 279] width 12 height 12
click at [169, 176] on input "registrert" at bounding box center [181, 179] width 113 height 15
drag, startPoint x: 176, startPoint y: 177, endPoint x: 126, endPoint y: 179, distance: 49.5
click at [126, 179] on input "registrert" at bounding box center [181, 179] width 113 height 15
click at [201, 201] on div "Farge Ikon" at bounding box center [181, 200] width 114 height 16
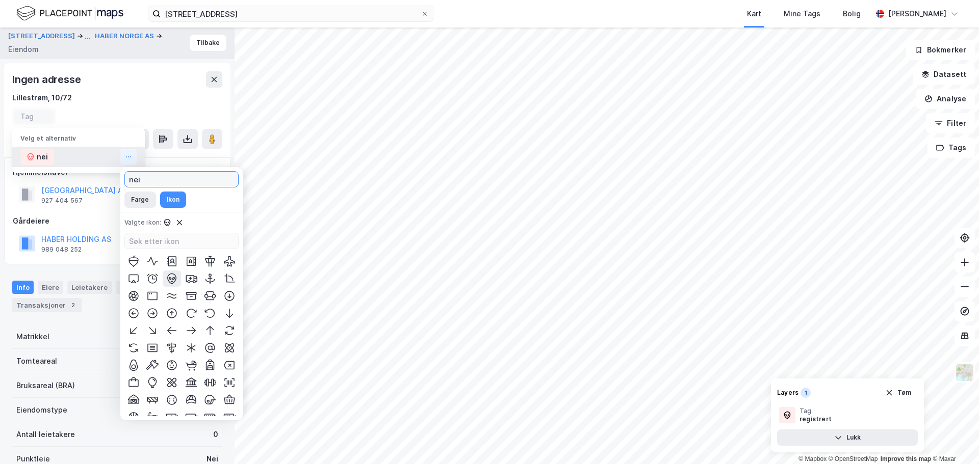
drag, startPoint x: 148, startPoint y: 177, endPoint x: 123, endPoint y: 177, distance: 25.0
click at [123, 177] on div "nei Farge Ikon Valgte ikon :" at bounding box center [181, 293] width 122 height 253
type input "ja"
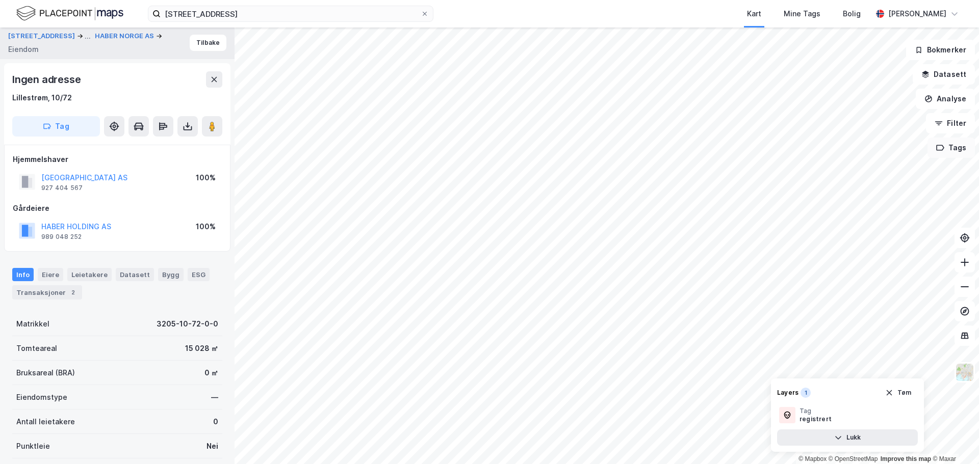
click at [954, 152] on button "Tags" at bounding box center [950, 148] width 47 height 20
click at [901, 176] on div at bounding box center [904, 175] width 16 height 8
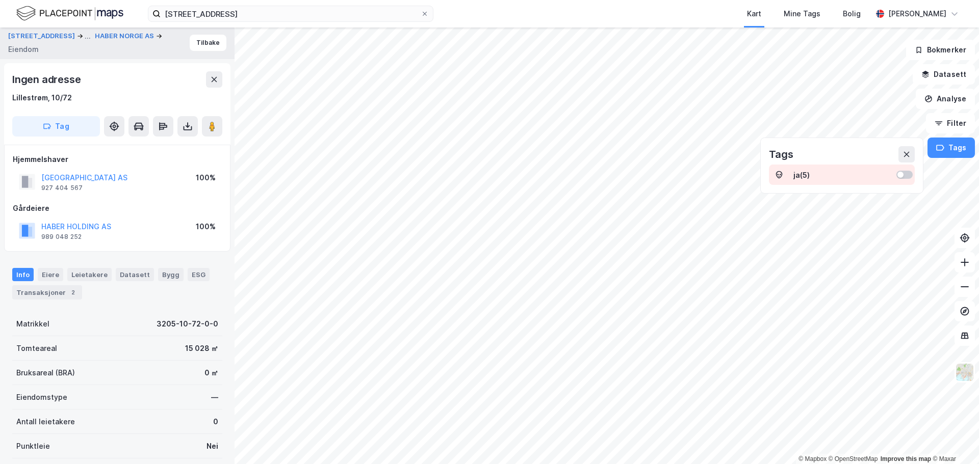
click at [911, 173] on div at bounding box center [904, 175] width 16 height 8
click at [879, 441] on button "Vis" at bounding box center [875, 438] width 85 height 16
click at [807, 177] on div "ja ( 5 )" at bounding box center [841, 175] width 97 height 9
click at [64, 127] on button "Tag" at bounding box center [56, 126] width 88 height 20
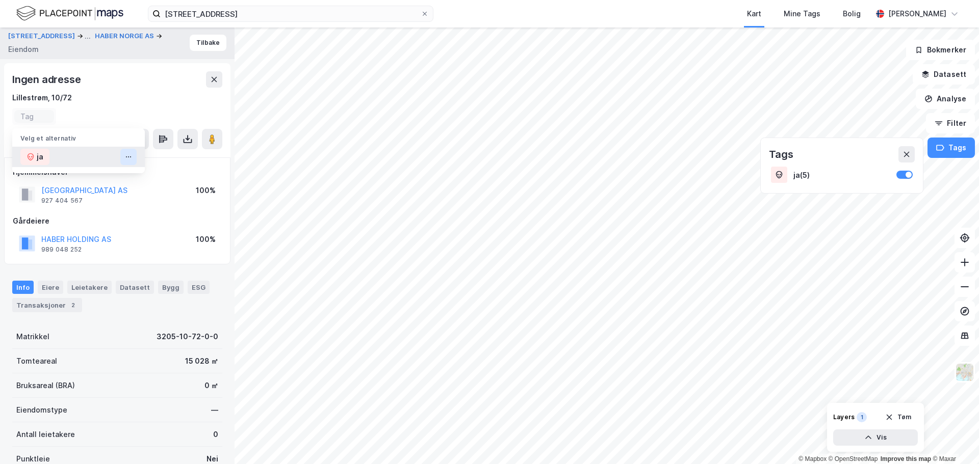
click at [129, 156] on icon at bounding box center [128, 157] width 8 height 8
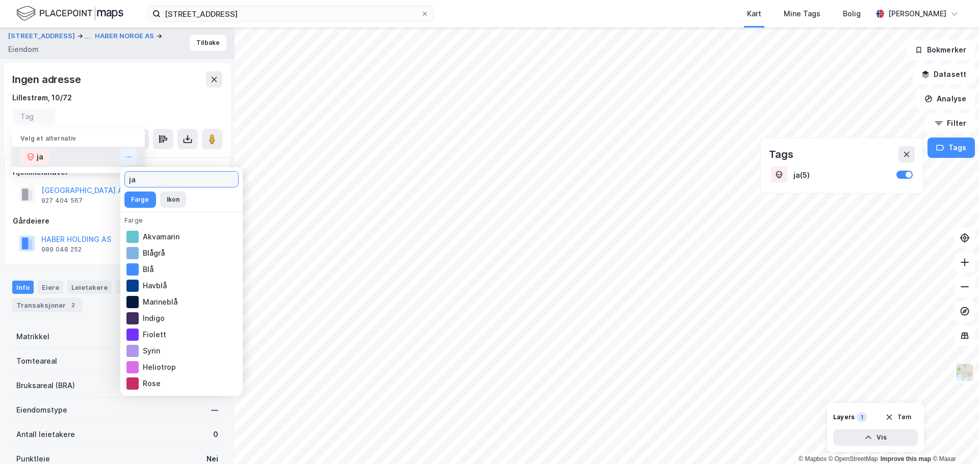
drag, startPoint x: 138, startPoint y: 179, endPoint x: 127, endPoint y: 179, distance: 10.7
click at [127, 179] on input "ja" at bounding box center [181, 179] width 113 height 15
type input "lag tilbud"
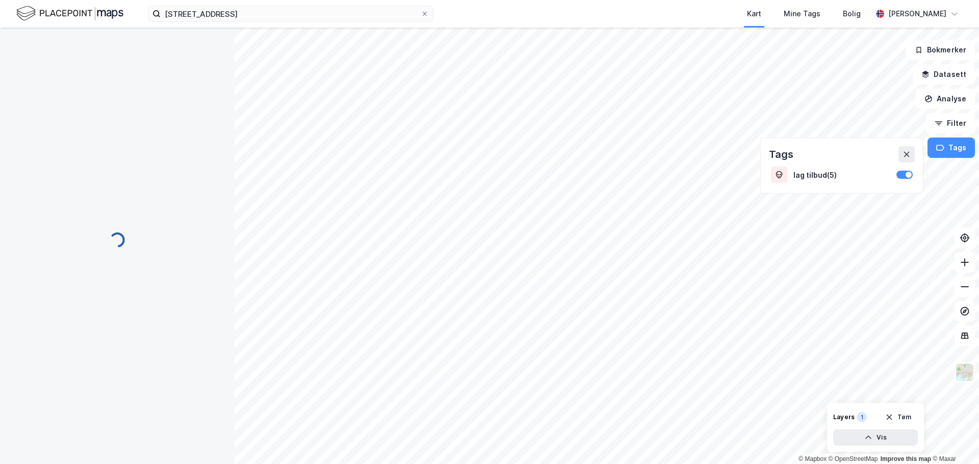
scroll to position [1, 0]
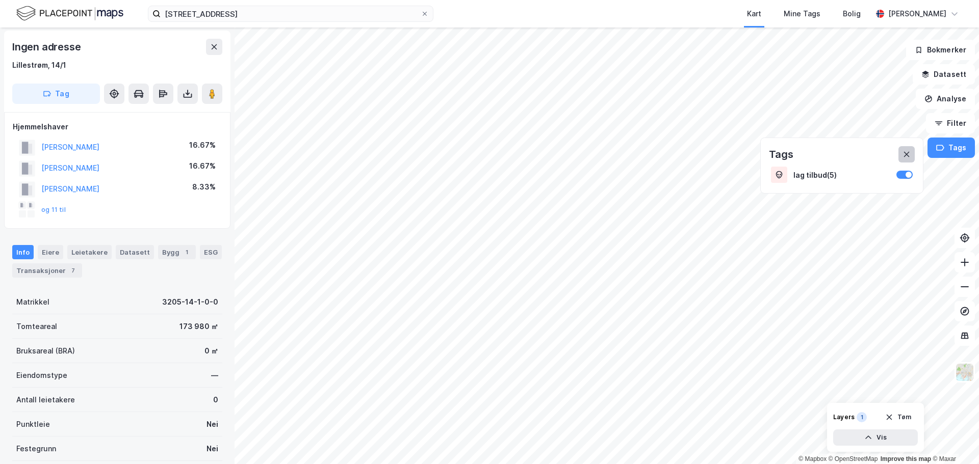
click at [908, 153] on icon at bounding box center [906, 154] width 8 height 8
click at [220, 43] on button at bounding box center [214, 47] width 16 height 16
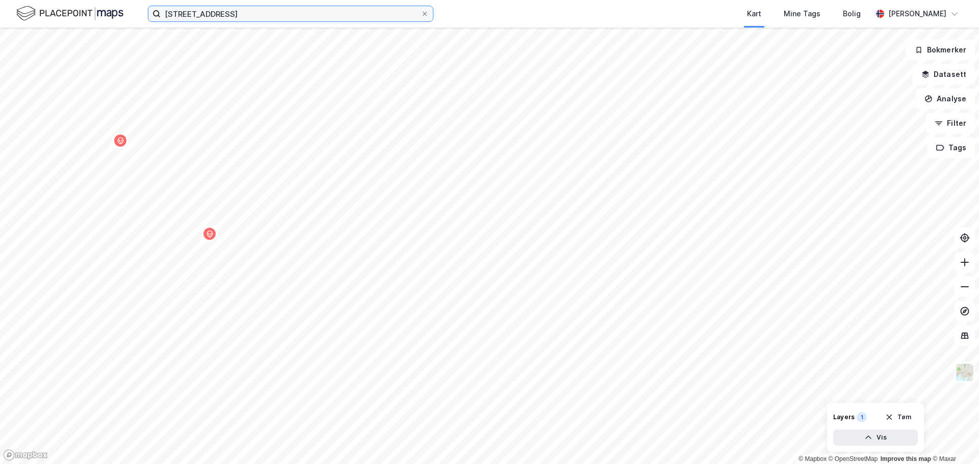
click at [220, 15] on input "[STREET_ADDRESS]" at bounding box center [291, 13] width 260 height 15
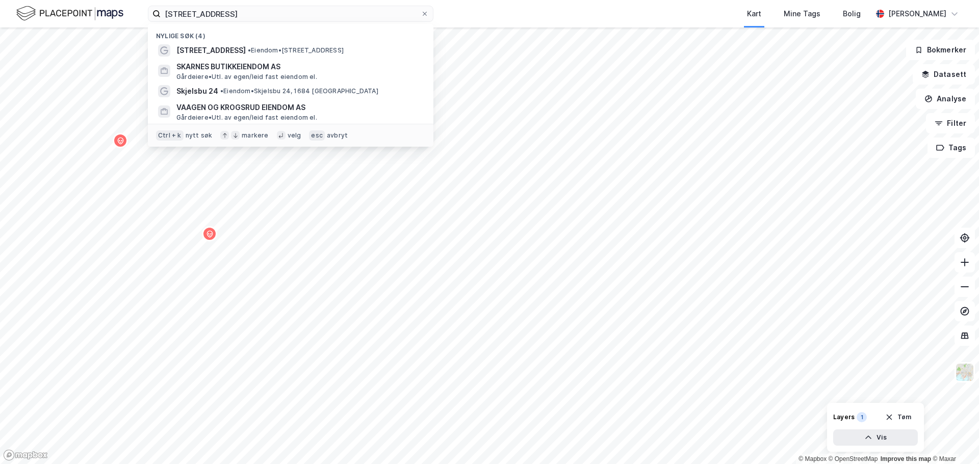
click at [217, 40] on div "Nylige søk (4)" at bounding box center [290, 33] width 285 height 18
click at [219, 46] on span "[STREET_ADDRESS]" at bounding box center [210, 50] width 69 height 12
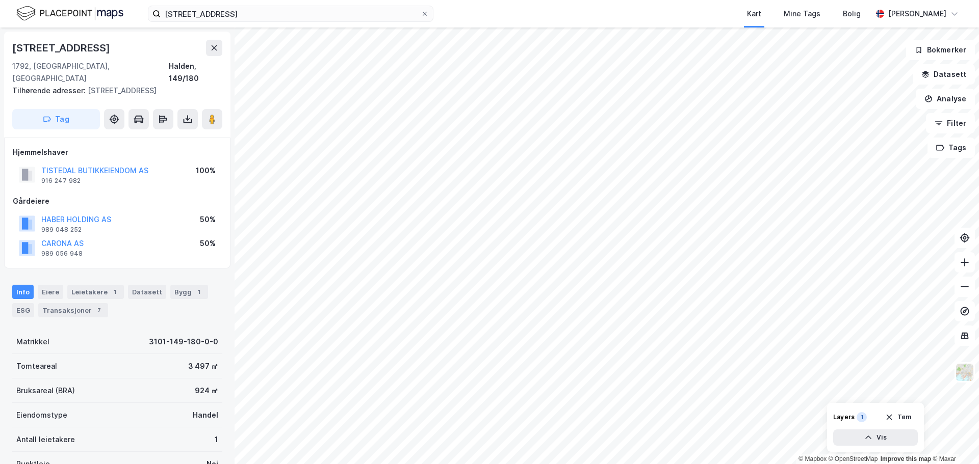
scroll to position [1, 0]
click at [0, 0] on button "HABER HOLDING AS" at bounding box center [0, 0] width 0 height 0
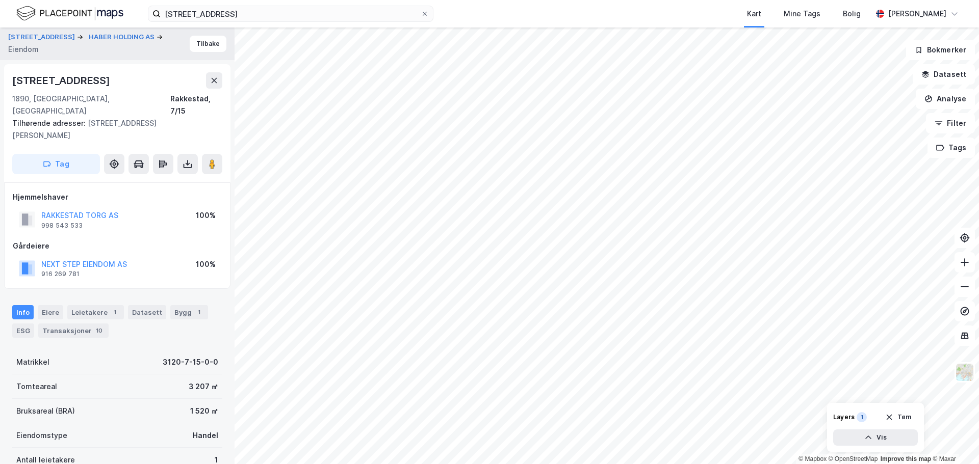
scroll to position [1, 0]
click at [71, 78] on div "[STREET_ADDRESS]" at bounding box center [62, 79] width 100 height 16
drag, startPoint x: 71, startPoint y: 78, endPoint x: 38, endPoint y: 80, distance: 33.7
click at [38, 80] on div "[STREET_ADDRESS]" at bounding box center [62, 79] width 100 height 16
click at [92, 94] on div "1890, [GEOGRAPHIC_DATA], [GEOGRAPHIC_DATA]" at bounding box center [91, 104] width 158 height 24
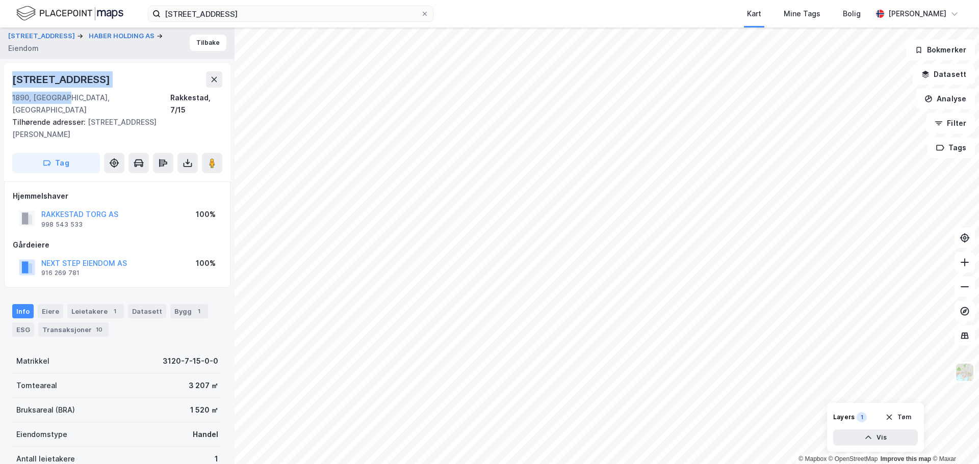
drag, startPoint x: 66, startPoint y: 97, endPoint x: 5, endPoint y: 75, distance: 65.6
click at [5, 75] on div "[STREET_ADDRESS], [GEOGRAPHIC_DATA], [GEOGRAPHIC_DATA], 7/15 Tilhørende adresse…" at bounding box center [117, 122] width 226 height 118
click at [195, 41] on button "Tilbake" at bounding box center [208, 43] width 37 height 16
click at [60, 153] on button "Tag" at bounding box center [56, 163] width 88 height 20
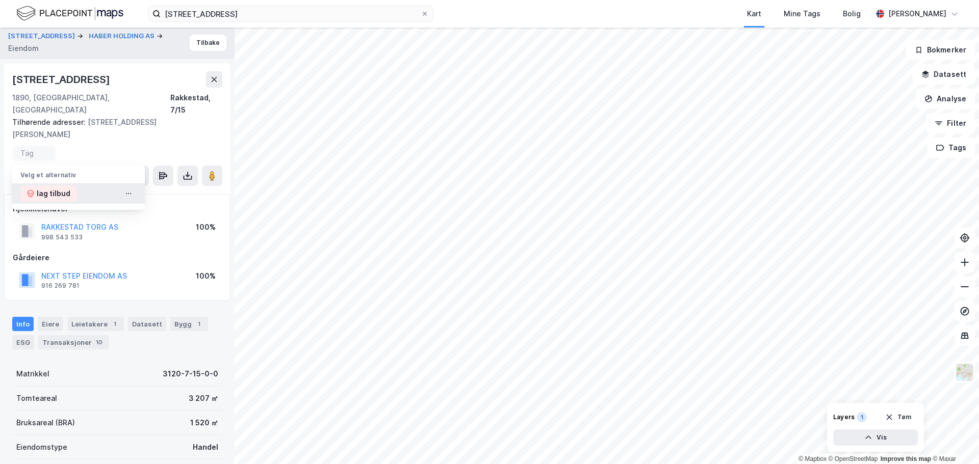
click at [49, 188] on div "lag tilbud" at bounding box center [54, 194] width 34 height 12
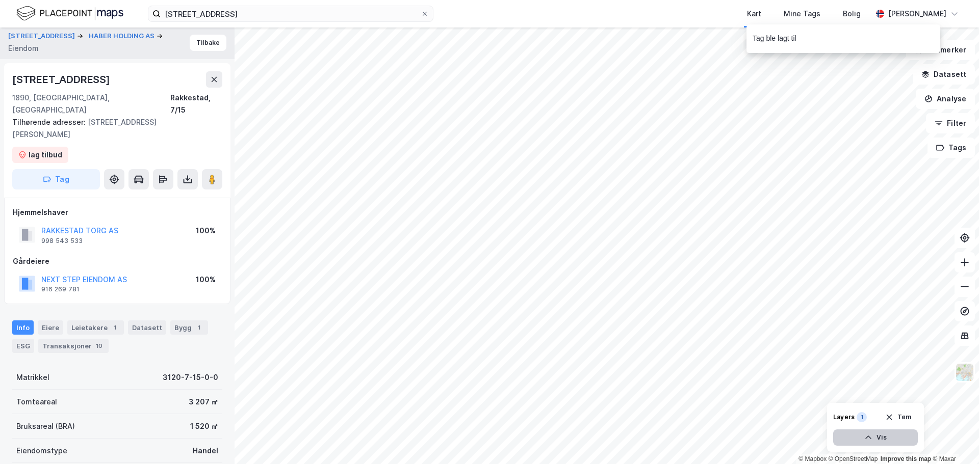
click at [890, 438] on button "Vis" at bounding box center [875, 438] width 85 height 16
click at [890, 438] on button "Lukk" at bounding box center [847, 438] width 141 height 16
click at [194, 38] on button "Tilbake" at bounding box center [208, 43] width 37 height 16
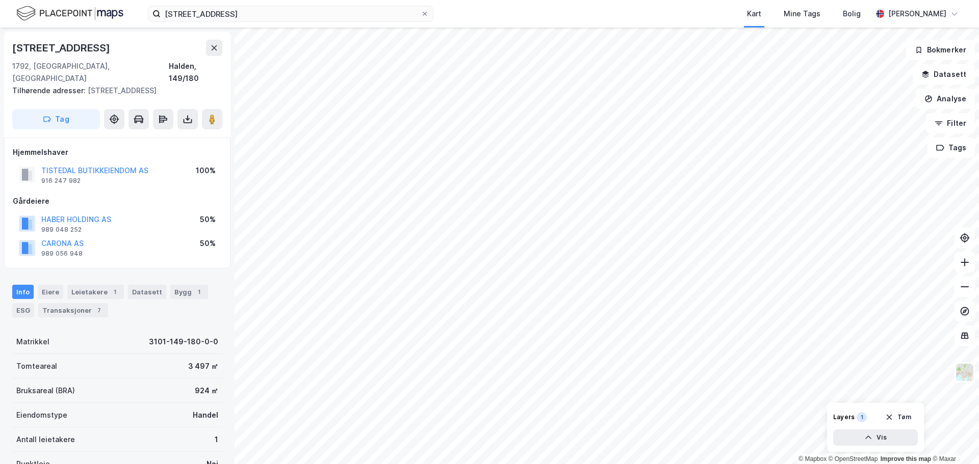
scroll to position [1, 0]
click at [68, 108] on button "Tag" at bounding box center [56, 118] width 88 height 20
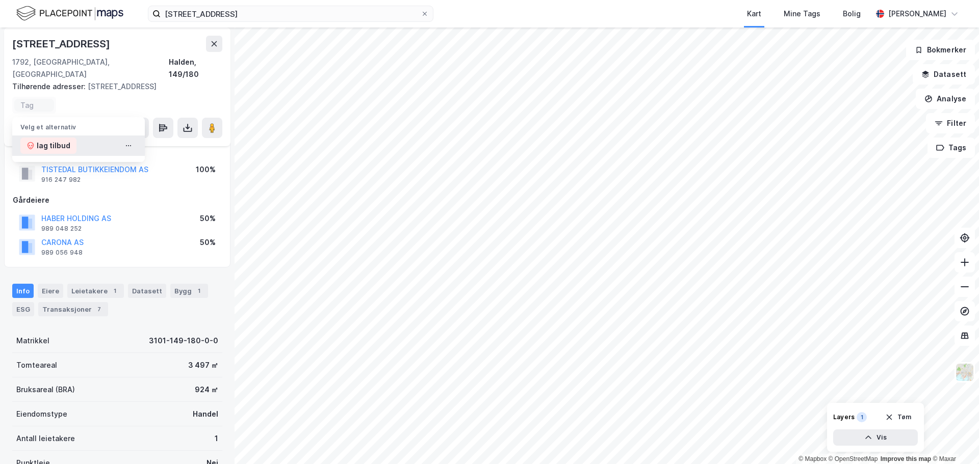
click at [58, 140] on div "lag tilbud" at bounding box center [54, 146] width 34 height 12
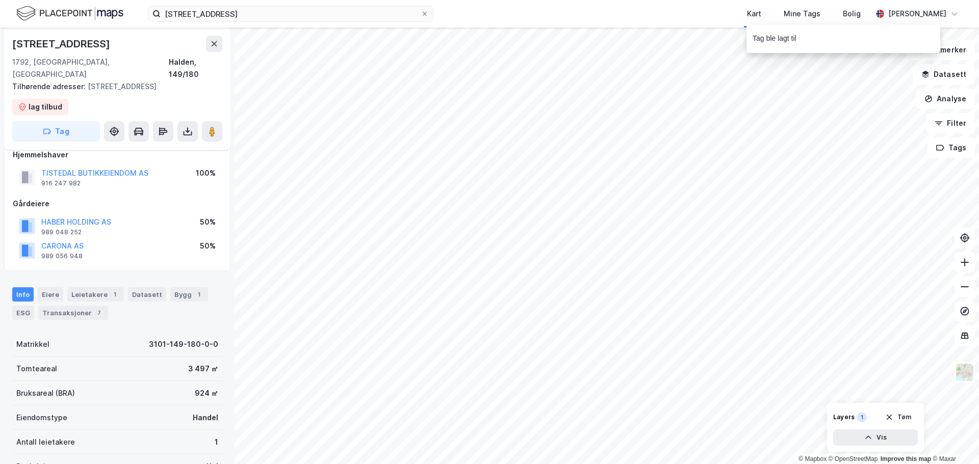
scroll to position [17, 0]
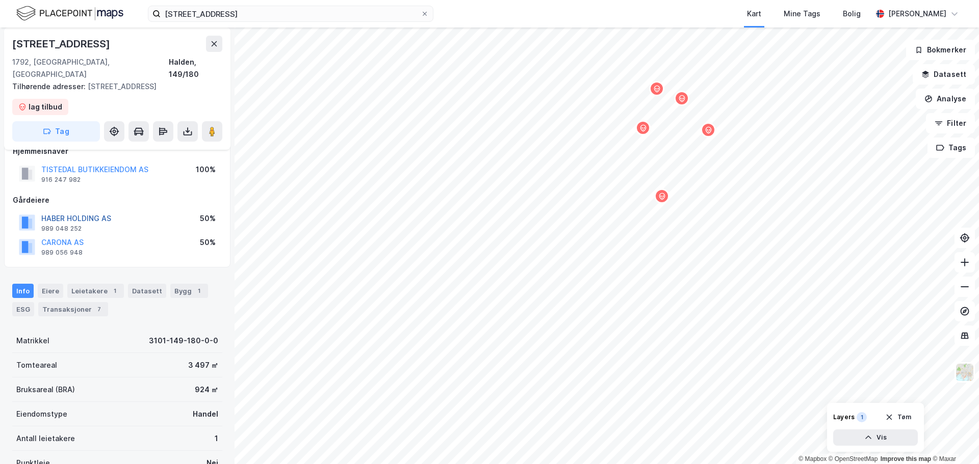
click at [0, 0] on button "HABER HOLDING AS" at bounding box center [0, 0] width 0 height 0
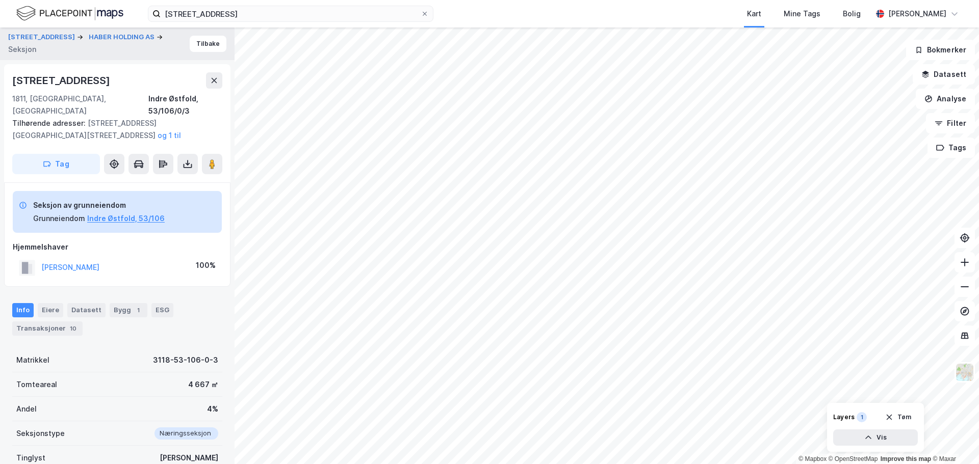
scroll to position [17, 0]
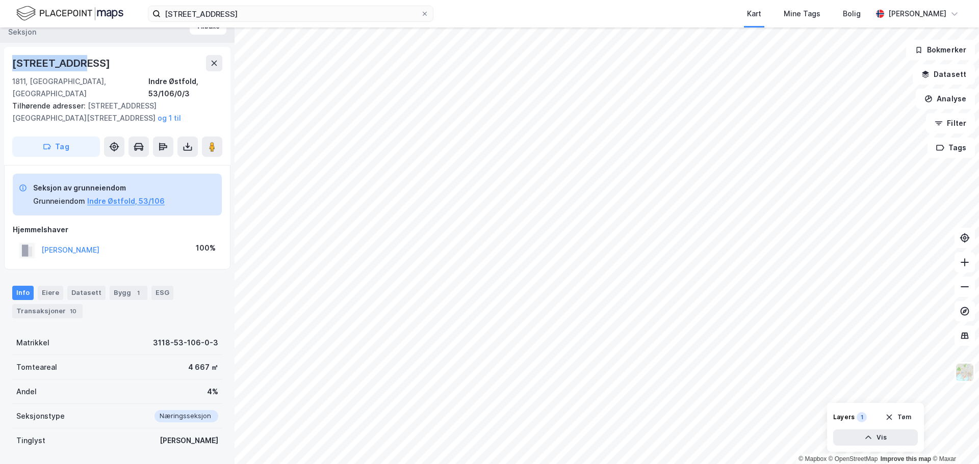
drag, startPoint x: 77, startPoint y: 61, endPoint x: 3, endPoint y: 64, distance: 74.5
click at [3, 64] on div "Aremarkveien 4 HABER HOLDING AS Seksjon Tilbake [STREET_ADDRESS] 1811, [GEOGRAP…" at bounding box center [117, 246] width 234 height 437
click at [898, 445] on button "Vis" at bounding box center [875, 438] width 85 height 16
click at [893, 440] on button "Lukk" at bounding box center [847, 438] width 141 height 16
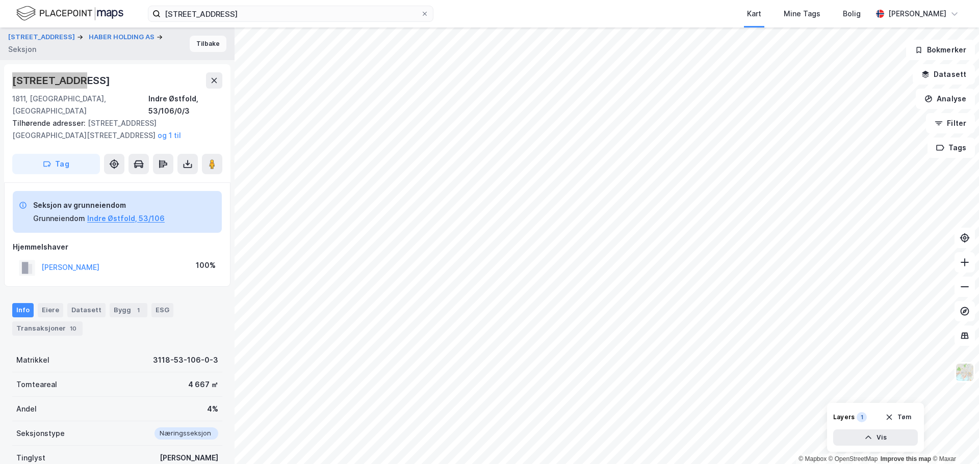
click at [203, 43] on button "Tilbake" at bounding box center [208, 44] width 37 height 16
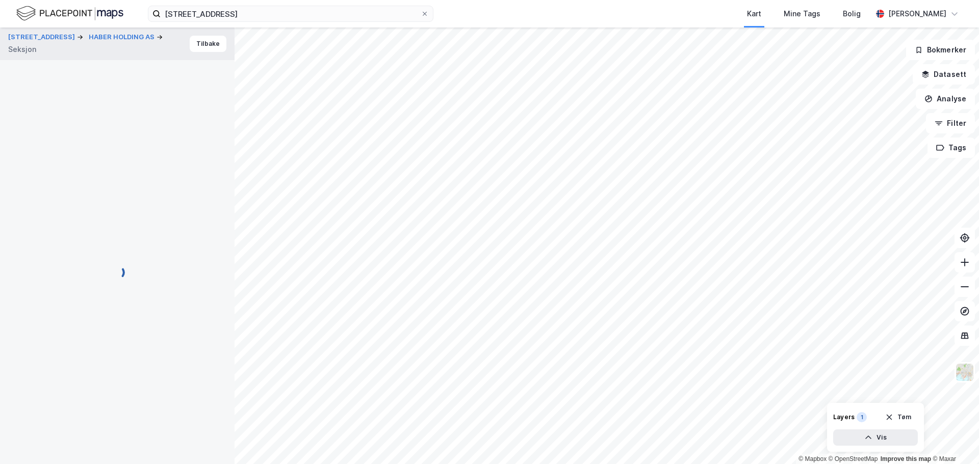
scroll to position [17, 0]
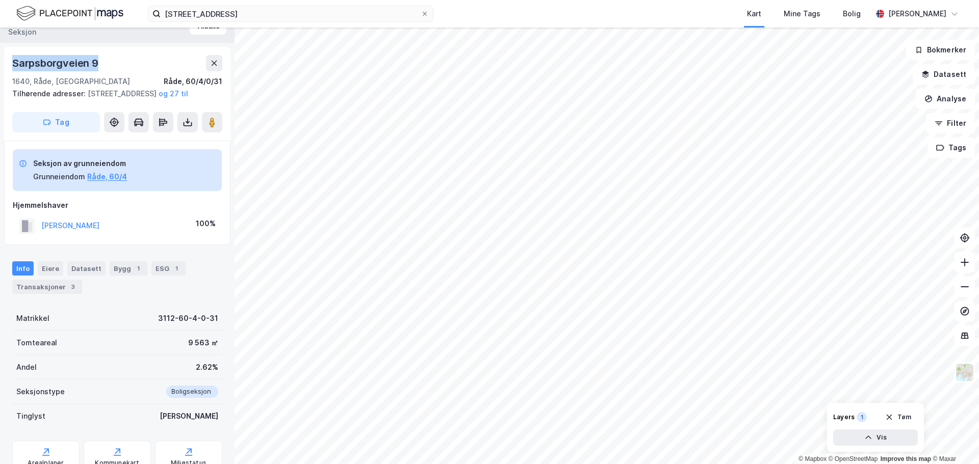
drag, startPoint x: 101, startPoint y: 63, endPoint x: 13, endPoint y: 66, distance: 88.2
click at [13, 66] on div "Sarpsborgveien 9" at bounding box center [117, 63] width 210 height 16
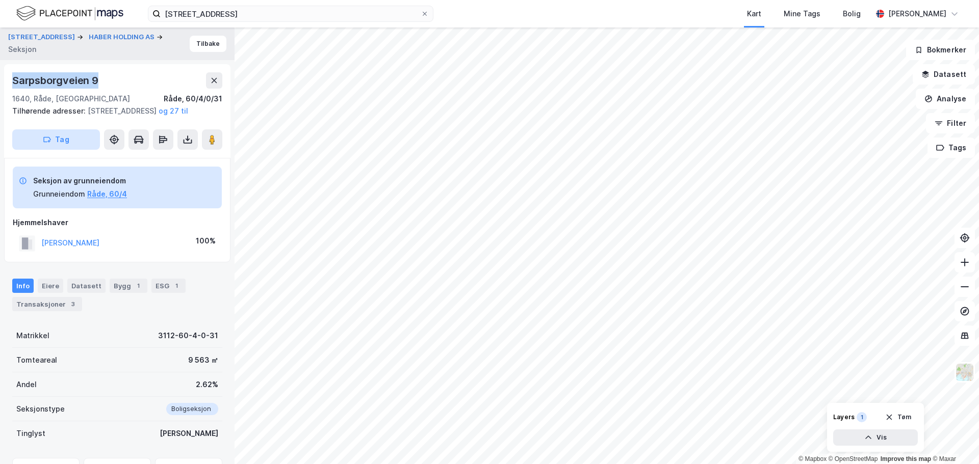
click at [66, 149] on button "Tag" at bounding box center [56, 139] width 88 height 20
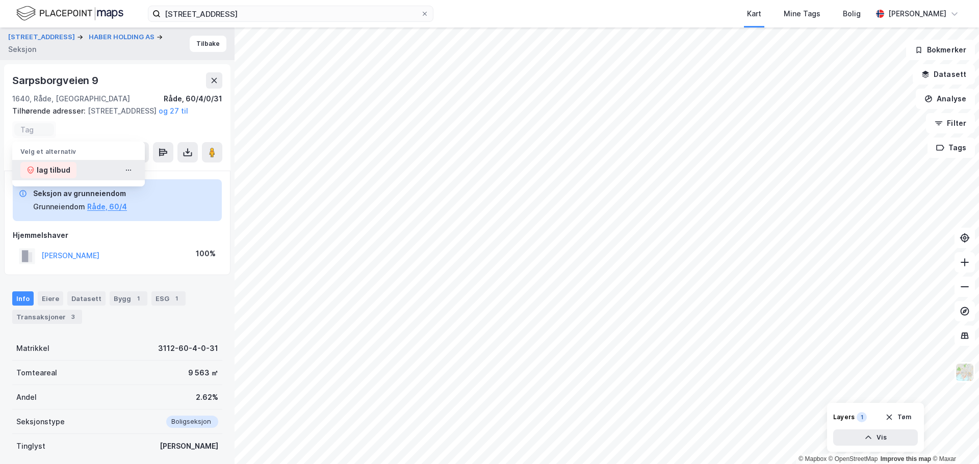
click at [49, 176] on div "lag tilbud" at bounding box center [54, 170] width 34 height 12
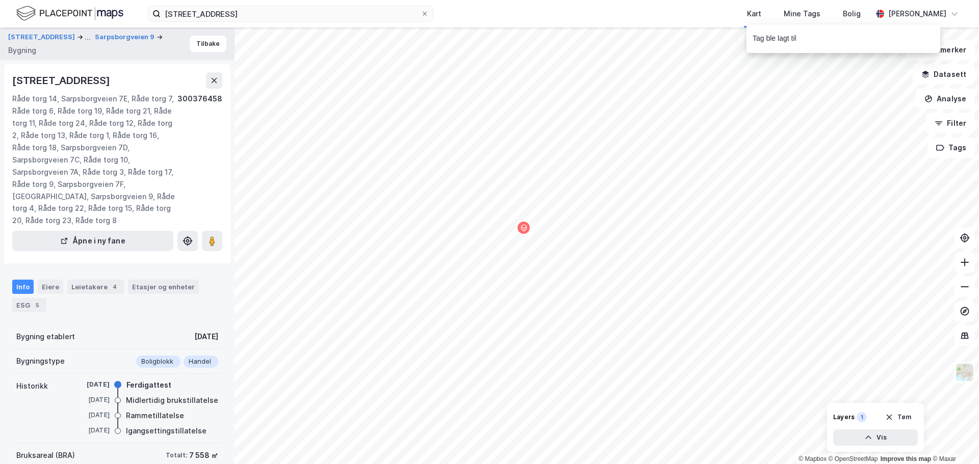
scroll to position [1, 0]
click at [198, 42] on button "Tilbake" at bounding box center [208, 43] width 37 height 16
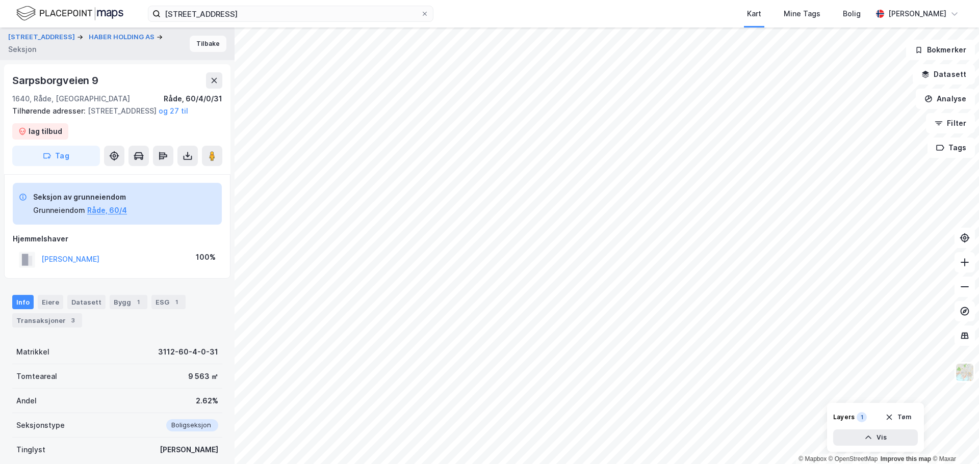
click at [198, 43] on button "Tilbake" at bounding box center [208, 44] width 37 height 16
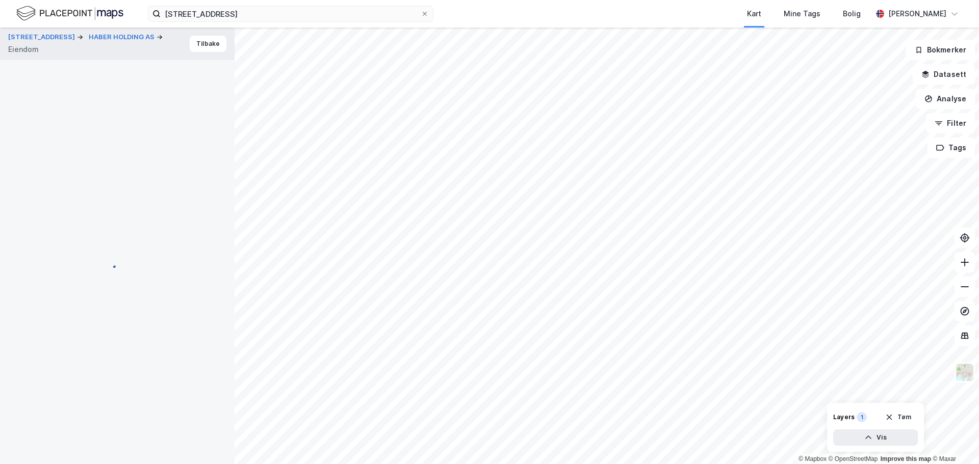
scroll to position [1, 0]
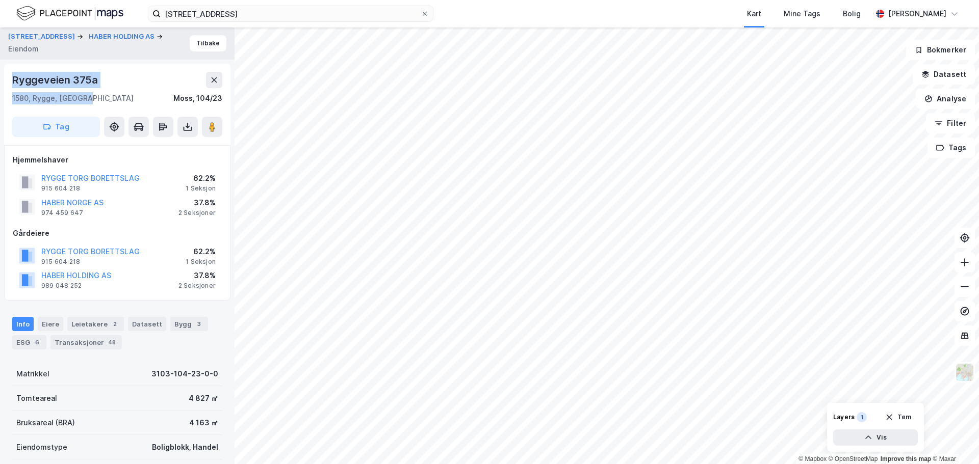
drag, startPoint x: 92, startPoint y: 98, endPoint x: 14, endPoint y: 77, distance: 80.3
click at [14, 77] on div "Ryggeveien 375a 1580, [GEOGRAPHIC_DATA], Østfold Moss, 104/23" at bounding box center [117, 88] width 210 height 33
click at [49, 127] on icon "button" at bounding box center [49, 128] width 0 height 2
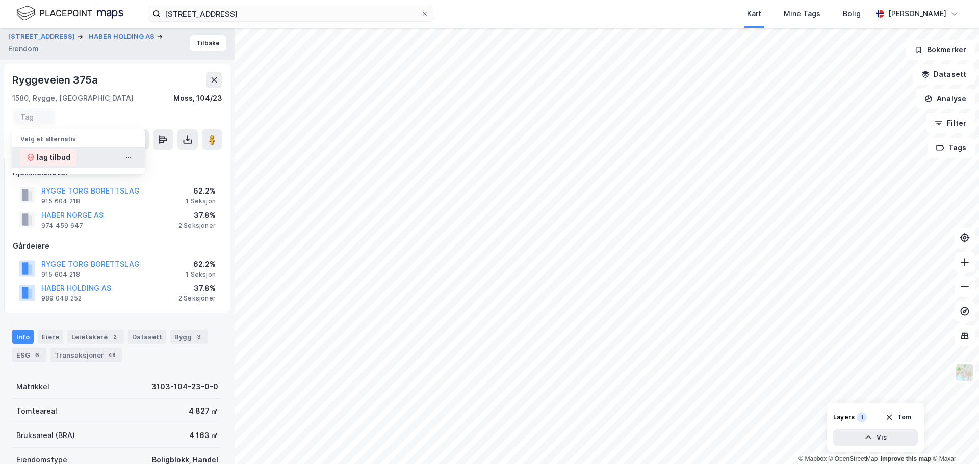
click at [57, 157] on div "lag tilbud" at bounding box center [54, 157] width 34 height 12
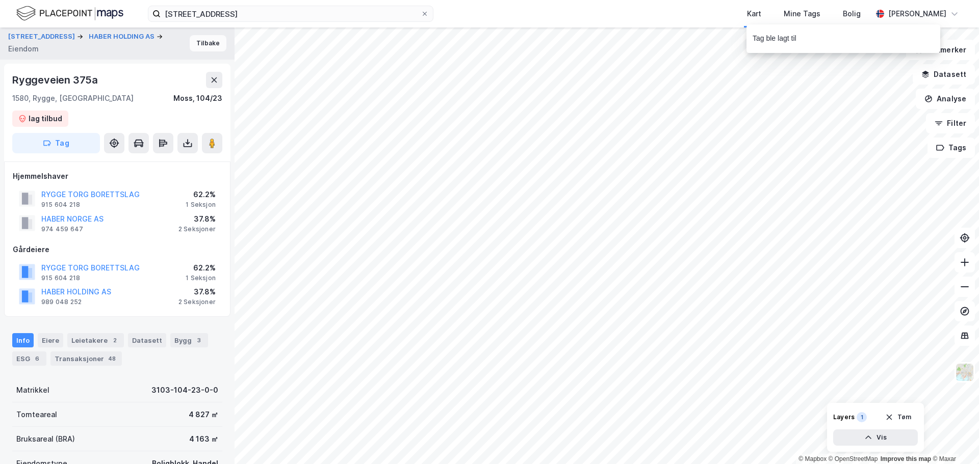
click at [199, 43] on button "Tilbake" at bounding box center [208, 43] width 37 height 16
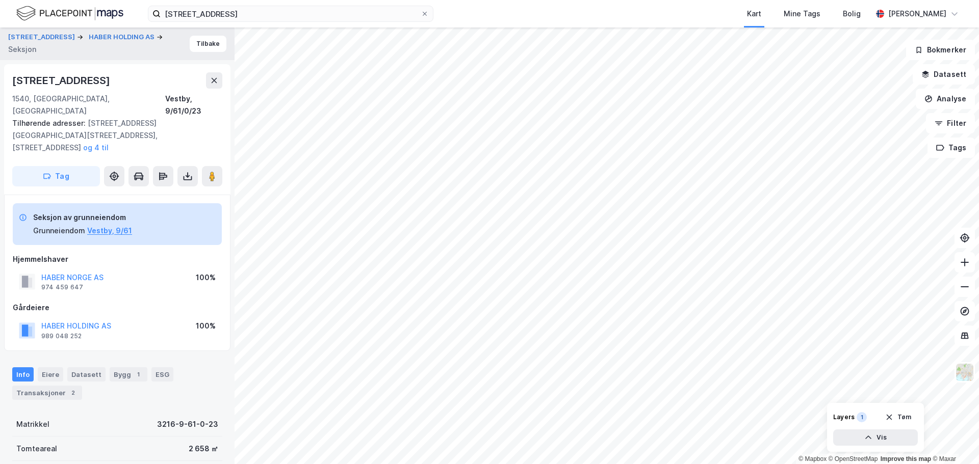
scroll to position [1, 0]
drag, startPoint x: 98, startPoint y: 79, endPoint x: 13, endPoint y: 74, distance: 85.8
click at [13, 74] on div "[STREET_ADDRESS]" at bounding box center [62, 80] width 100 height 16
click at [201, 46] on button "Tilbake" at bounding box center [208, 43] width 37 height 16
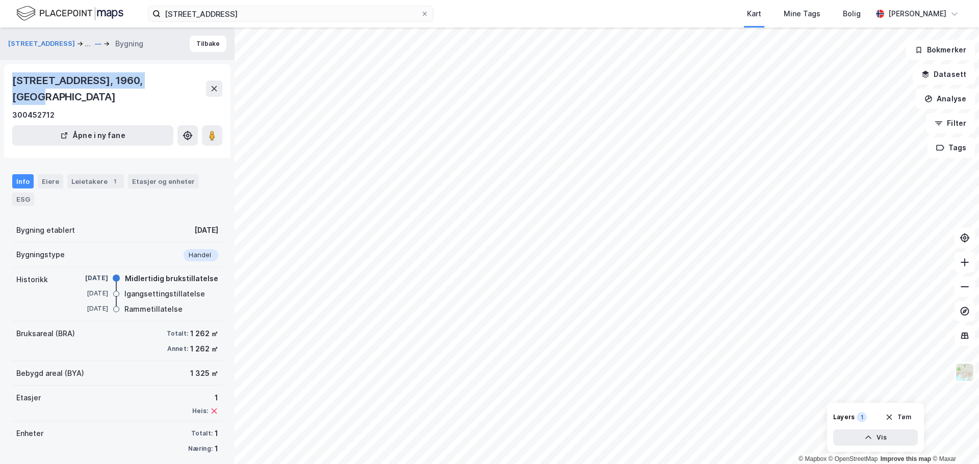
drag, startPoint x: 175, startPoint y: 80, endPoint x: 13, endPoint y: 80, distance: 161.6
click at [13, 80] on div "[STREET_ADDRESS], 1960, [GEOGRAPHIC_DATA]" at bounding box center [109, 88] width 194 height 33
click at [205, 46] on button "Tilbake" at bounding box center [208, 44] width 37 height 16
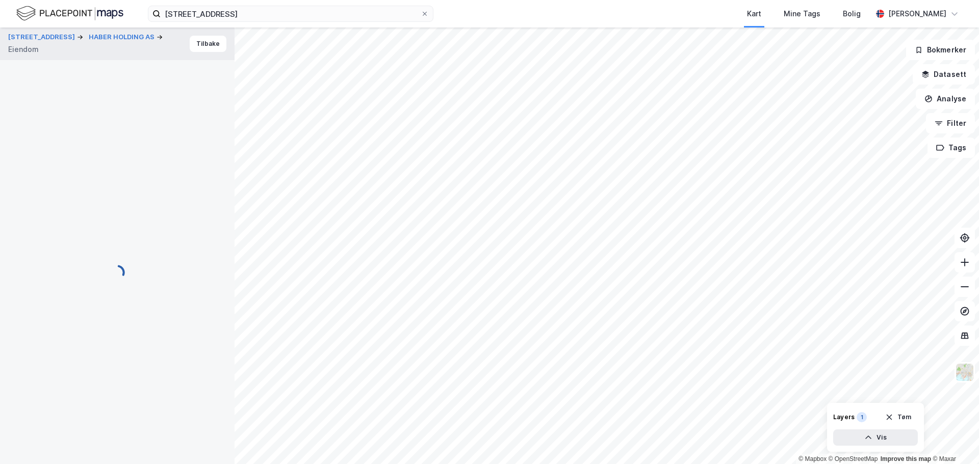
scroll to position [1, 0]
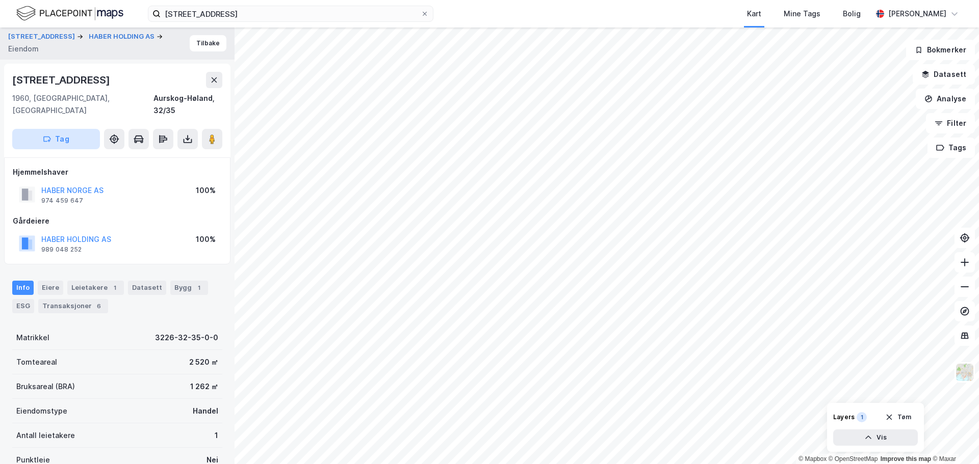
click at [56, 129] on button "Tag" at bounding box center [56, 139] width 88 height 20
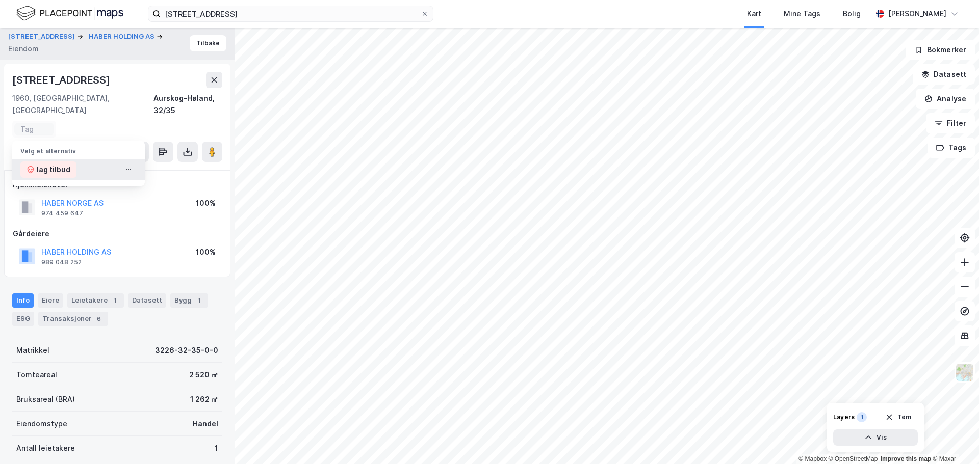
click at [52, 164] on div "lag tilbud" at bounding box center [54, 170] width 34 height 12
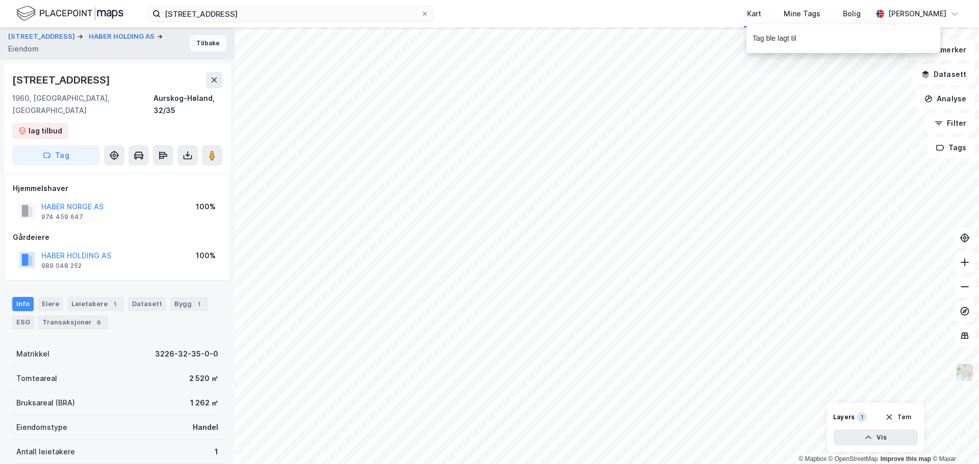
click at [194, 40] on button "Tilbake" at bounding box center [208, 43] width 37 height 16
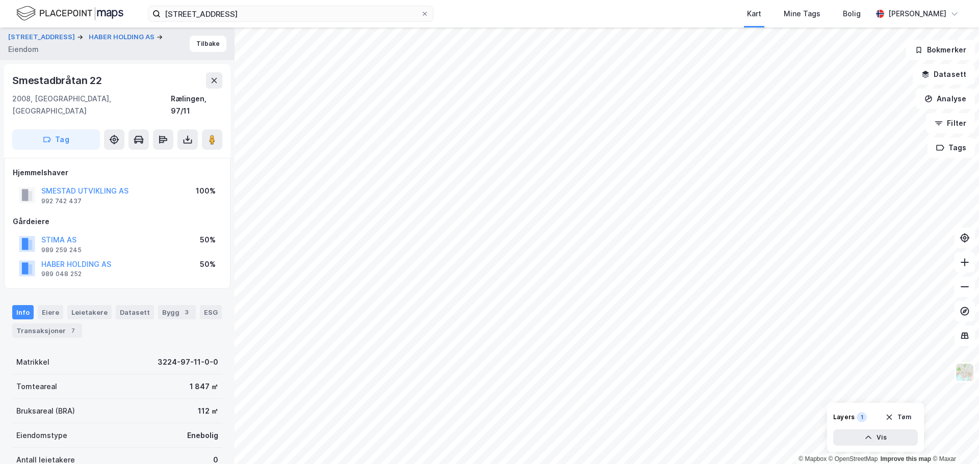
scroll to position [1, 0]
click at [203, 40] on button "Tilbake" at bounding box center [208, 43] width 37 height 16
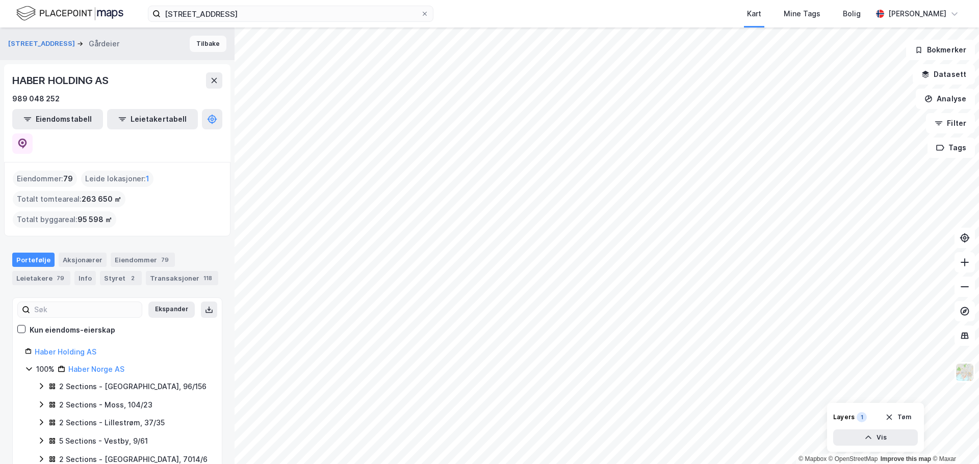
click at [204, 42] on button "Tilbake" at bounding box center [208, 44] width 37 height 16
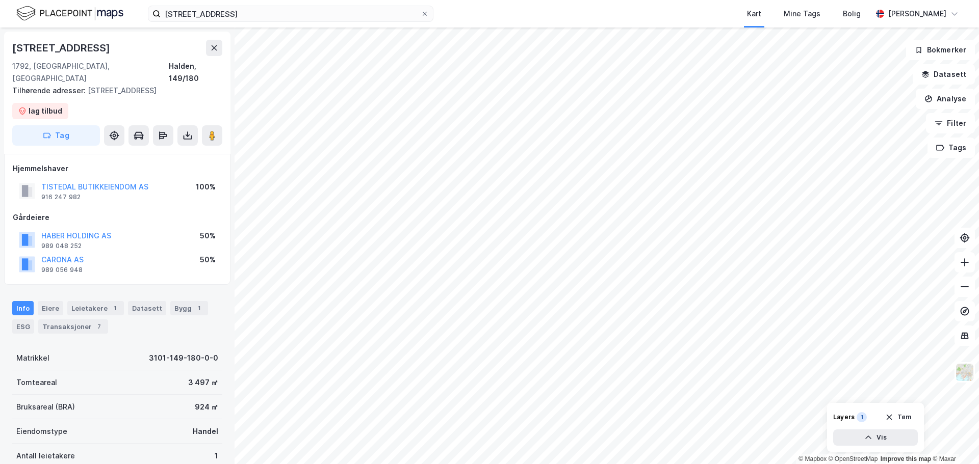
scroll to position [1, 0]
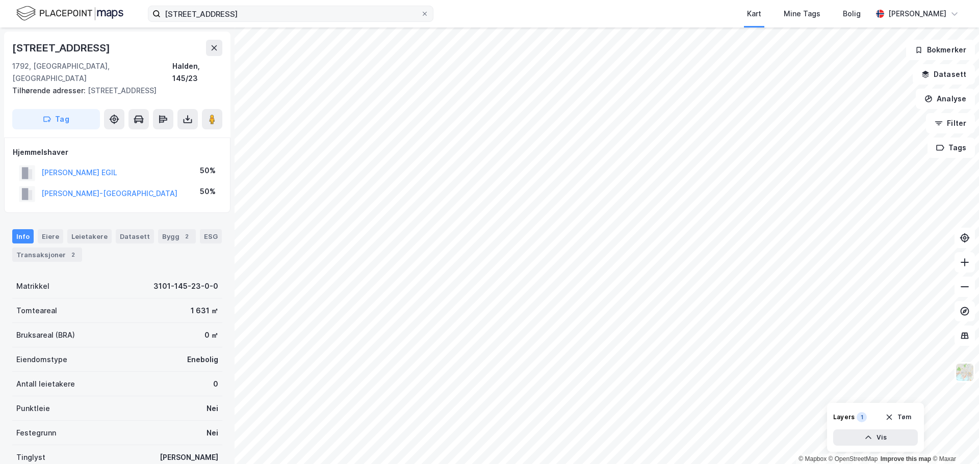
scroll to position [1, 0]
click at [50, 229] on div "Eiere" at bounding box center [50, 236] width 25 height 14
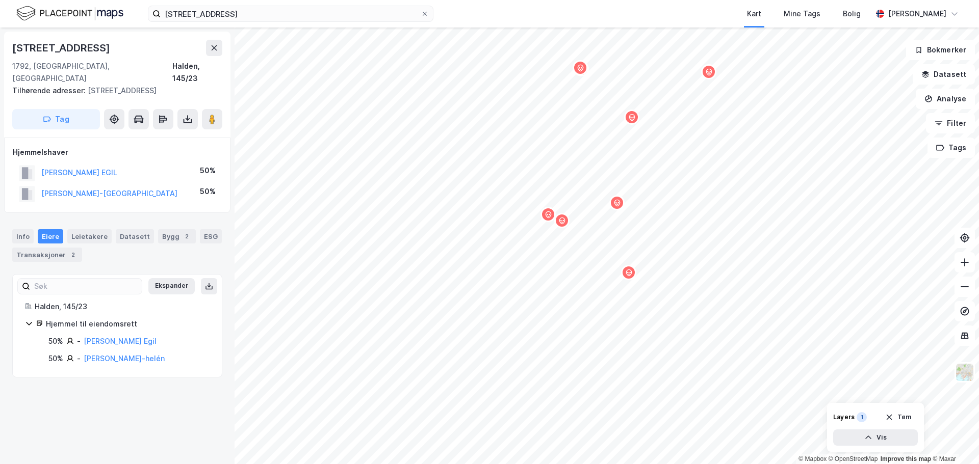
click at [549, 216] on icon "Map marker" at bounding box center [548, 215] width 8 height 8
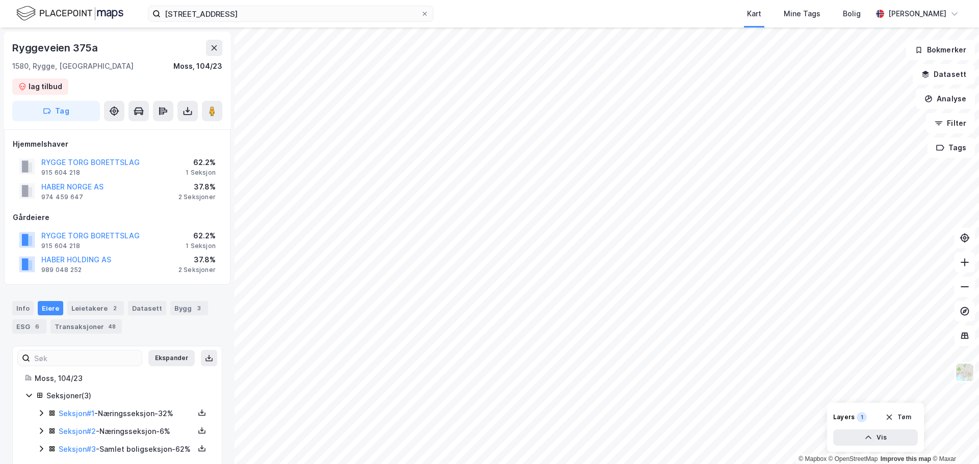
scroll to position [1, 0]
click at [0, 0] on button "HABER HOLDING AS" at bounding box center [0, 0] width 0 height 0
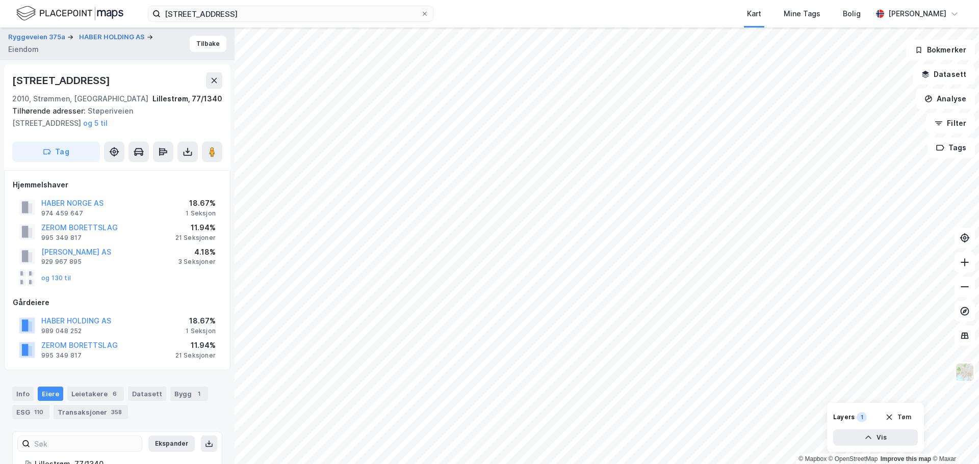
scroll to position [1, 0]
click at [202, 42] on button "Tilbake" at bounding box center [208, 43] width 37 height 16
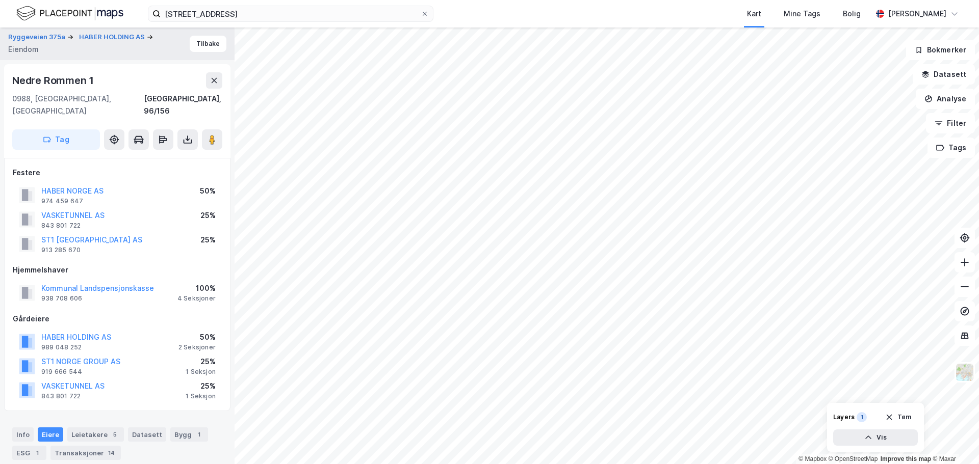
scroll to position [1, 0]
drag, startPoint x: 47, startPoint y: 99, endPoint x: 11, endPoint y: 73, distance: 44.3
click at [11, 73] on div "Nedre Rommen 1 0988, Oslo, Oslo Oslo, 96/156 Tag" at bounding box center [117, 111] width 226 height 94
copy div "Nedre Rommen 1 0988, Osl"
click at [65, 129] on button "Tag" at bounding box center [56, 139] width 88 height 20
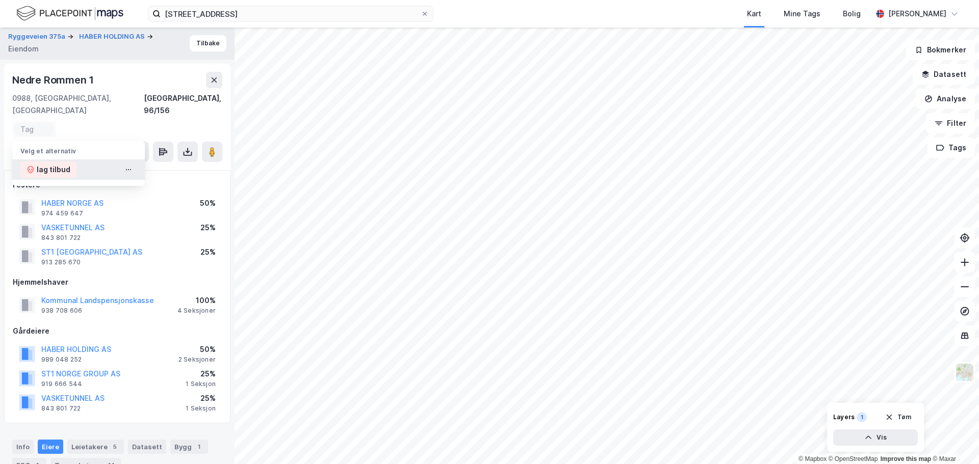
click at [57, 164] on div "lag tilbud" at bounding box center [54, 170] width 34 height 12
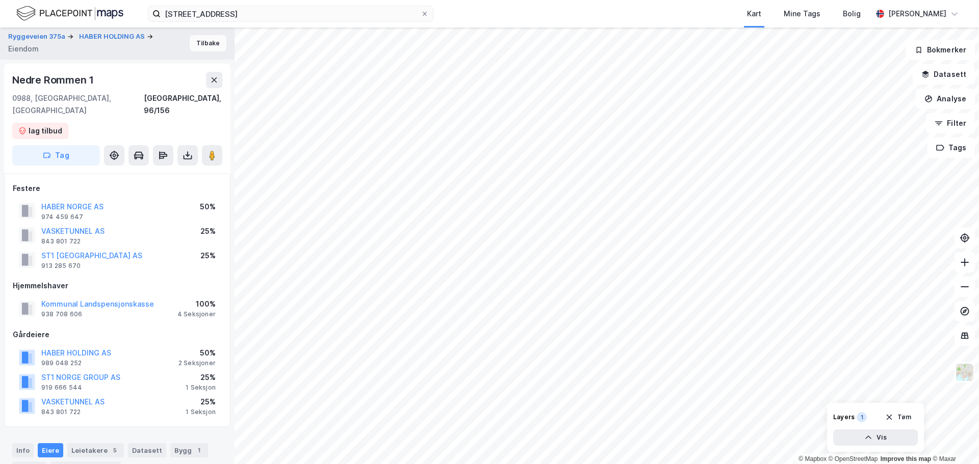
click at [197, 44] on button "Tilbake" at bounding box center [208, 43] width 37 height 16
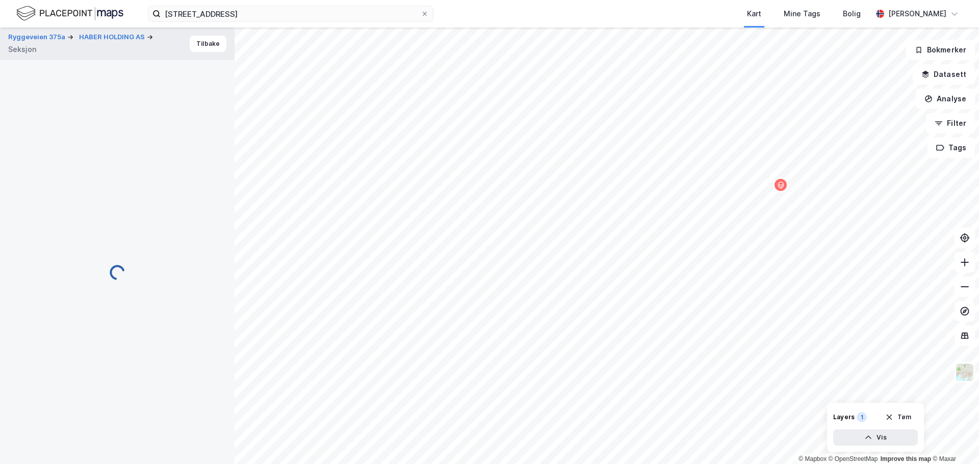
scroll to position [1, 0]
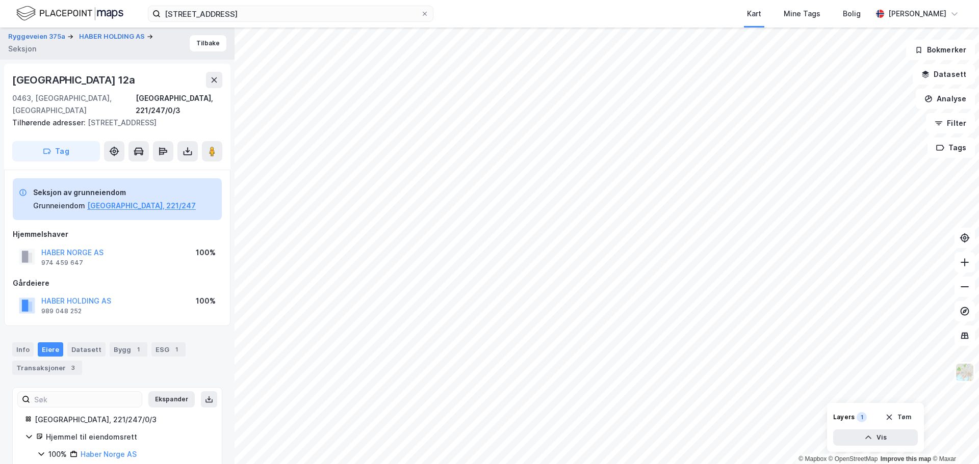
drag, startPoint x: 17, startPoint y: 79, endPoint x: 122, endPoint y: 81, distance: 105.0
click at [122, 81] on div "Kristiansands Gate 12a" at bounding box center [74, 80] width 125 height 16
copy div "Kristiansands Gate 12a"
click at [49, 154] on icon "button" at bounding box center [47, 151] width 8 height 8
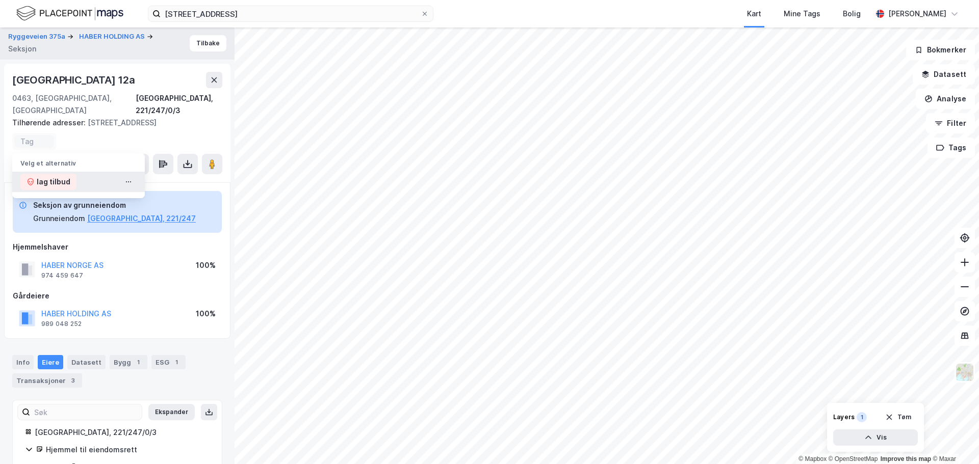
click at [52, 185] on div "lag tilbud" at bounding box center [54, 182] width 34 height 12
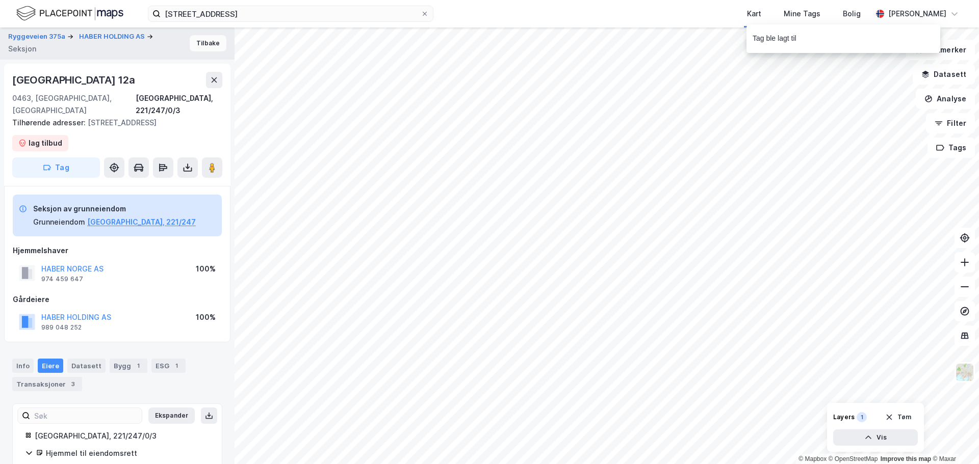
click at [201, 45] on button "Tilbake" at bounding box center [208, 43] width 37 height 16
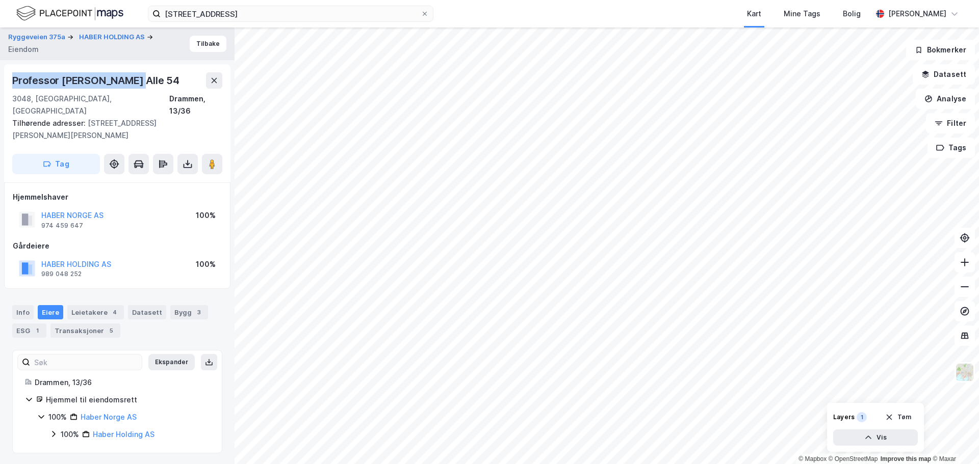
drag, startPoint x: 14, startPoint y: 80, endPoint x: 130, endPoint y: 87, distance: 117.0
click at [130, 87] on div "Professor Smiths Alle 54" at bounding box center [96, 80] width 169 height 16
copy div "Professor Smiths Alle 54"
click at [204, 44] on button "Tilbake" at bounding box center [208, 44] width 37 height 16
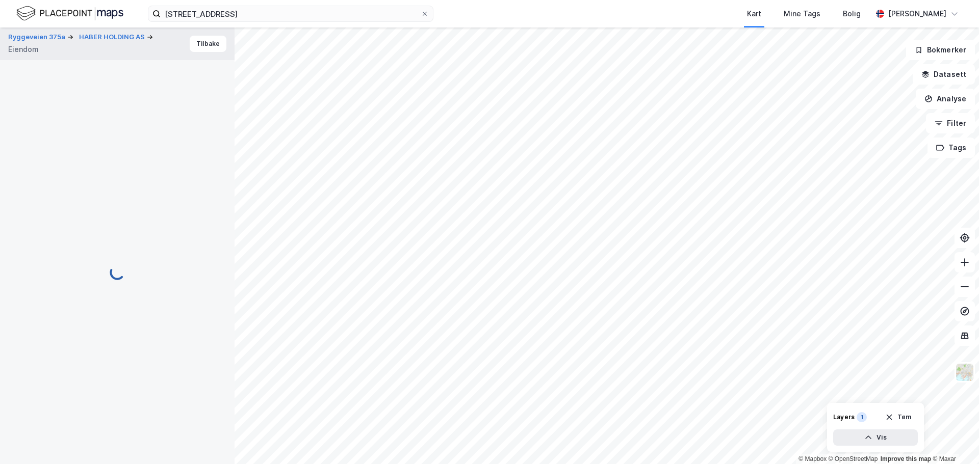
scroll to position [1, 0]
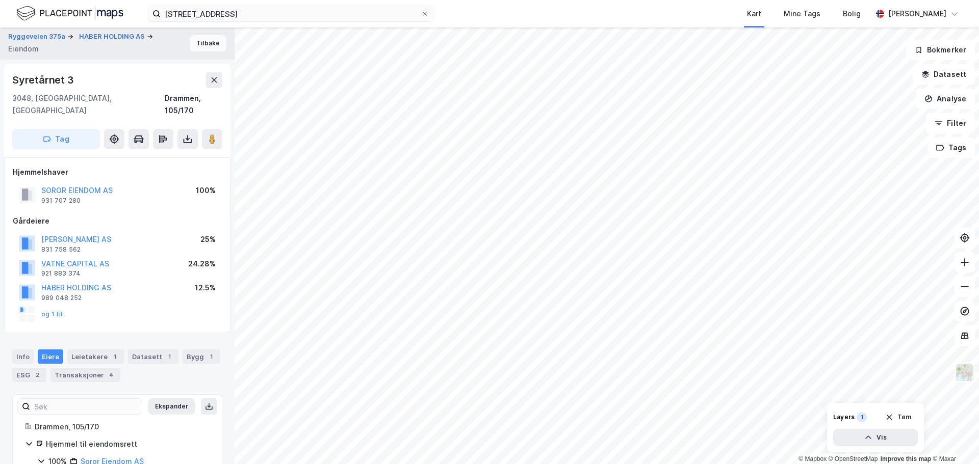
click at [208, 45] on button "Tilbake" at bounding box center [208, 43] width 37 height 16
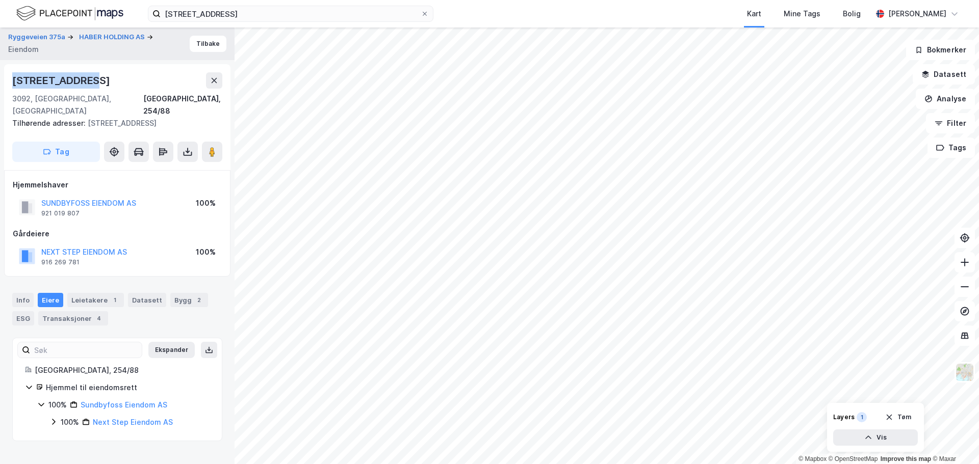
drag, startPoint x: 86, startPoint y: 82, endPoint x: 14, endPoint y: 79, distance: 71.5
click at [14, 79] on div "Kaarbyveien 41" at bounding box center [62, 80] width 100 height 16
copy div "Kaarbyveien 41"
click at [75, 142] on button "Tag" at bounding box center [56, 152] width 88 height 20
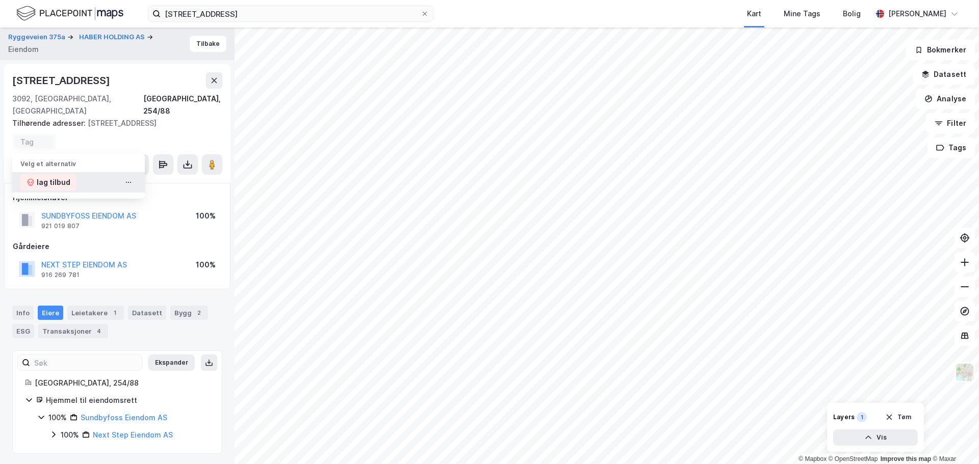
click at [58, 176] on div "lag tilbud" at bounding box center [54, 182] width 34 height 12
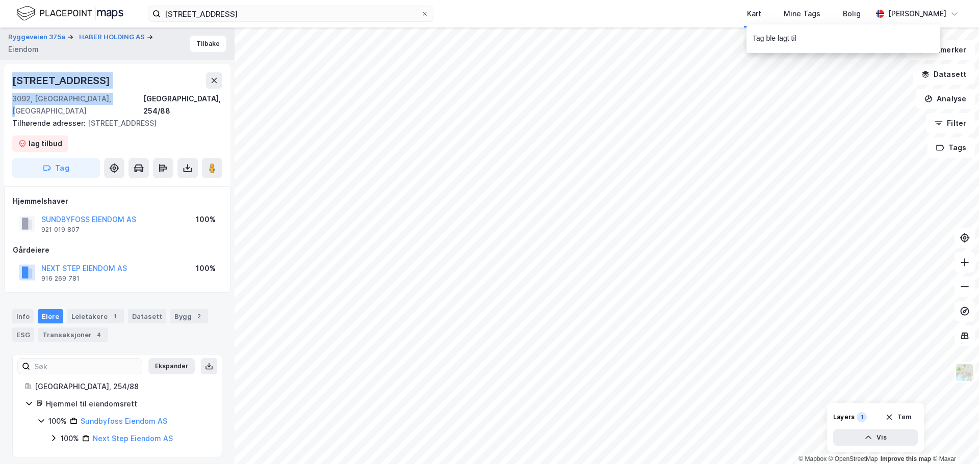
drag, startPoint x: 109, startPoint y: 98, endPoint x: 13, endPoint y: 84, distance: 97.5
click at [13, 84] on div "Kaarbyveien 41 3092, Sundbyfoss, Vestfold Holmestrand, 254/88" at bounding box center [117, 94] width 210 height 45
copy div "Kaarbyveien 41 3092, Sundbyfoss, Vestfold"
click at [207, 45] on button "Tilbake" at bounding box center [208, 44] width 37 height 16
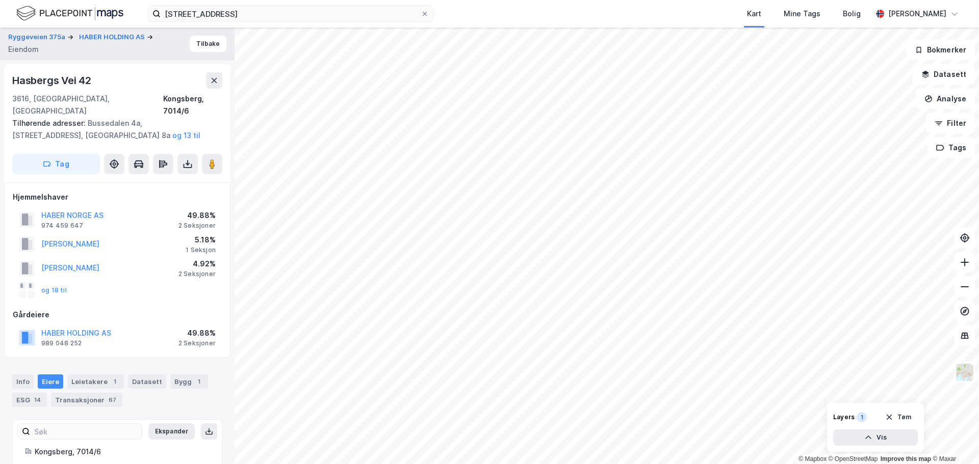
scroll to position [1, 0]
click at [199, 42] on button "Tilbake" at bounding box center [208, 43] width 37 height 16
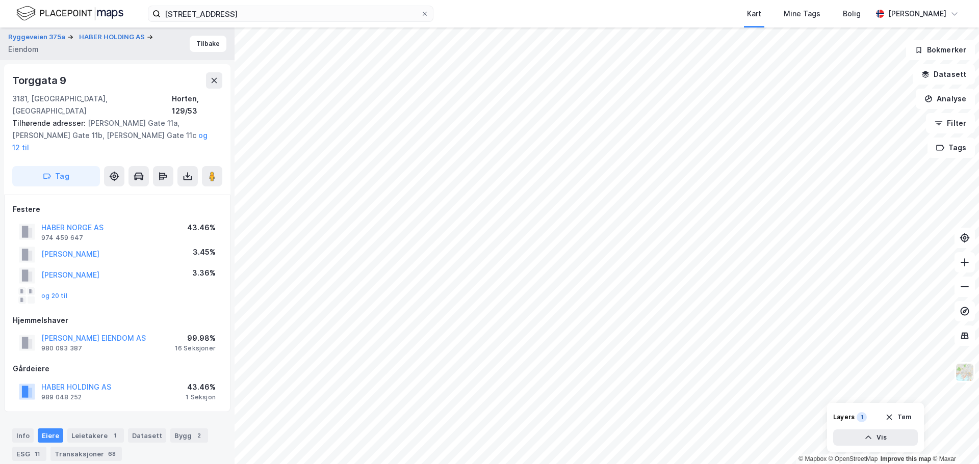
scroll to position [1, 0]
drag, startPoint x: 87, startPoint y: 97, endPoint x: 13, endPoint y: 79, distance: 75.7
click at [13, 79] on div "Torggata 9 3181, Horten, Vestfold Horten, 129/53" at bounding box center [117, 94] width 210 height 45
copy div "Torggata 9 3181, Horten, Vestfold"
click at [73, 166] on button "Tag" at bounding box center [56, 176] width 88 height 20
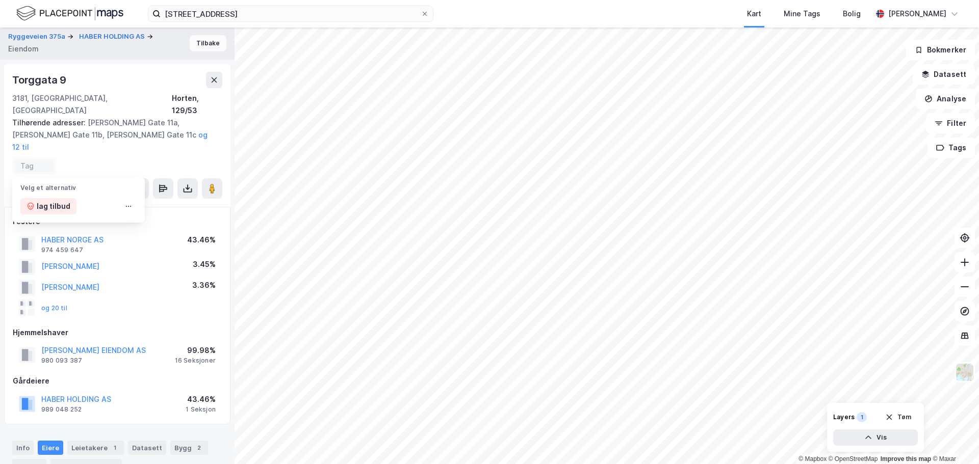
click at [205, 44] on button "Tilbake" at bounding box center [208, 43] width 37 height 16
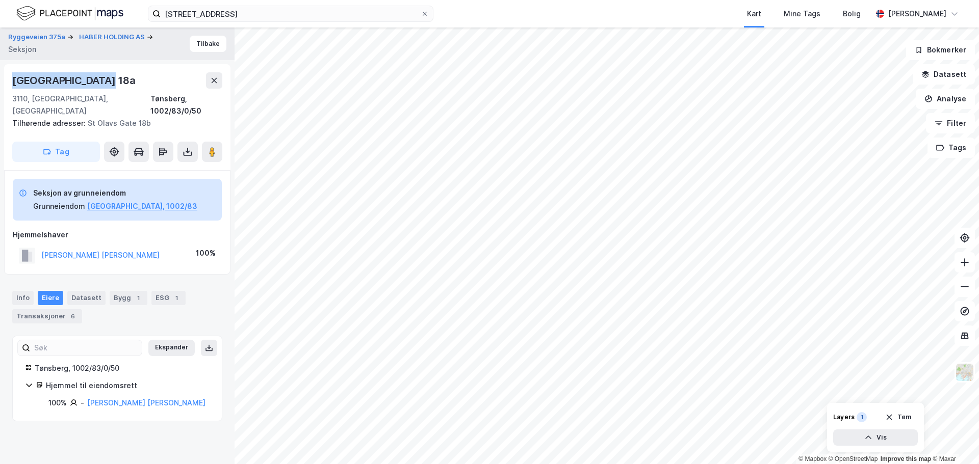
drag, startPoint x: 98, startPoint y: 81, endPoint x: 11, endPoint y: 80, distance: 86.7
click at [11, 80] on div "St Olavs Gate 18a 3110, Tønsberg, Vestfold Tønsberg, 1002/83/0/50 Tilhørende ad…" at bounding box center [117, 117] width 226 height 106
copy div "St Olavs Gate 18a"
drag, startPoint x: 62, startPoint y: 99, endPoint x: 11, endPoint y: 79, distance: 55.2
click at [11, 79] on div "St Olavs Gate 18a 3110, Tønsberg, Vestfold Tønsberg, 1002/83/0/50 Tilhørende ad…" at bounding box center [117, 117] width 226 height 106
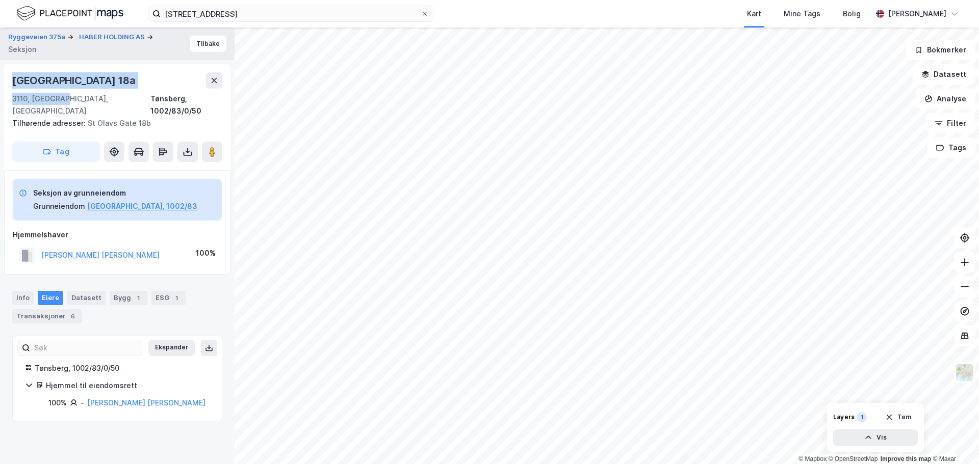
copy div "St Olavs Gate 18a 3110, Tønsberg"
click at [203, 46] on button "Tilbake" at bounding box center [208, 44] width 37 height 16
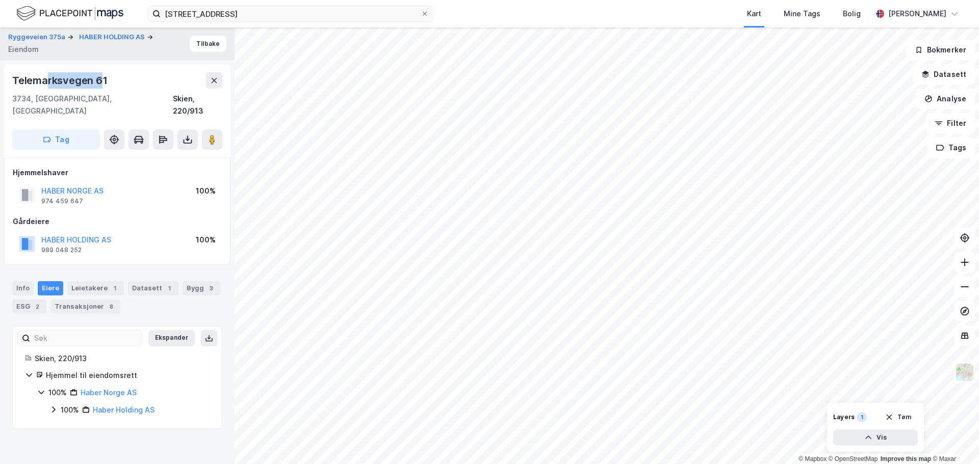
drag, startPoint x: 103, startPoint y: 81, endPoint x: 55, endPoint y: 80, distance: 48.4
click at [46, 80] on div "Telemarksvegen 61" at bounding box center [60, 80] width 97 height 16
click at [107, 81] on div "Telemarksvegen 61" at bounding box center [60, 80] width 97 height 16
drag, startPoint x: 53, startPoint y: 98, endPoint x: 13, endPoint y: 77, distance: 44.7
click at [13, 77] on div "Telemarksvegen 61 3734, Skien, Telemark Skien, 220/913" at bounding box center [117, 94] width 210 height 45
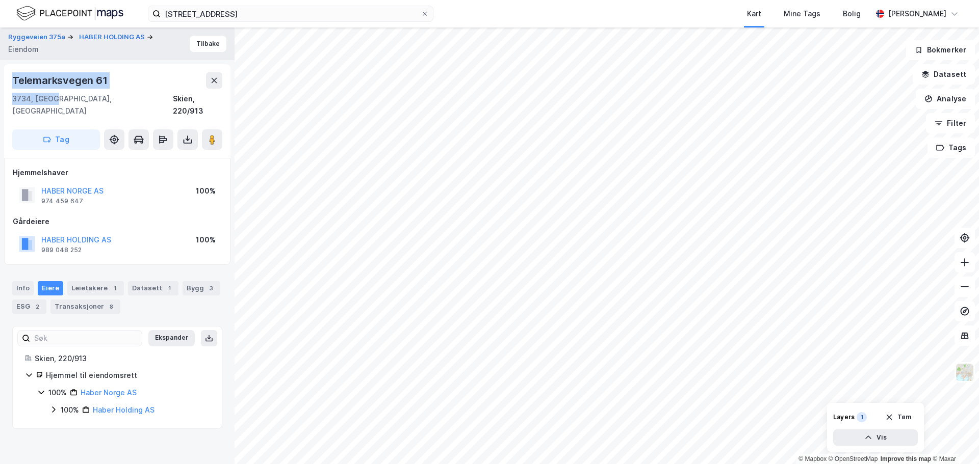
copy div "Telemarksvegen 61 3734, Skien"
click at [71, 129] on button "Tag" at bounding box center [56, 139] width 88 height 20
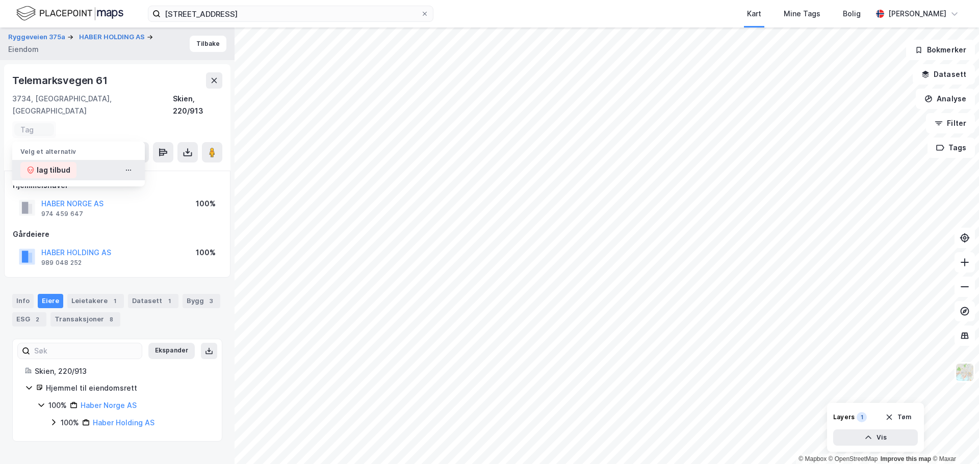
click at [57, 164] on div "lag tilbud" at bounding box center [54, 170] width 34 height 12
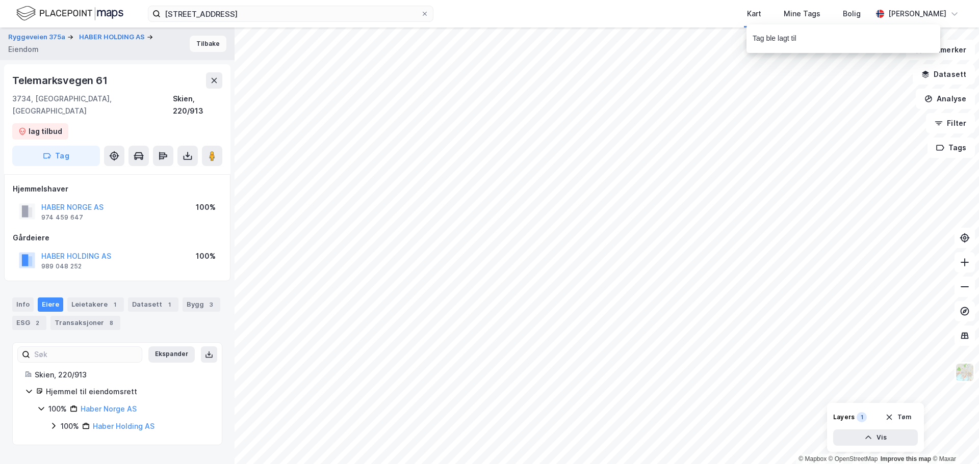
click at [202, 46] on button "Tilbake" at bounding box center [208, 44] width 37 height 16
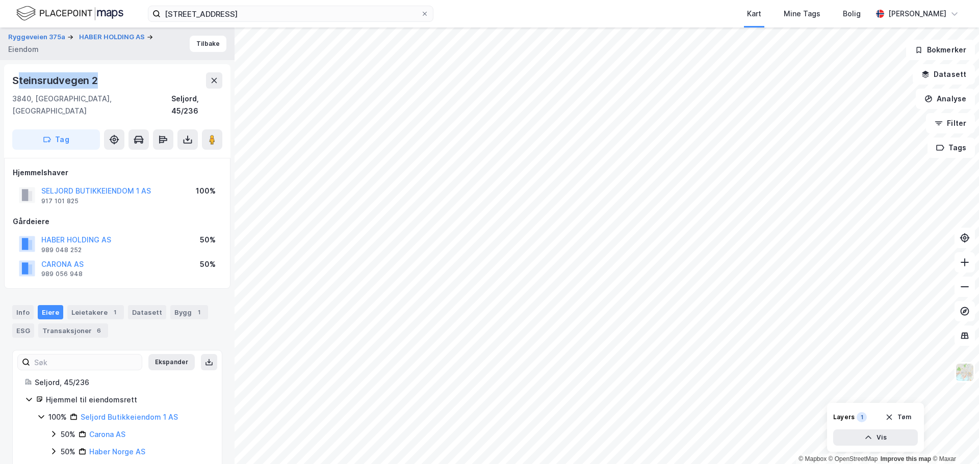
drag, startPoint x: 99, startPoint y: 80, endPoint x: 19, endPoint y: 83, distance: 80.6
click at [19, 83] on div "Steinsrudvegen 2" at bounding box center [56, 80] width 88 height 16
drag, startPoint x: 57, startPoint y: 99, endPoint x: 9, endPoint y: 82, distance: 51.0
click at [9, 82] on div "Steinsrudvegen 2 3840, Seljord, Telemark Seljord, 45/236 Tag" at bounding box center [117, 111] width 226 height 94
copy div "Steinsrudvegen 2 3840, Seljord"
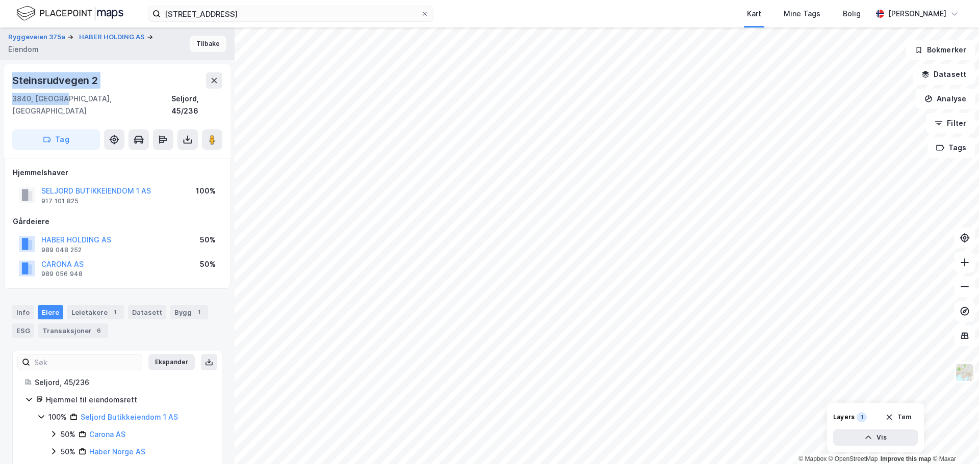
click at [201, 44] on button "Tilbake" at bounding box center [208, 44] width 37 height 16
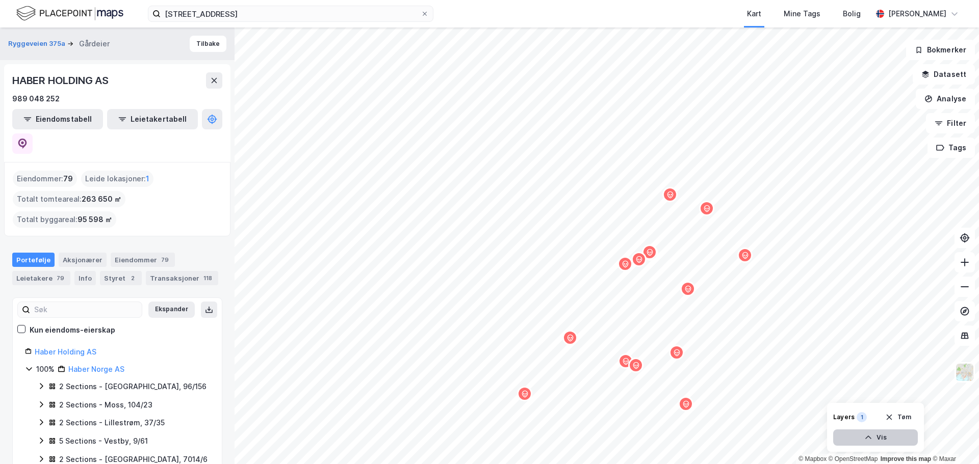
click at [885, 438] on button "Vis" at bounding box center [875, 438] width 85 height 16
click at [885, 438] on button "Lukk" at bounding box center [847, 438] width 141 height 16
click at [875, 440] on button "Vis" at bounding box center [875, 438] width 85 height 16
click at [871, 419] on icon at bounding box center [871, 415] width 8 height 8
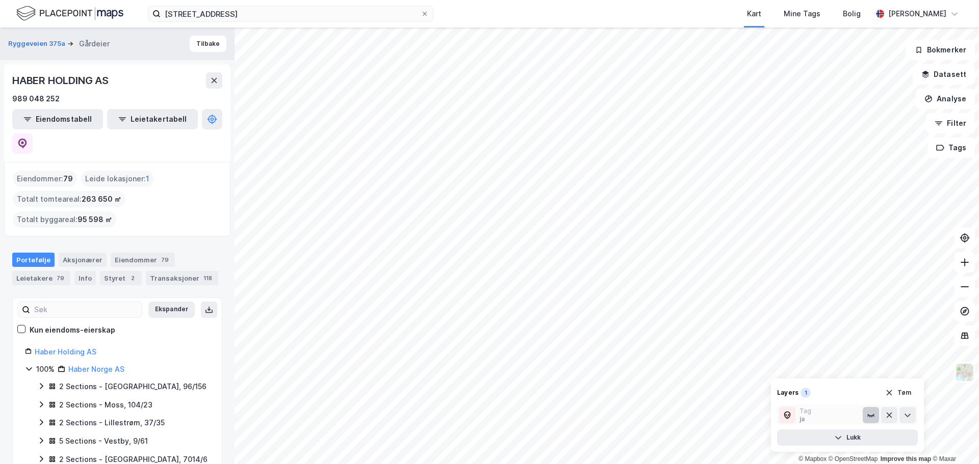
click at [871, 419] on icon at bounding box center [871, 415] width 8 height 8
click at [906, 416] on icon at bounding box center [907, 416] width 6 height 4
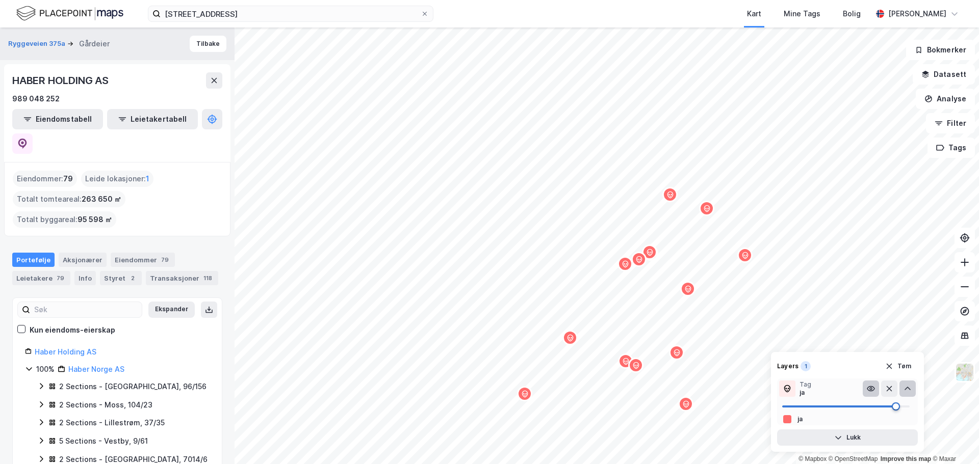
drag, startPoint x: 908, startPoint y: 406, endPoint x: 879, endPoint y: 408, distance: 29.1
click at [892, 408] on span at bounding box center [896, 407] width 8 height 8
type input "100"
drag, startPoint x: 894, startPoint y: 409, endPoint x: 923, endPoint y: 411, distance: 29.7
click at [923, 411] on div "Layers 1 Tøm Tag ja ja Lukk" at bounding box center [847, 402] width 153 height 100
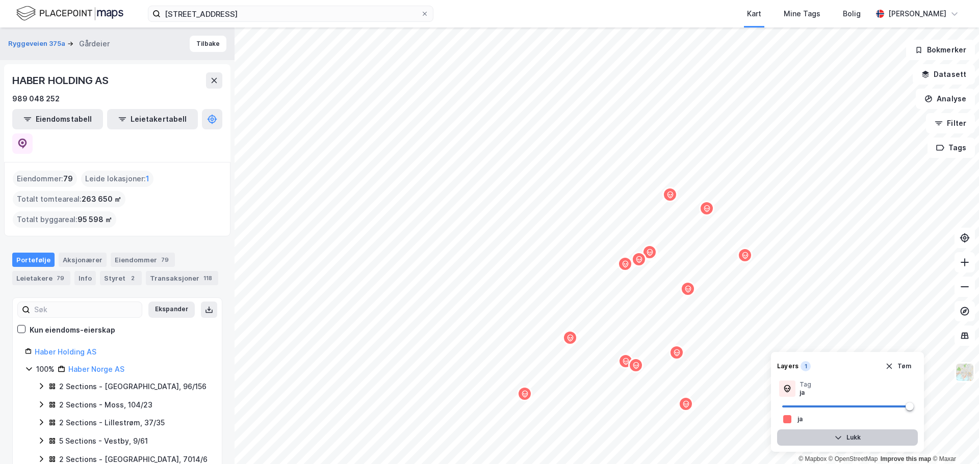
click at [861, 436] on button "Lukk" at bounding box center [847, 438] width 141 height 16
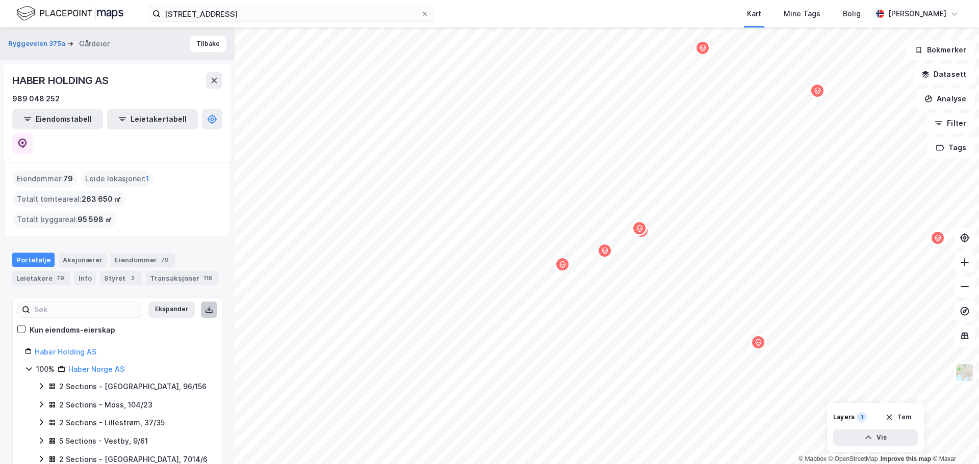
click at [205, 306] on icon at bounding box center [209, 310] width 8 height 8
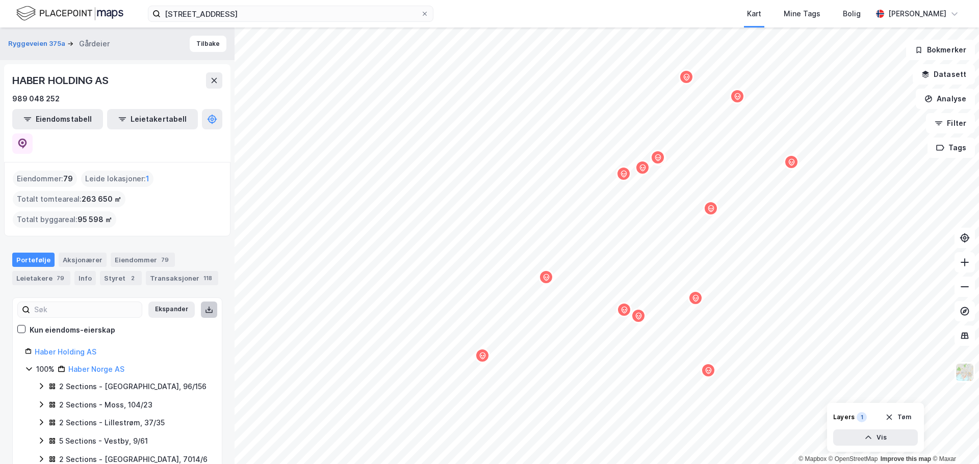
click at [709, 373] on icon "Map marker" at bounding box center [708, 371] width 8 height 8
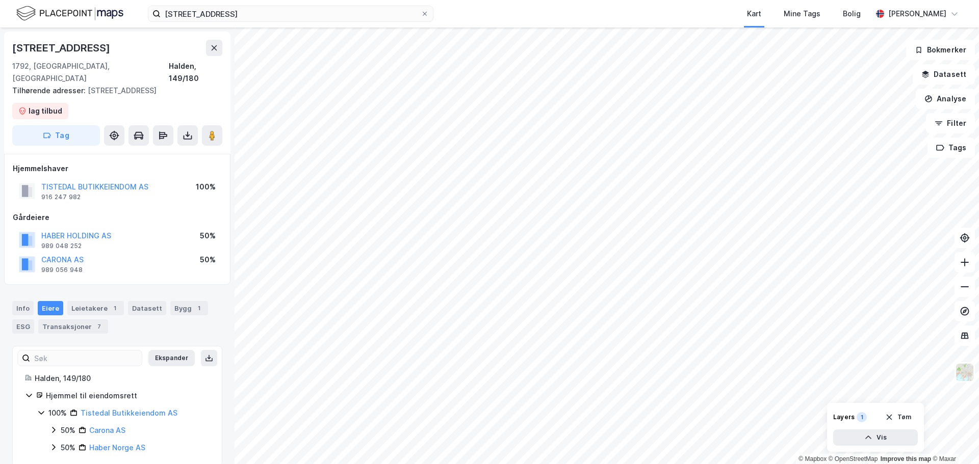
scroll to position [1, 0]
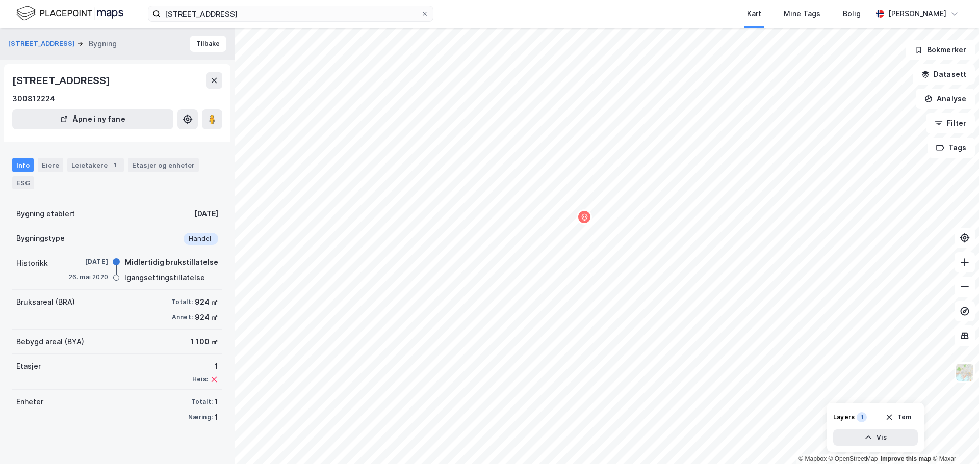
drag, startPoint x: 169, startPoint y: 80, endPoint x: 12, endPoint y: 79, distance: 157.5
click at [12, 79] on div "Aremarkveien 4, 1792, ØSTFOLD 300812224 Åpne i ny fane" at bounding box center [117, 102] width 226 height 77
click at [219, 85] on button at bounding box center [214, 80] width 16 height 16
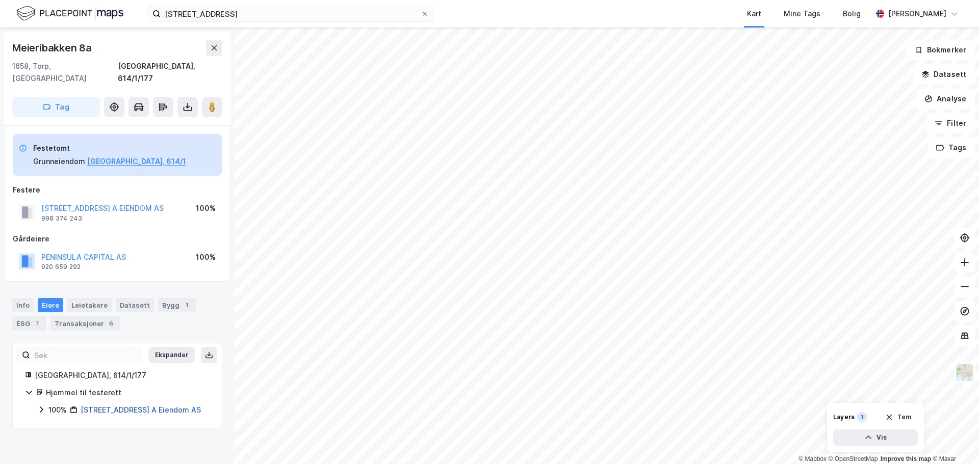
click at [90, 406] on link "Torpegata 8 A Eiendom AS" at bounding box center [141, 410] width 120 height 9
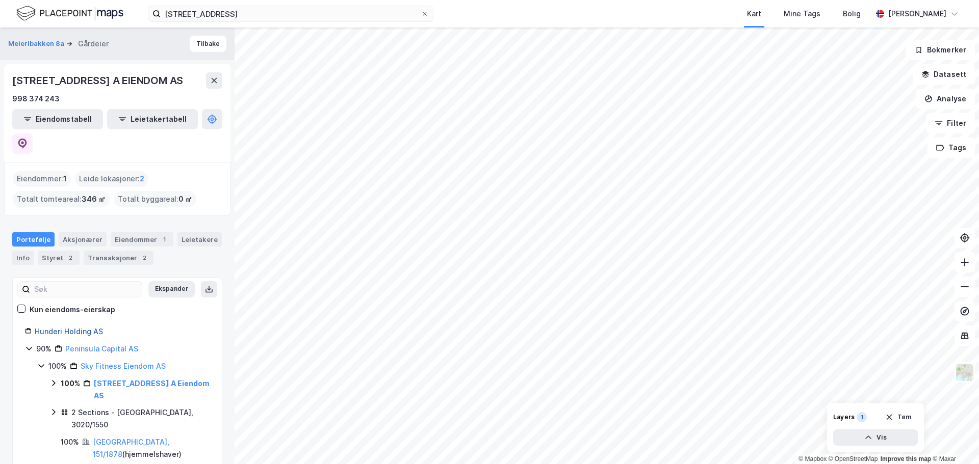
click at [71, 327] on link "Hunderi Holding AS" at bounding box center [69, 331] width 68 height 9
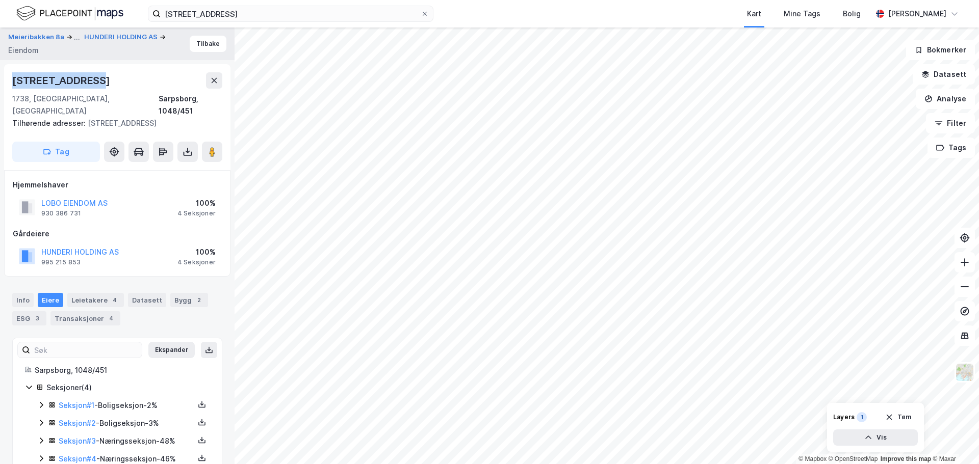
drag, startPoint x: 92, startPoint y: 77, endPoint x: 13, endPoint y: 83, distance: 78.7
click at [13, 83] on div "Skjebergveien 7" at bounding box center [117, 80] width 210 height 16
click at [0, 0] on button "HUNDERI HOLDING AS" at bounding box center [0, 0] width 0 height 0
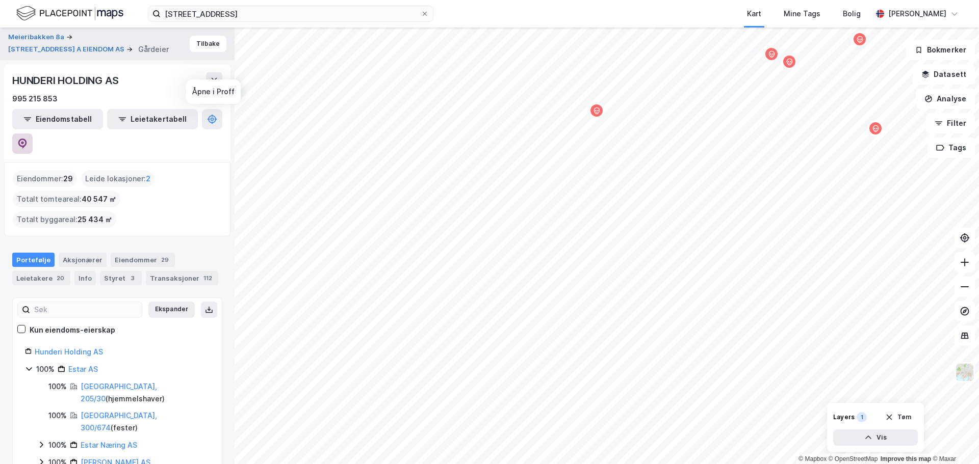
click at [28, 139] on icon at bounding box center [22, 144] width 10 height 10
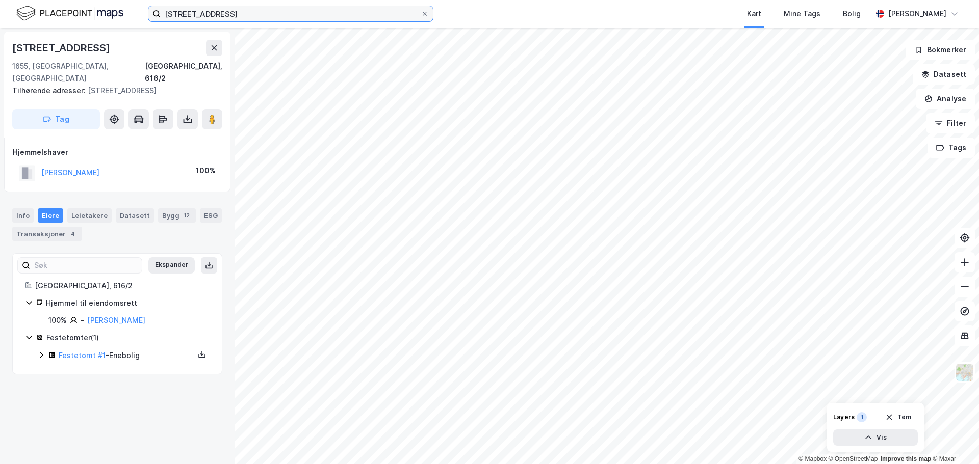
click at [244, 18] on input "[STREET_ADDRESS]" at bounding box center [291, 13] width 260 height 15
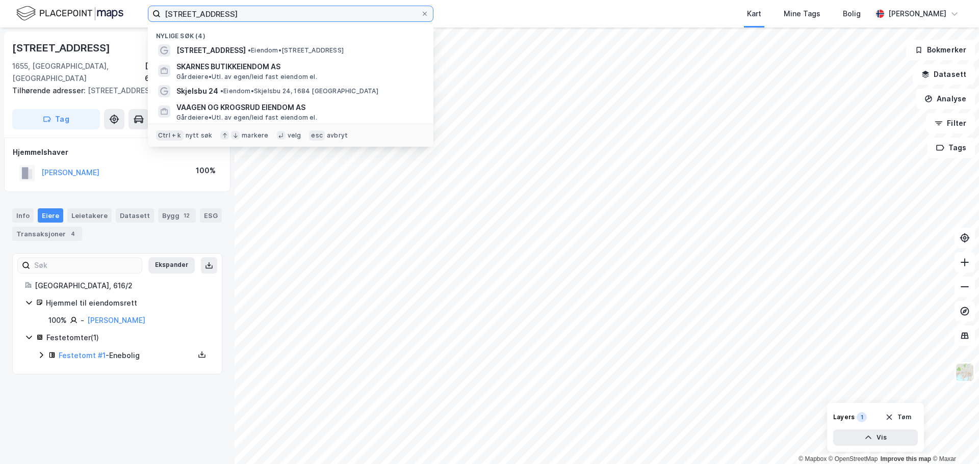
drag, startPoint x: 244, startPoint y: 18, endPoint x: 147, endPoint y: 19, distance: 96.9
click at [147, 19] on div "Aremarkveien 4 Nylige søk (4) Aremarkveien 4 • Eiendom • Aremarkveien 4, 1792 T…" at bounding box center [489, 14] width 979 height 28
paste input "Hunderi Holding AS"
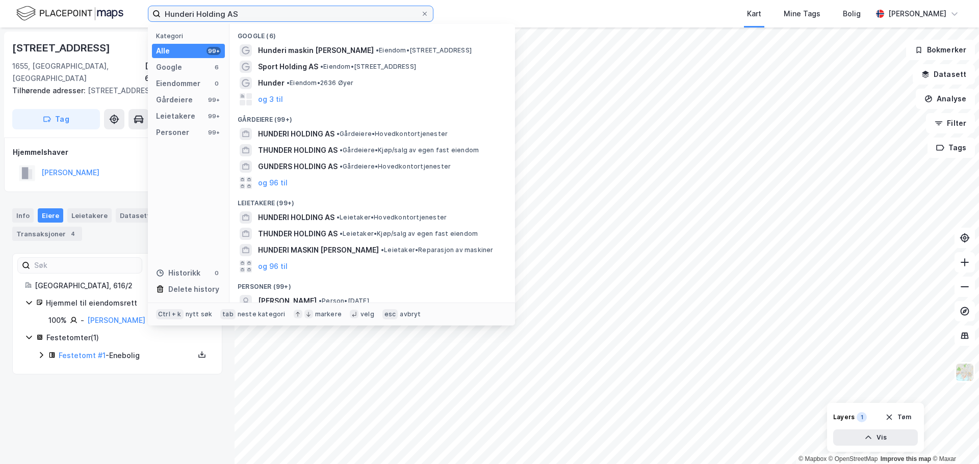
type input "Hunderi Holding AS"
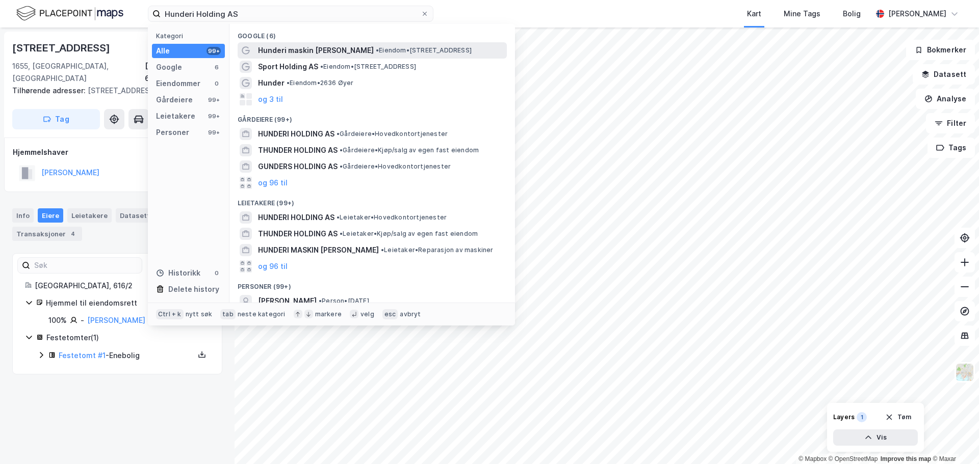
click at [289, 47] on span "Hunderi maskin Olav Hunderi" at bounding box center [316, 50] width 116 height 12
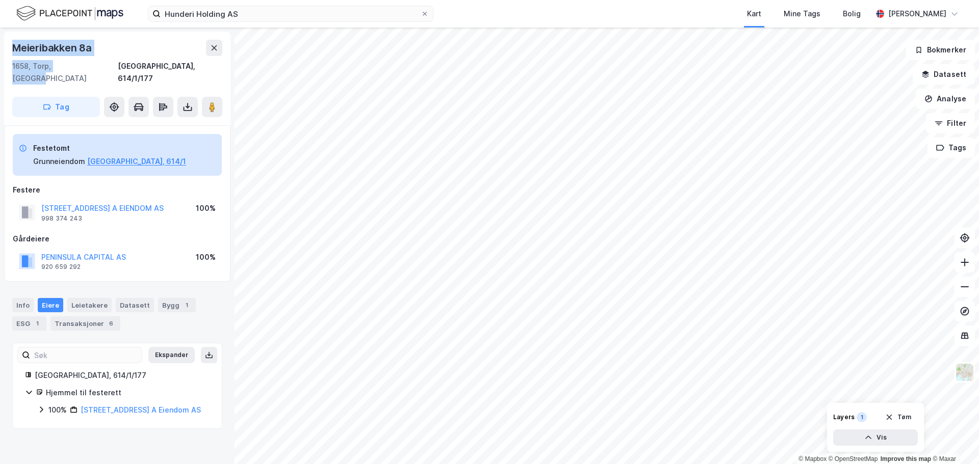
drag, startPoint x: 83, startPoint y: 65, endPoint x: 12, endPoint y: 45, distance: 74.1
click at [12, 45] on div "Meieribakken 8a 1658, Torp, Østfold Fredrikstad, 614/1/177 Tag" at bounding box center [117, 79] width 226 height 94
click at [67, 98] on button "Tag" at bounding box center [56, 107] width 88 height 20
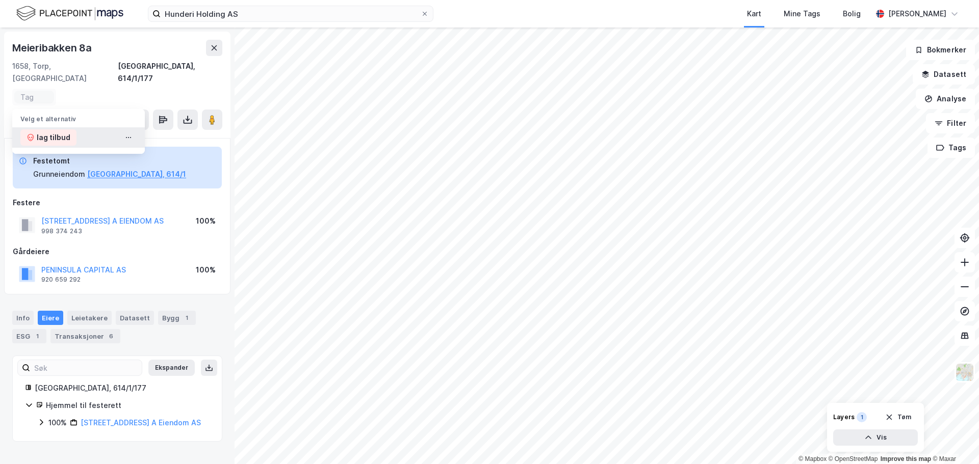
click at [55, 132] on div "lag tilbud" at bounding box center [54, 138] width 34 height 12
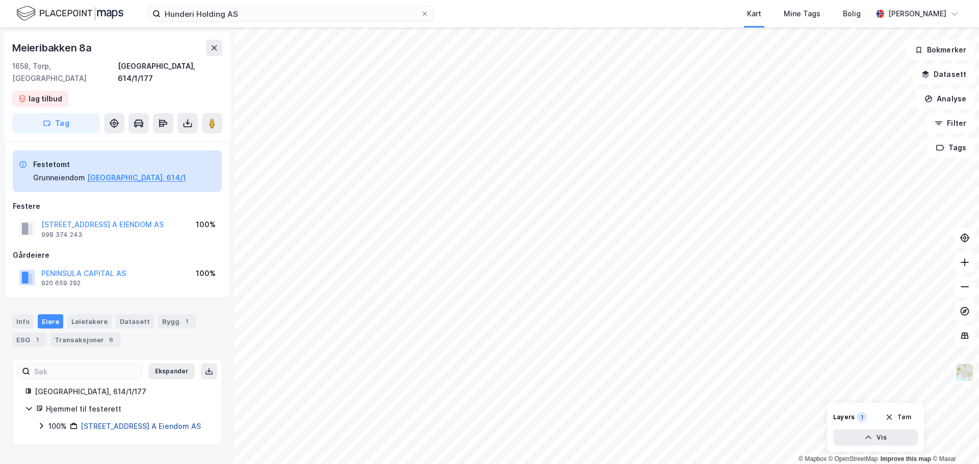
click at [115, 422] on link "Torpegata 8 A Eiendom AS" at bounding box center [141, 426] width 120 height 9
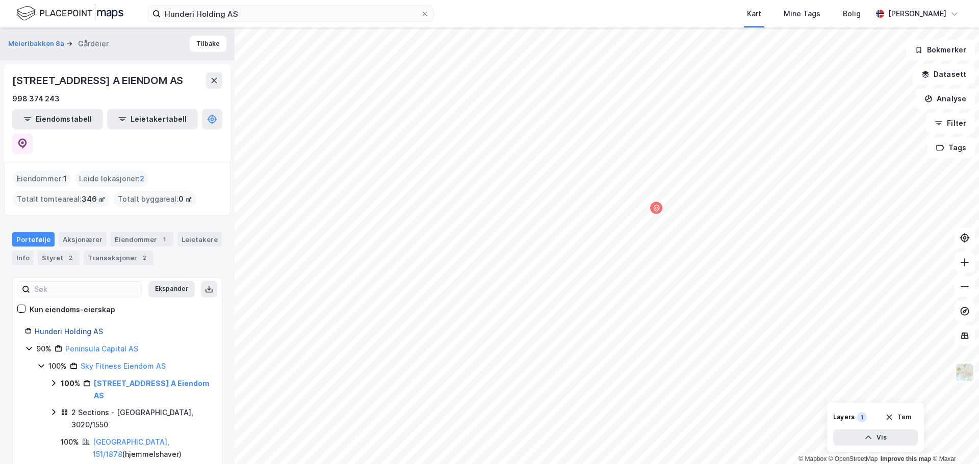
click at [72, 327] on link "Hunderi Holding AS" at bounding box center [69, 331] width 68 height 9
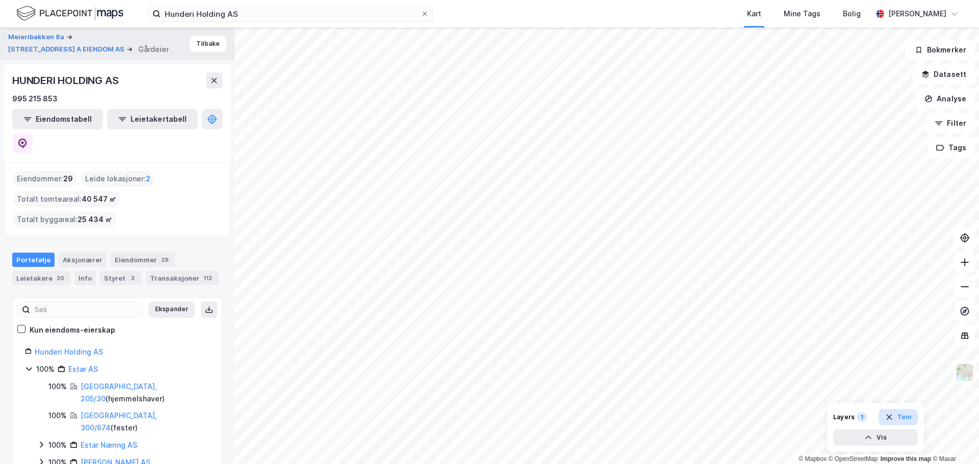
click at [909, 420] on button "Tøm" at bounding box center [897, 417] width 39 height 16
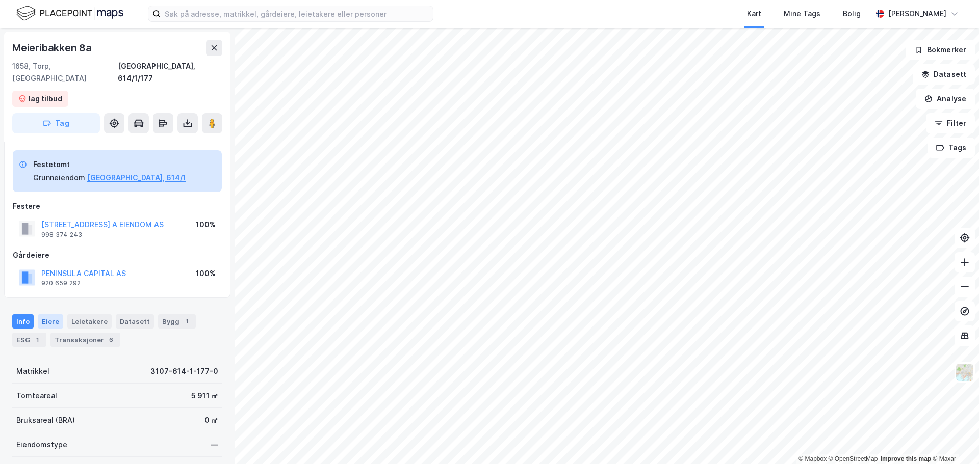
click at [54, 315] on div "Eiere" at bounding box center [50, 322] width 25 height 14
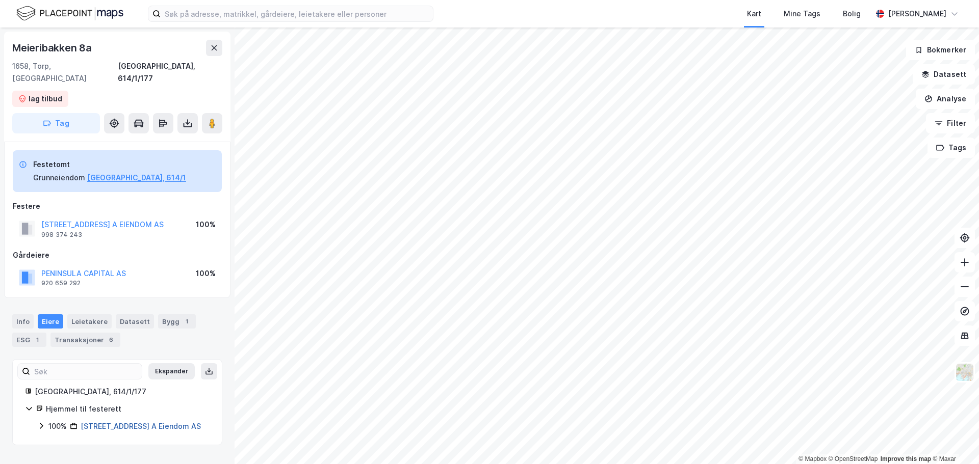
click at [128, 422] on link "[STREET_ADDRESS] A Eiendom AS" at bounding box center [141, 426] width 120 height 9
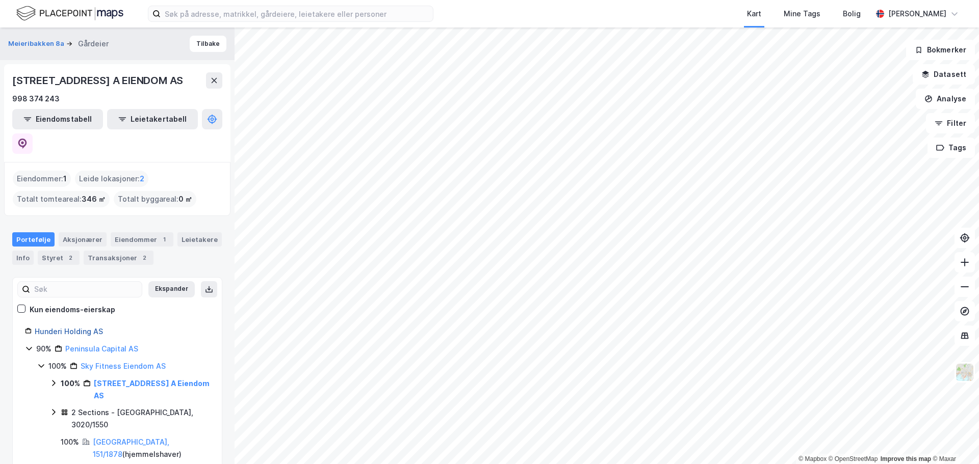
click at [69, 327] on link "Hunderi Holding AS" at bounding box center [69, 331] width 68 height 9
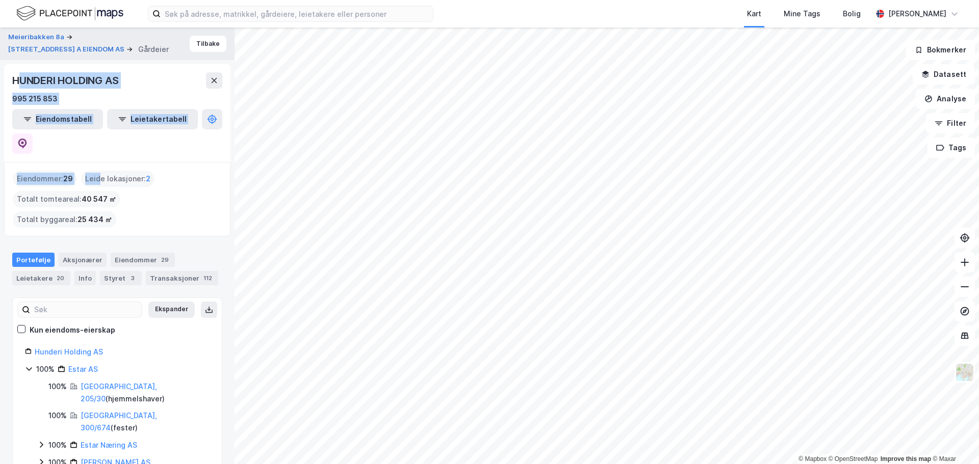
drag, startPoint x: 17, startPoint y: 75, endPoint x: 100, endPoint y: 147, distance: 109.9
click at [100, 147] on div "Meieribakken 8a TORPEGATA 8 A EIENDOM AS Gårdeier Tilbake HUNDERI HOLDING AS 99…" at bounding box center [117, 246] width 234 height 437
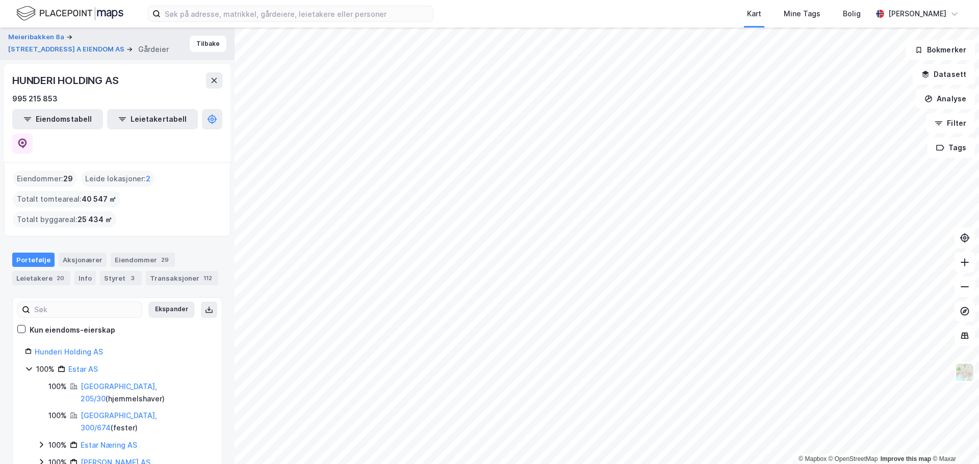
click at [15, 69] on div "HUNDERI HOLDING AS 995 215 853 Eiendomstabell Leietakertabell" at bounding box center [117, 113] width 226 height 98
click at [10, 76] on div "HUNDERI HOLDING AS 995 215 853 Eiendomstabell Leietakertabell" at bounding box center [117, 113] width 226 height 98
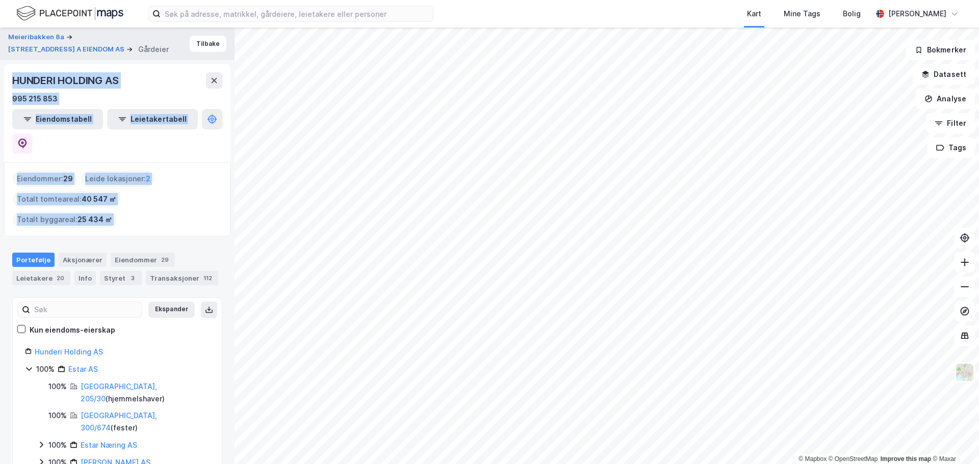
drag, startPoint x: 10, startPoint y: 76, endPoint x: 215, endPoint y: 175, distance: 227.8
click at [215, 175] on div "Meieribakken 8a TORPEGATA 8 A EIENDOM AS Gårdeier Tilbake HUNDERI HOLDING AS 99…" at bounding box center [117, 246] width 234 height 437
copy div "HUNDERI HOLDING AS 995 215 853 Eiendomstabell Leietakertabell Eiendommer : 29 L…"
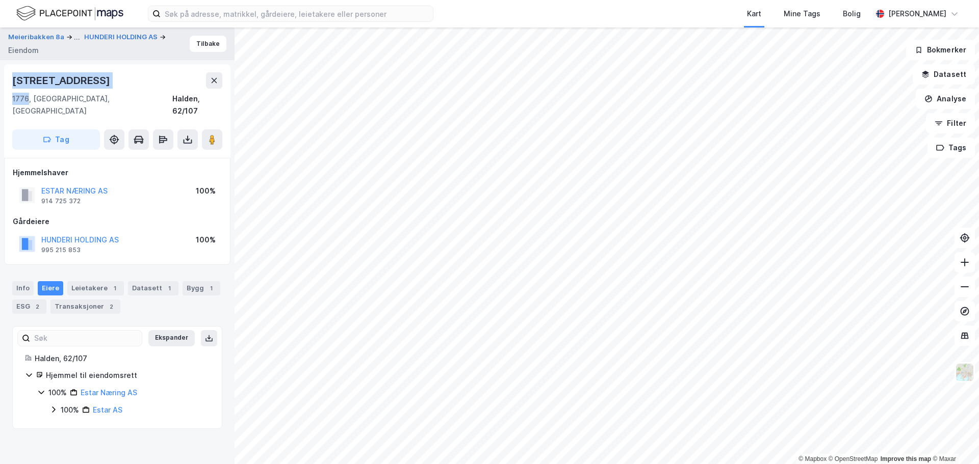
drag, startPoint x: 28, startPoint y: 97, endPoint x: 12, endPoint y: 79, distance: 24.2
click at [12, 79] on div "Storgata 14 1776, Halden, Østfold Halden, 62/107 Tag" at bounding box center [117, 111] width 226 height 94
copy div "Storgata 14 1776"
click at [198, 43] on button "Tilbake" at bounding box center [208, 44] width 37 height 16
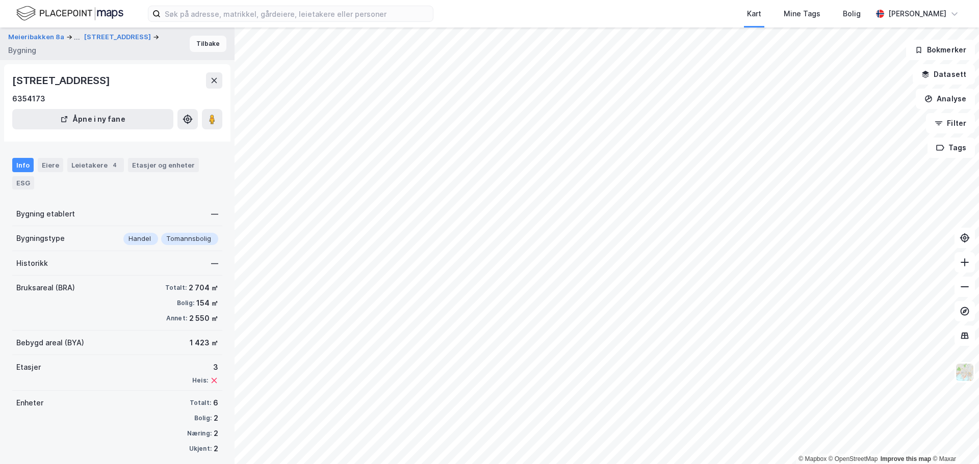
click at [205, 47] on button "Tilbake" at bounding box center [208, 44] width 37 height 16
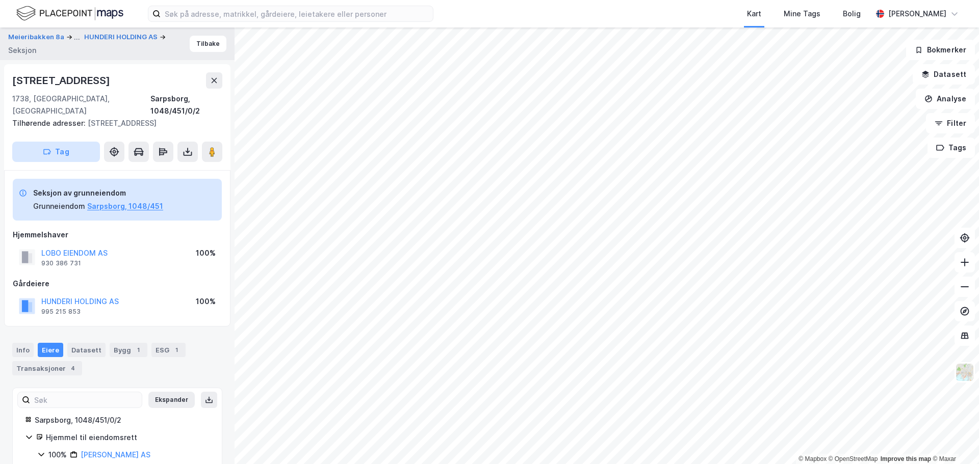
click at [51, 148] on icon "button" at bounding box center [47, 152] width 8 height 8
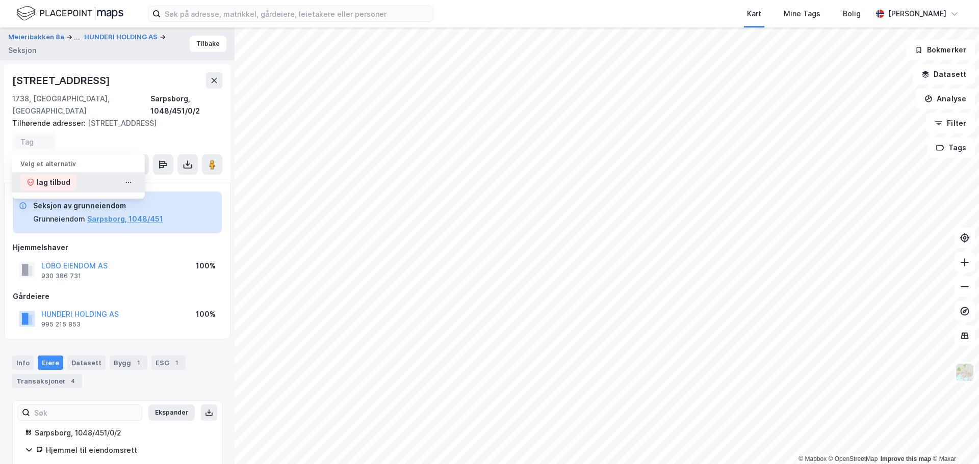
click at [48, 176] on div "lag tilbud" at bounding box center [54, 182] width 34 height 12
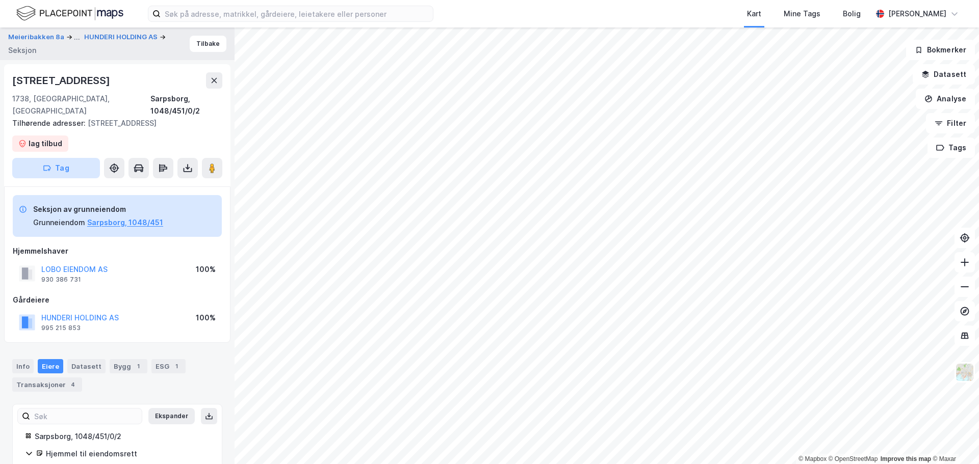
click at [72, 158] on button "Tag" at bounding box center [56, 168] width 88 height 20
click at [56, 168] on div "lag tilbud" at bounding box center [54, 174] width 34 height 12
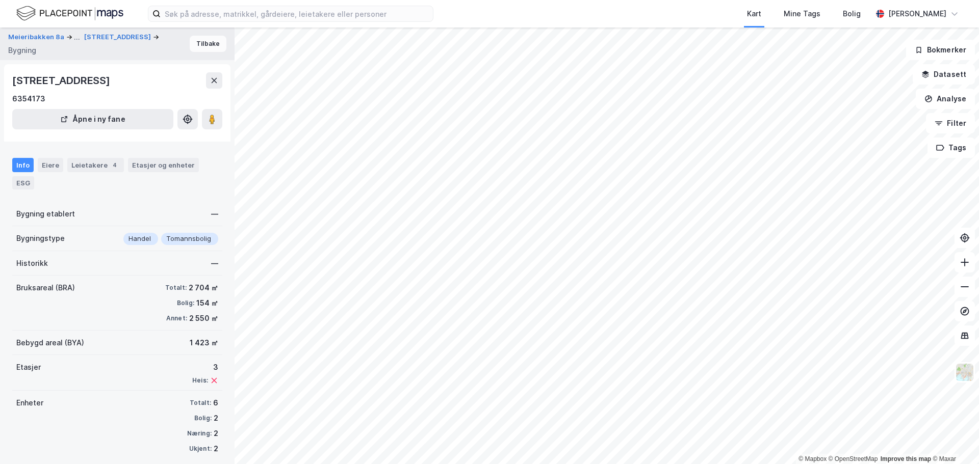
click at [190, 37] on button "Tilbake" at bounding box center [208, 44] width 37 height 16
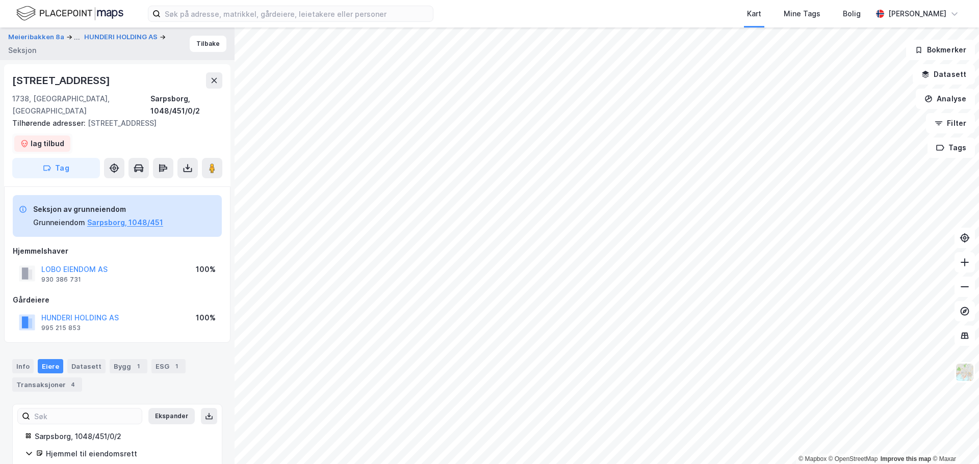
click at [43, 138] on div "lag tilbud" at bounding box center [48, 144] width 34 height 12
click at [48, 168] on div "lag tilbud" at bounding box center [54, 174] width 34 height 12
click at [94, 139] on input at bounding box center [103, 143] width 28 height 9
click at [129, 170] on icon at bounding box center [128, 174] width 8 height 8
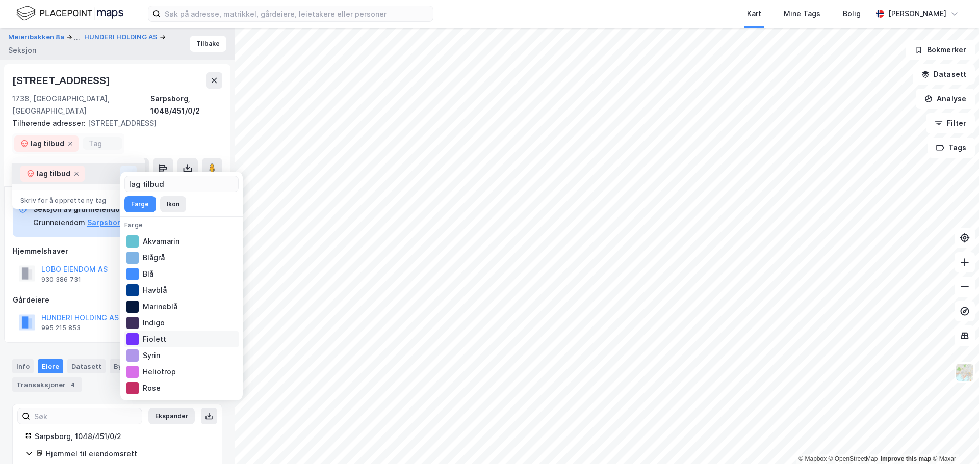
click at [153, 334] on div "Fiolett" at bounding box center [181, 339] width 114 height 16
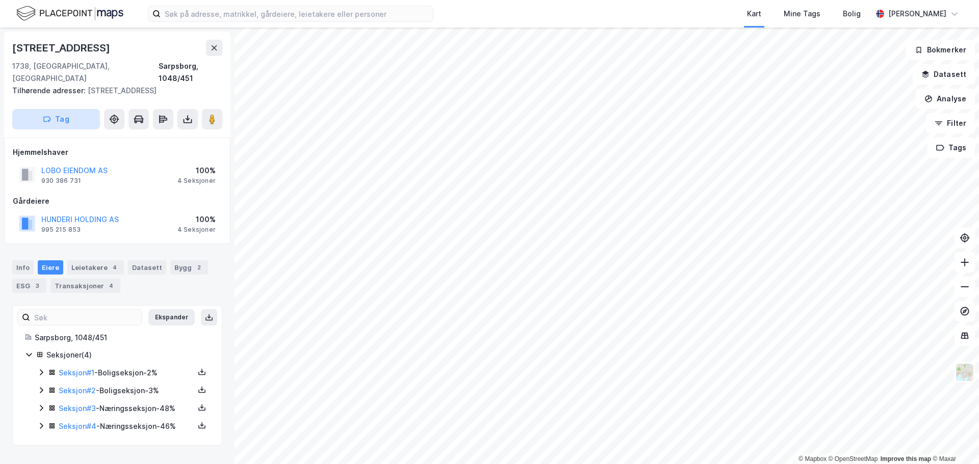
click at [59, 109] on button "Tag" at bounding box center [56, 119] width 88 height 20
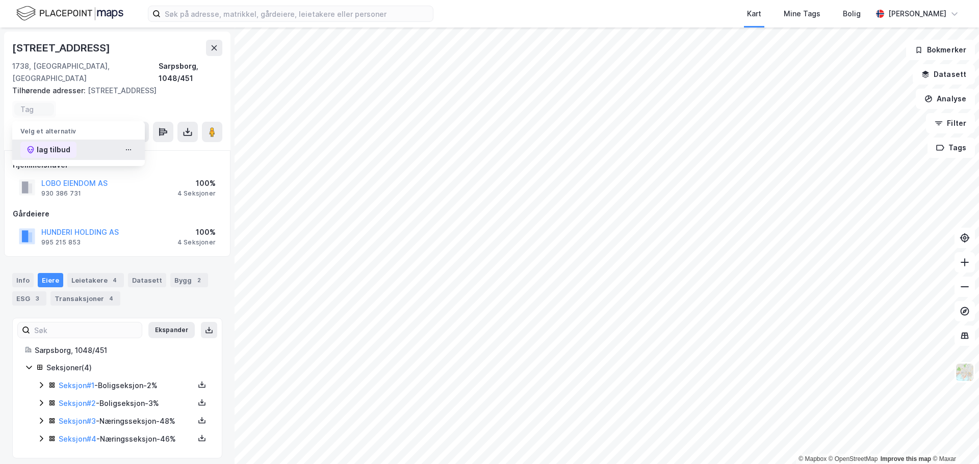
click at [59, 144] on div "lag tilbud" at bounding box center [54, 150] width 34 height 12
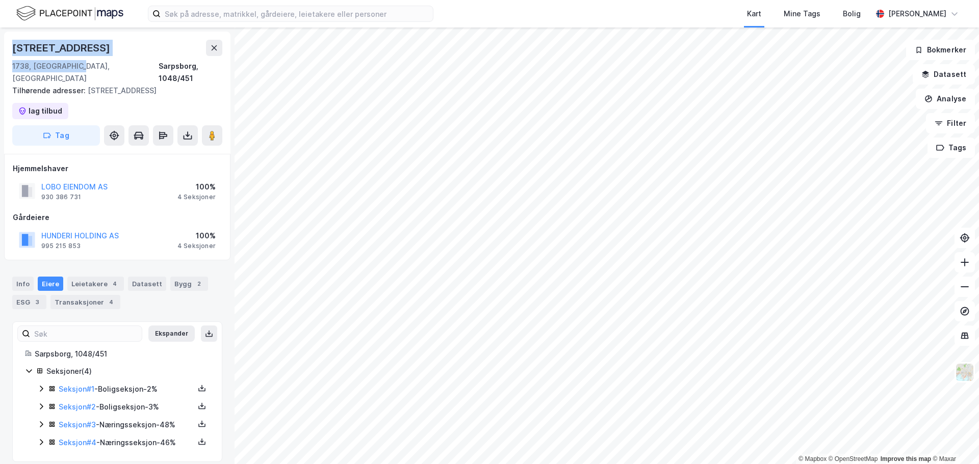
drag, startPoint x: 82, startPoint y: 65, endPoint x: 14, endPoint y: 47, distance: 69.5
click at [14, 47] on div "Skjebergveien 7 1738, Borgenhaugen, Østfold Sarpsborg, 1048/451" at bounding box center [117, 62] width 210 height 45
copy div "Skjebergveien 7 1738, Borgenhaugen"
click at [0, 0] on button "HUNDERI HOLDING AS" at bounding box center [0, 0] width 0 height 0
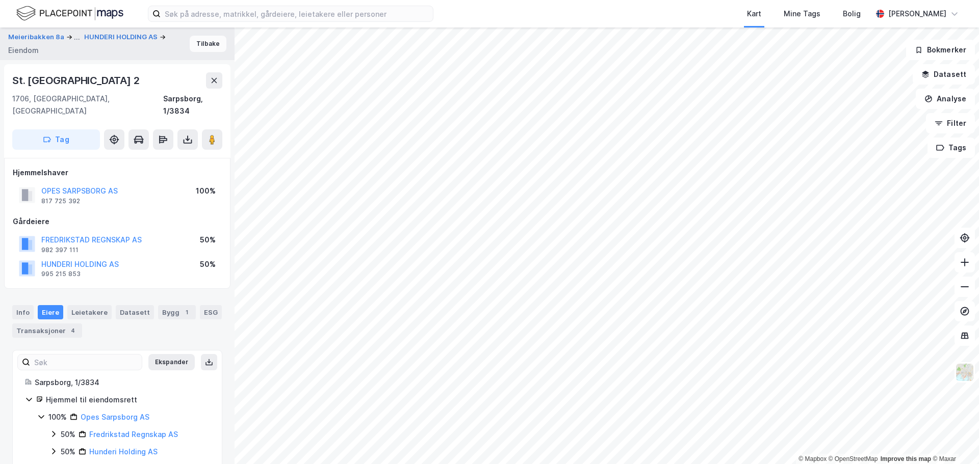
click at [206, 41] on button "Tilbake" at bounding box center [208, 44] width 37 height 16
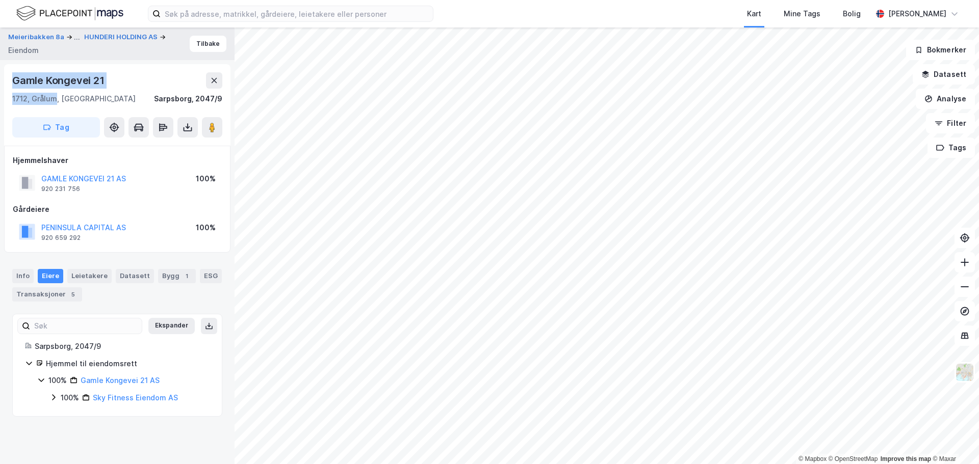
drag, startPoint x: 55, startPoint y: 97, endPoint x: 10, endPoint y: 79, distance: 48.7
click at [10, 79] on div "Gamle Kongevei 21 1712, Grålum, Østfold Sarpsborg, 2047/9 Tag" at bounding box center [117, 105] width 226 height 82
copy div "Gamle Kongevei 21 1712, Grålum"
click at [57, 123] on button "Tag" at bounding box center [56, 127] width 88 height 20
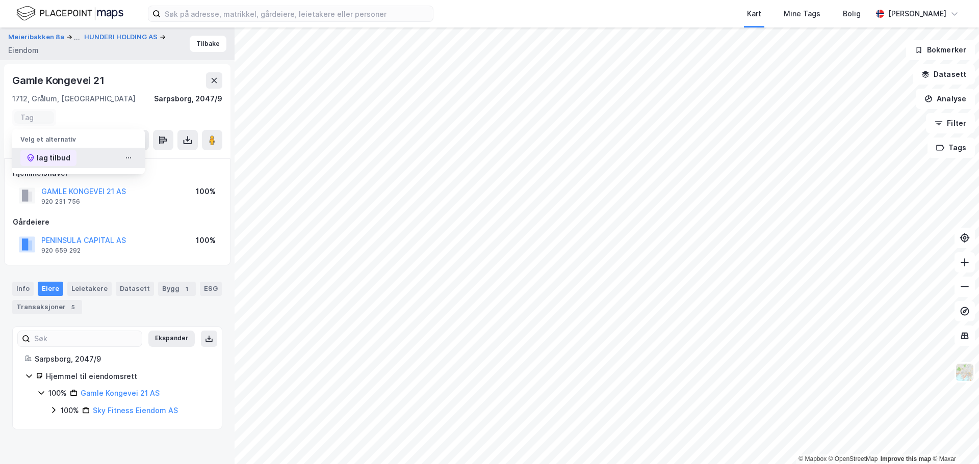
click at [35, 160] on div "lag tilbud" at bounding box center [48, 158] width 56 height 16
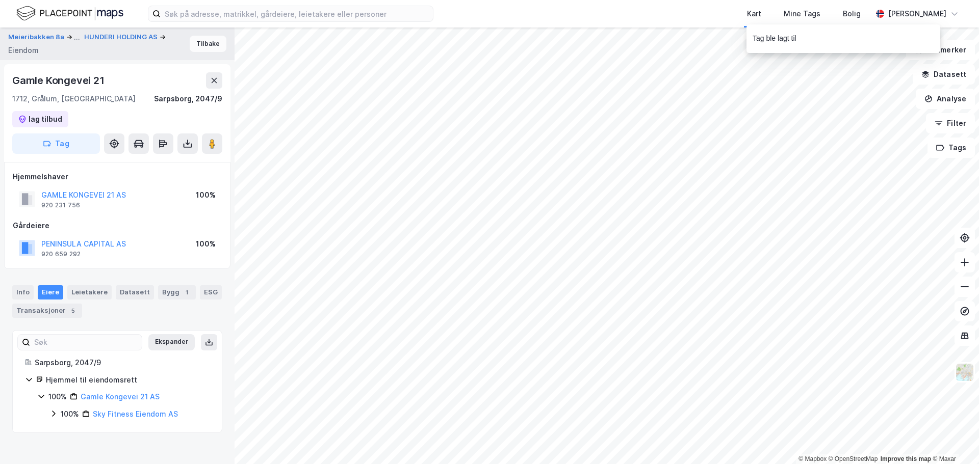
click at [197, 44] on button "Tilbake" at bounding box center [208, 44] width 37 height 16
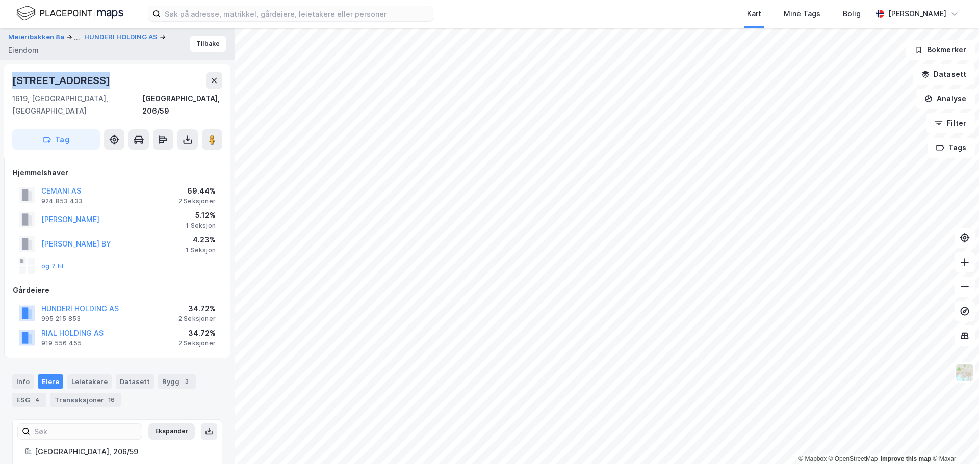
drag, startPoint x: 98, startPoint y: 79, endPoint x: 8, endPoint y: 76, distance: 90.3
click at [8, 76] on div "Lislebyveien 191 1619, Fredrikstad, Østfold Fredrikstad, 206/59 Tag" at bounding box center [117, 111] width 226 height 94
copy div "Lislebyveien 191"
click at [200, 42] on button "Tilbake" at bounding box center [208, 44] width 37 height 16
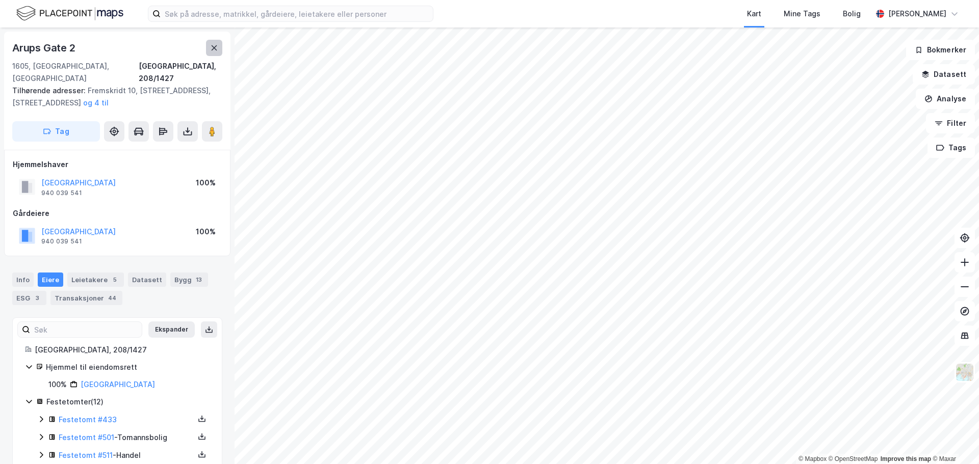
click at [215, 51] on icon at bounding box center [214, 48] width 8 height 8
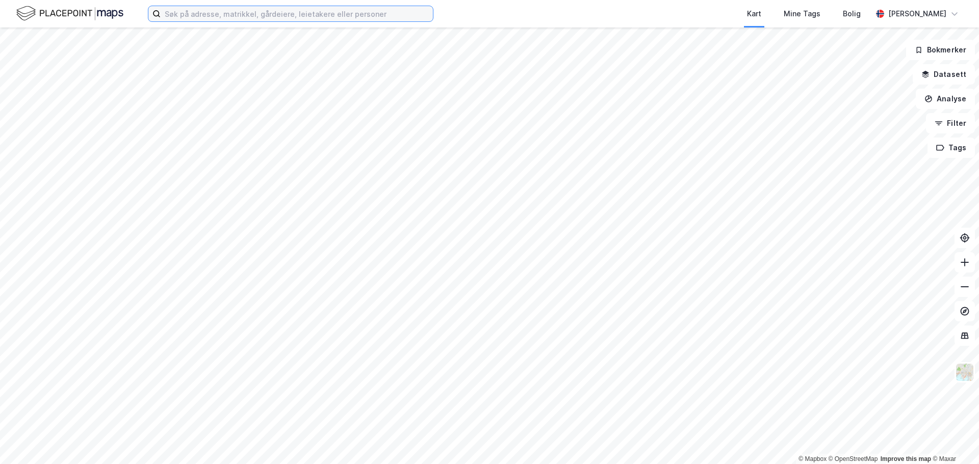
click at [214, 13] on input at bounding box center [297, 13] width 272 height 15
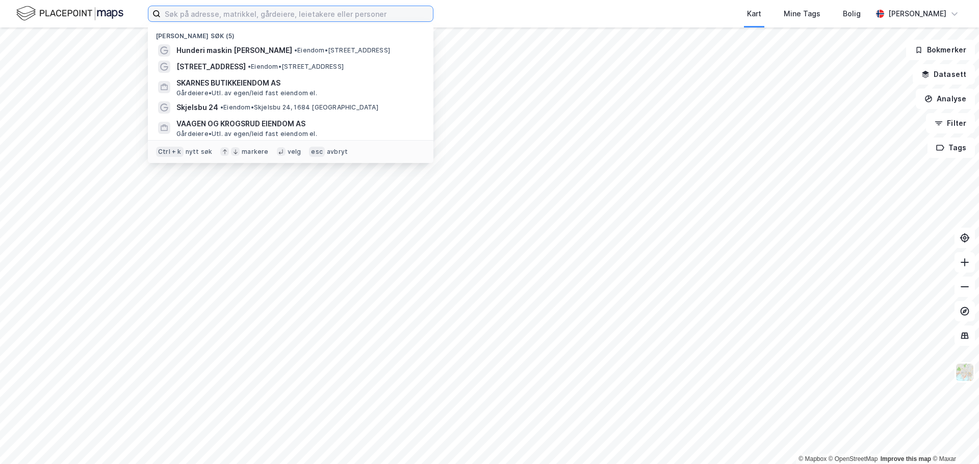
click at [218, 17] on input at bounding box center [297, 13] width 272 height 15
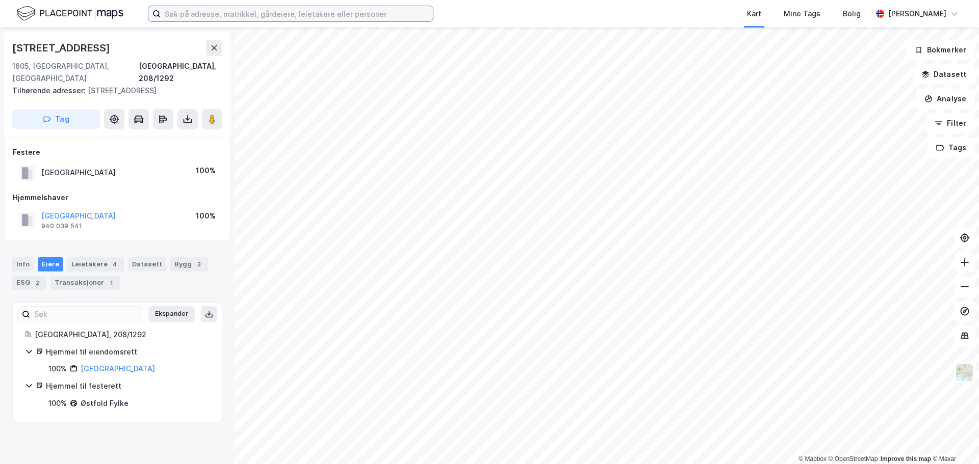
click at [213, 18] on input at bounding box center [297, 13] width 272 height 15
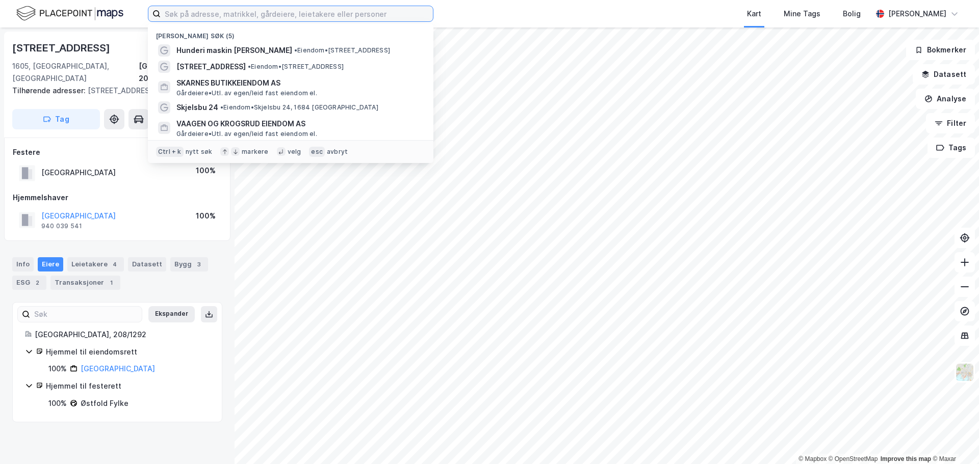
paste input "Hunderi Holding AS"
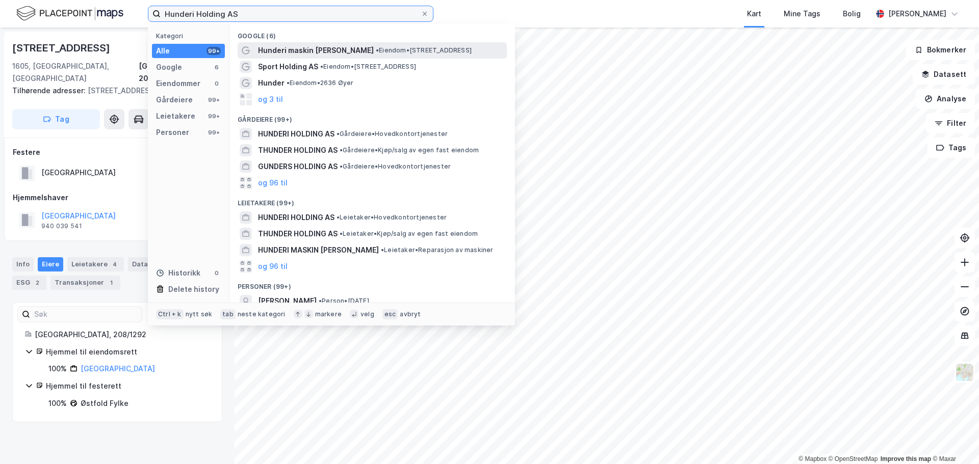
type input "Hunderi Holding AS"
click at [299, 52] on span "Hunderi maskin Olav Hunderi" at bounding box center [316, 50] width 116 height 12
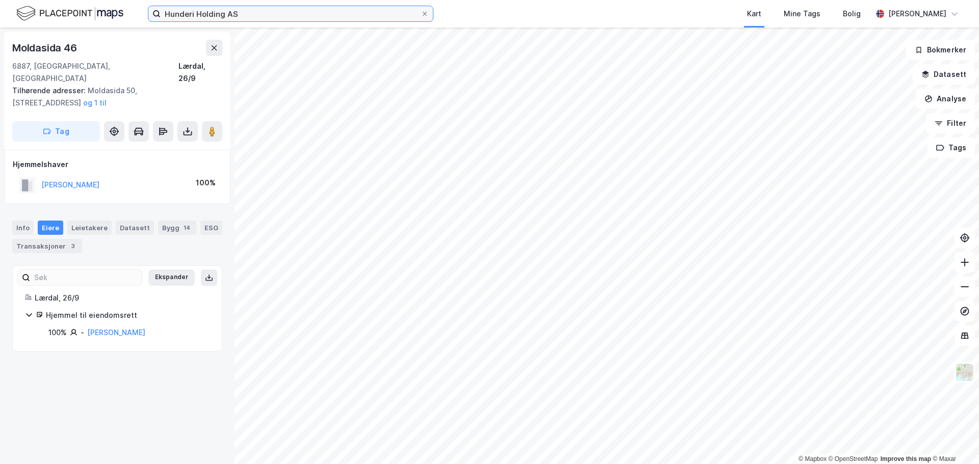
click at [224, 12] on input "Hunderi Holding AS" at bounding box center [291, 13] width 260 height 15
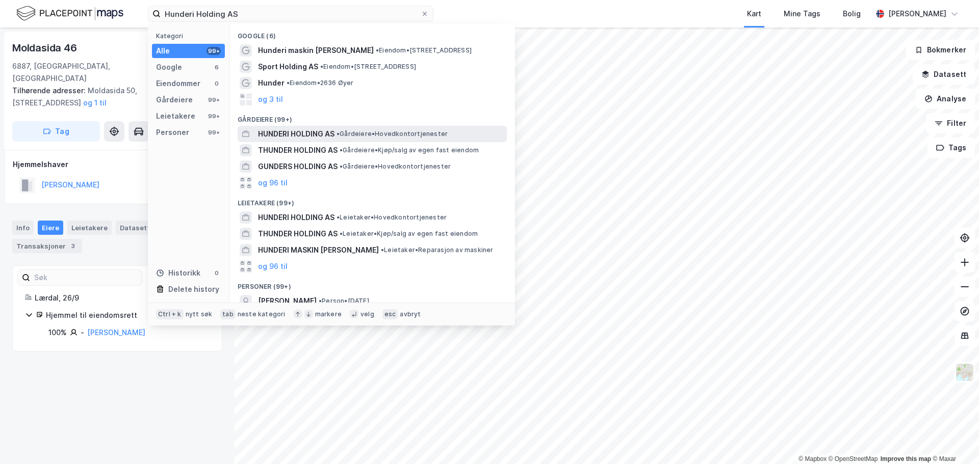
click at [297, 133] on span "HUNDERI HOLDING AS" at bounding box center [296, 134] width 76 height 12
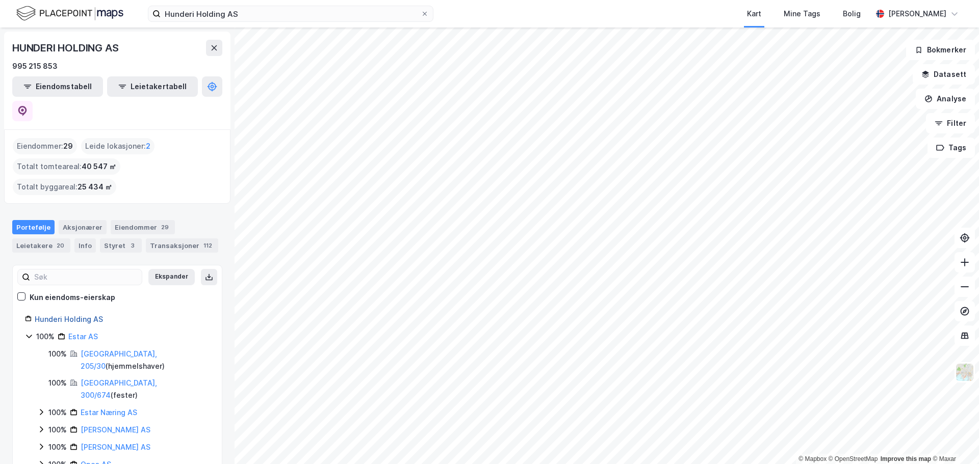
click at [82, 315] on link "Hunderi Holding AS" at bounding box center [69, 319] width 68 height 9
click at [68, 315] on link "Hunderi Holding AS" at bounding box center [69, 319] width 68 height 9
click at [67, 315] on link "Hunderi Holding AS" at bounding box center [69, 319] width 68 height 9
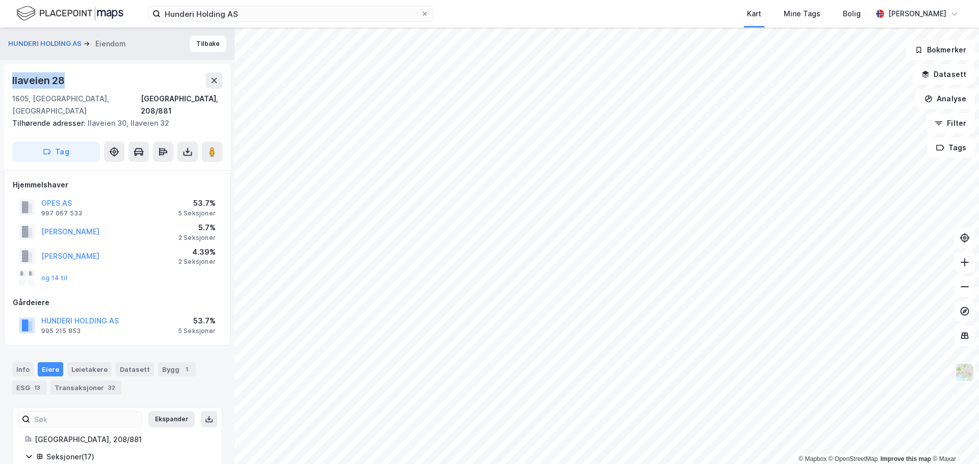
drag, startPoint x: 68, startPoint y: 80, endPoint x: 11, endPoint y: 80, distance: 57.1
click at [11, 80] on div "Ilaveien 28 1605, Fredrikstad, Østfold Fredrikstad, 208/881 Tilhørende adresser…" at bounding box center [117, 117] width 226 height 106
copy div "Ilaveien 28"
click at [60, 126] on div "Ilaveien 28 1605, Fredrikstad, Østfold Fredrikstad, 208/881 Tilhørende adresser…" at bounding box center [117, 117] width 226 height 106
click at [61, 142] on button "Tag" at bounding box center [56, 152] width 88 height 20
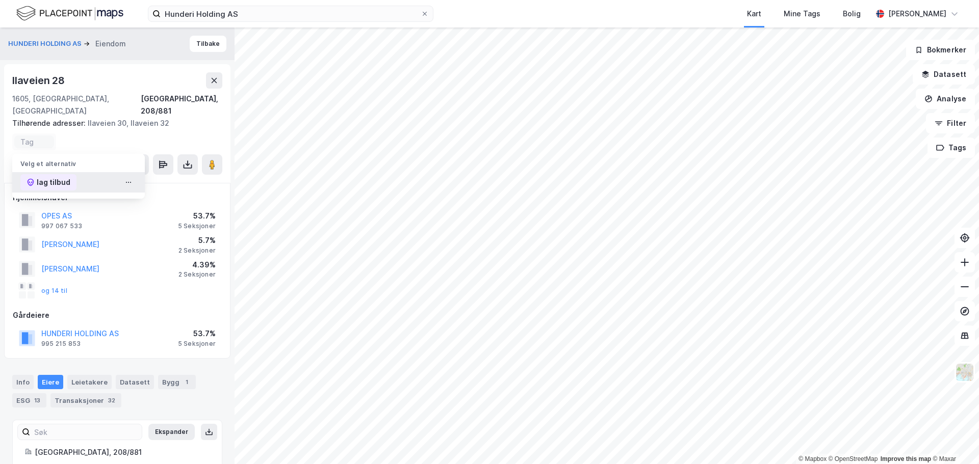
click at [42, 176] on div "lag tilbud" at bounding box center [54, 182] width 34 height 12
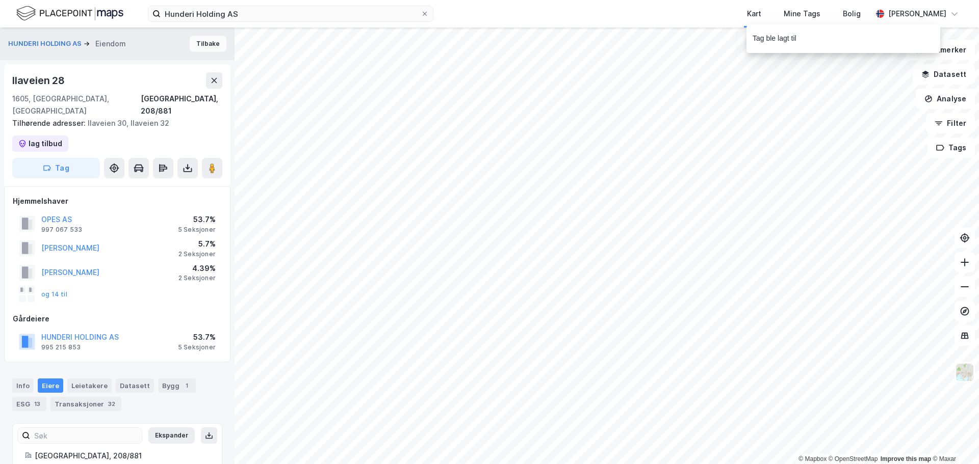
click at [206, 47] on button "Tilbake" at bounding box center [208, 44] width 37 height 16
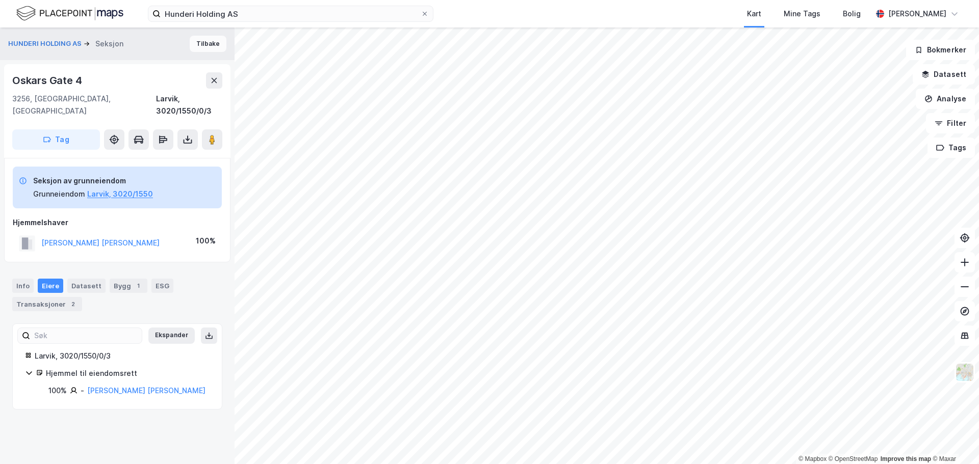
click at [194, 38] on button "Tilbake" at bounding box center [208, 44] width 37 height 16
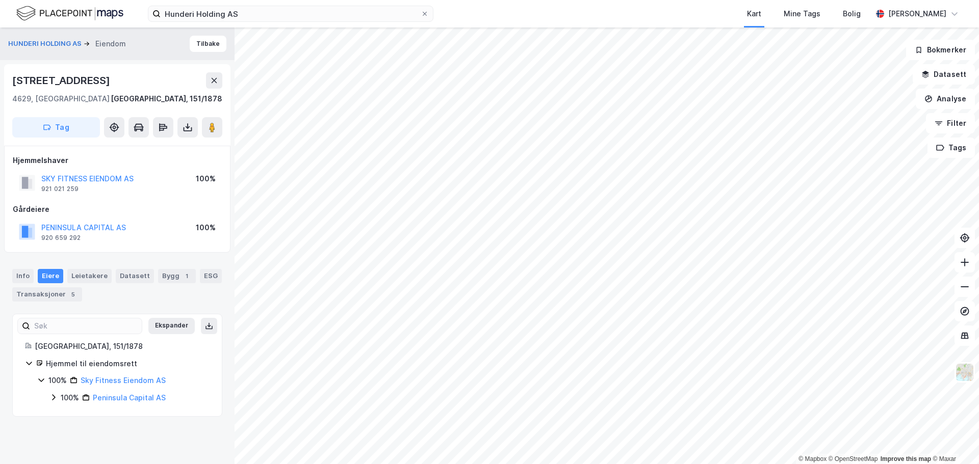
drag, startPoint x: 111, startPoint y: 100, endPoint x: 12, endPoint y: 85, distance: 99.6
click at [12, 85] on div "Tinnheiveien 16 4629, Kristiansand S, Agder Kristiansand, 151/1878" at bounding box center [117, 88] width 210 height 33
copy div "Tinnheiveien 16 4629, Kristiansand S, Agder"
click at [55, 124] on button "Tag" at bounding box center [56, 127] width 88 height 20
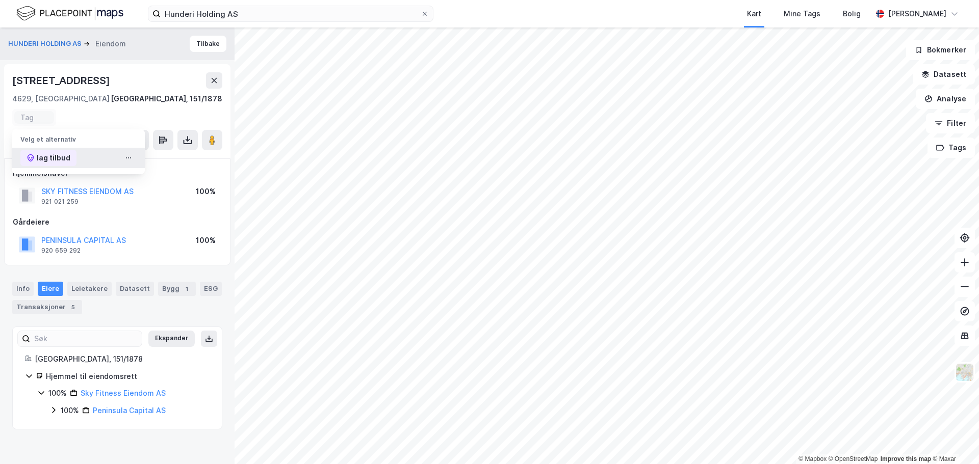
click at [59, 155] on div "lag tilbud" at bounding box center [54, 158] width 34 height 12
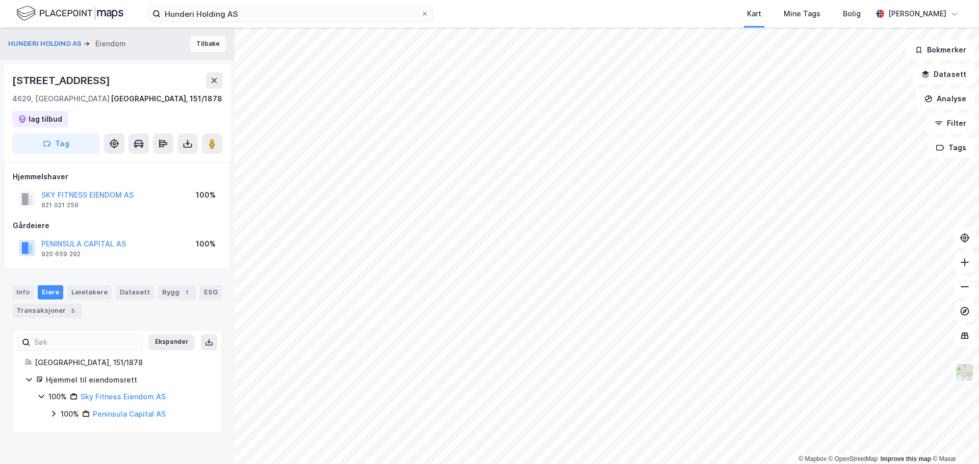
click at [203, 45] on button "Tilbake" at bounding box center [208, 44] width 37 height 16
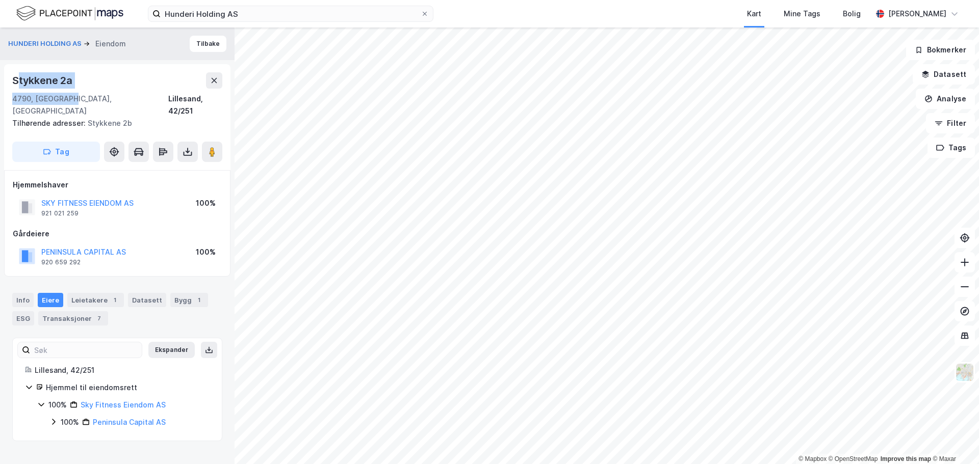
drag, startPoint x: 63, startPoint y: 95, endPoint x: 16, endPoint y: 77, distance: 49.7
click at [16, 77] on div "Stykkene 2a 4790, Lillesand, Agder Lillesand, 42/251" at bounding box center [117, 94] width 210 height 45
click at [17, 77] on div "Stykkene 2a" at bounding box center [43, 80] width 62 height 16
drag, startPoint x: 15, startPoint y: 78, endPoint x: 71, endPoint y: 82, distance: 56.7
click at [71, 82] on div "Stykkene 2a" at bounding box center [43, 80] width 62 height 16
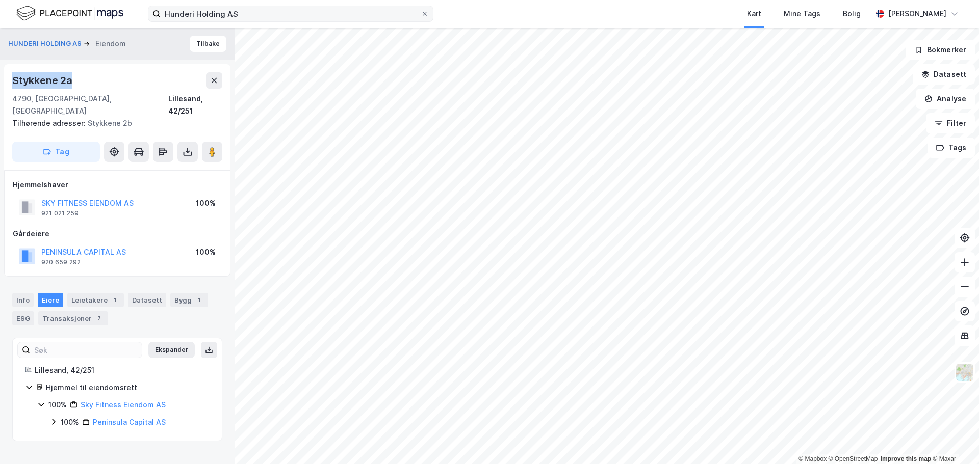
copy div "Stykkene 2a"
